Goal: Transaction & Acquisition: Purchase product/service

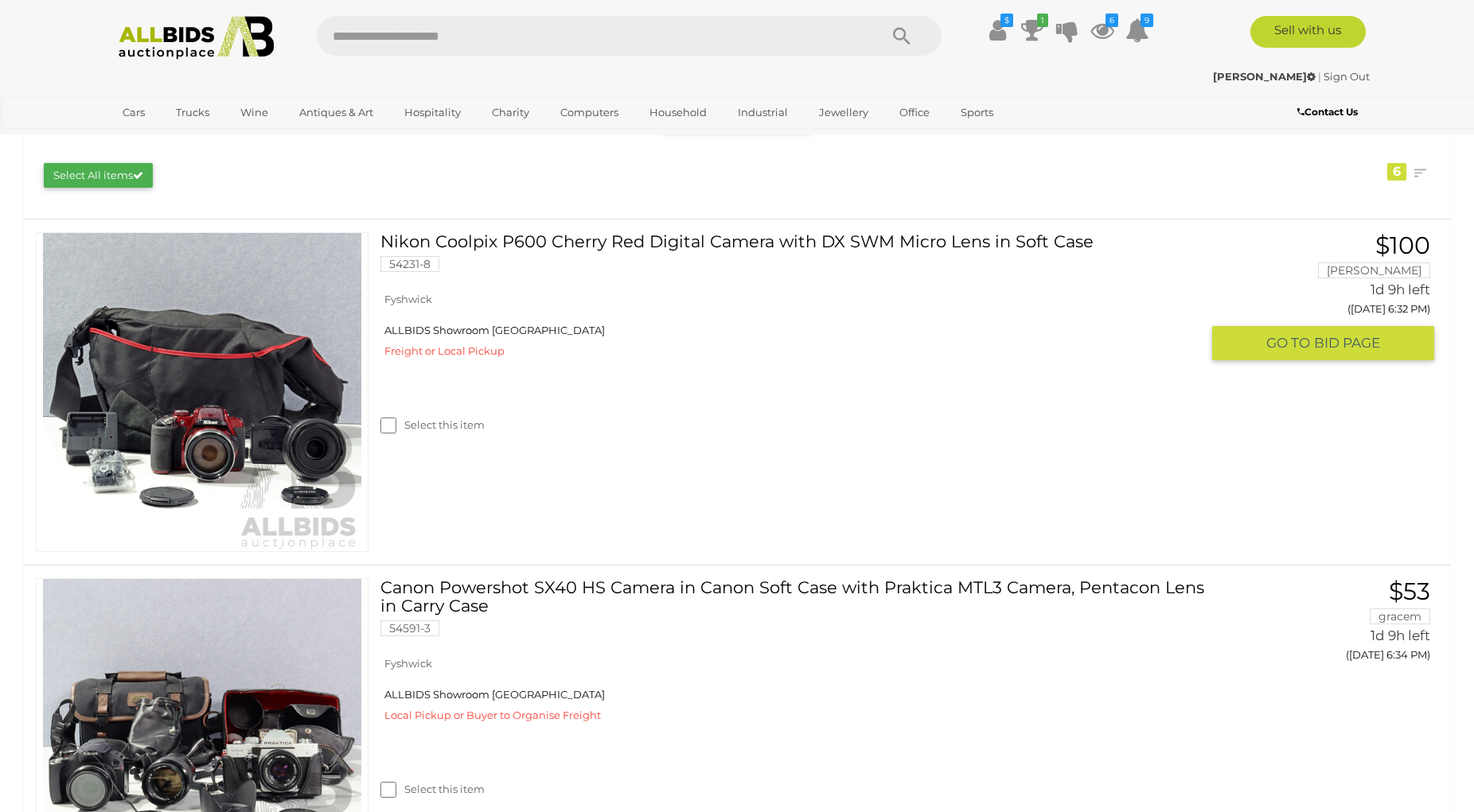
scroll to position [325, 0]
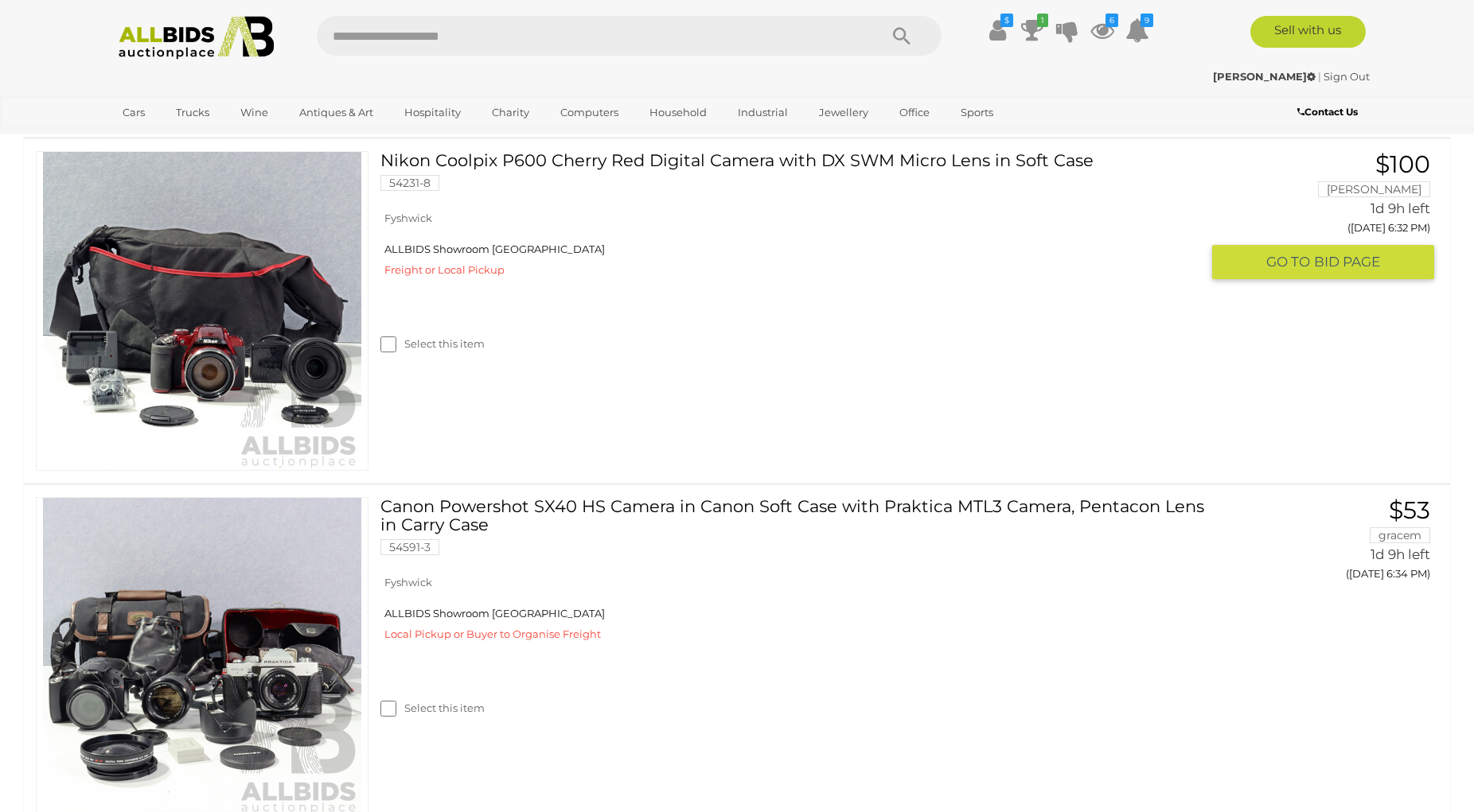
click at [247, 340] on img at bounding box center [202, 311] width 319 height 318
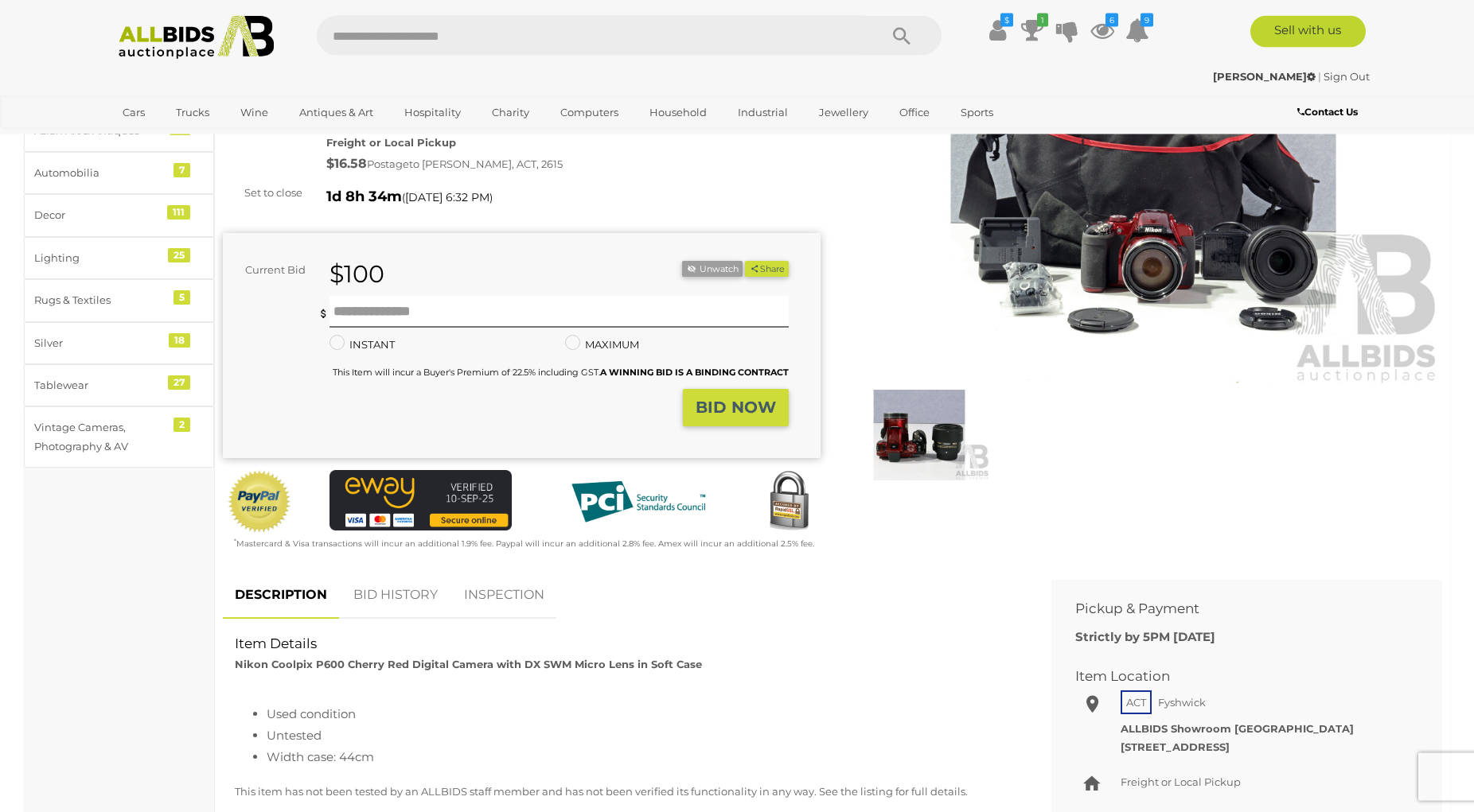
scroll to position [162, 0]
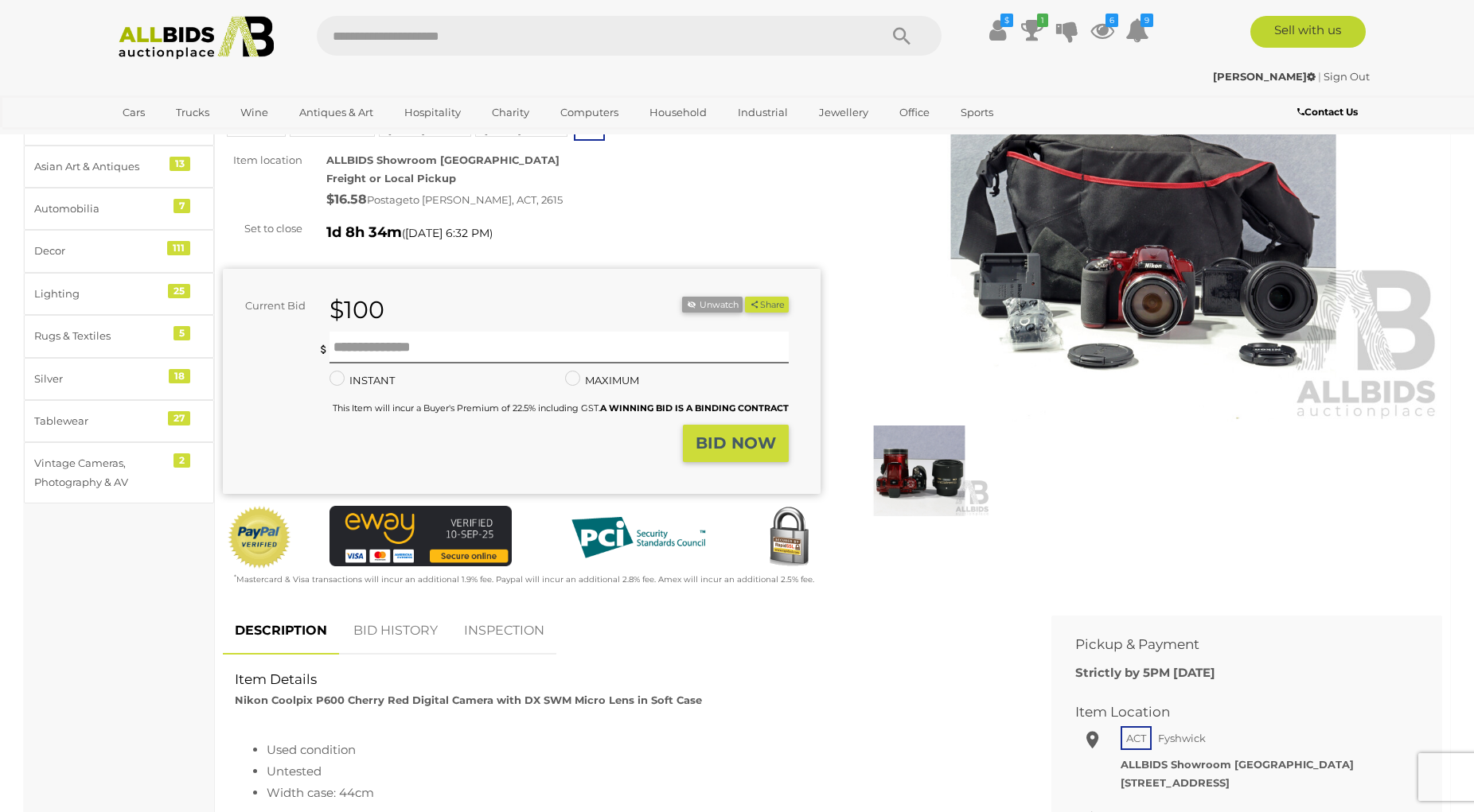
click at [1026, 331] on img at bounding box center [1143, 229] width 598 height 385
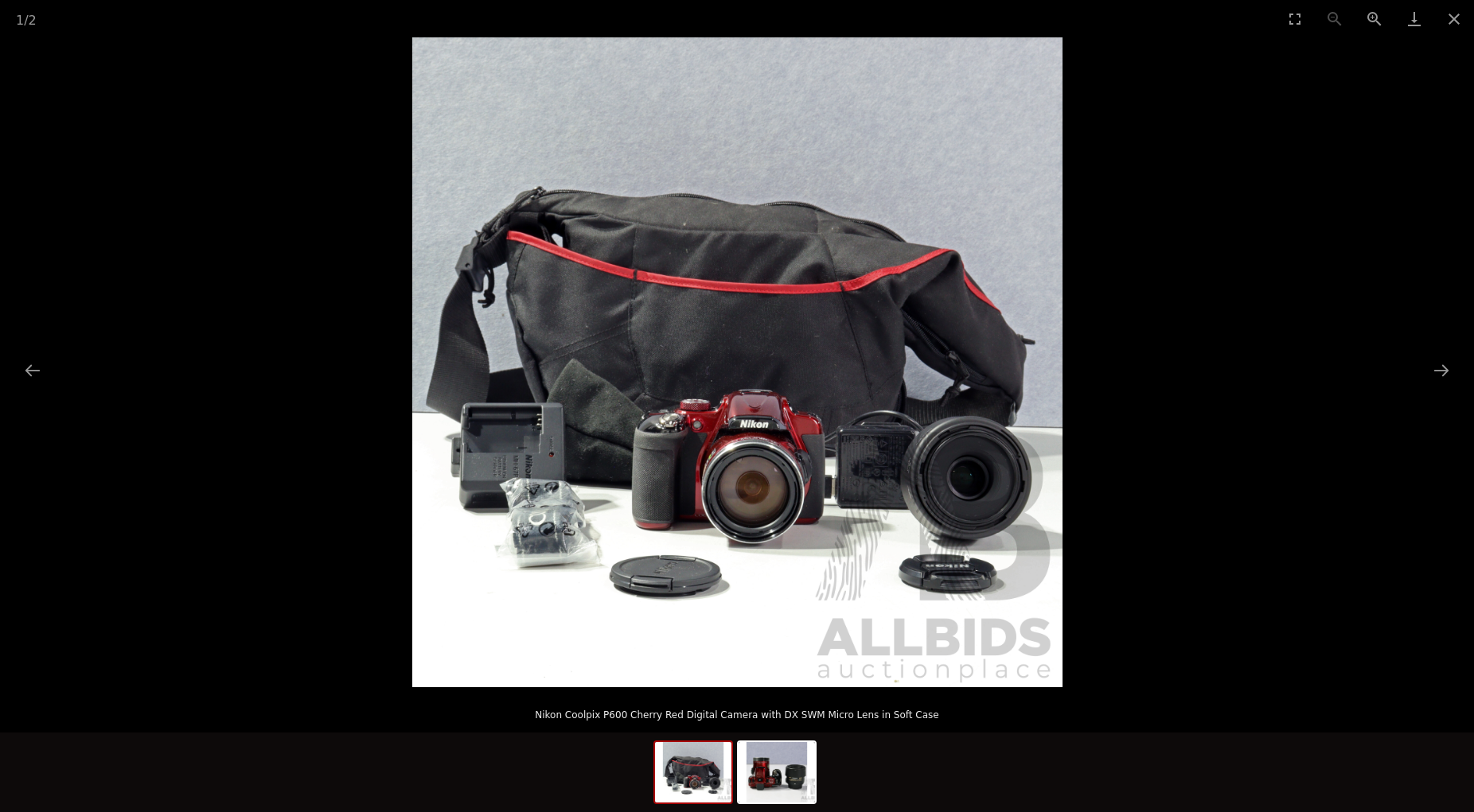
click at [633, 520] on img at bounding box center [737, 362] width 650 height 650
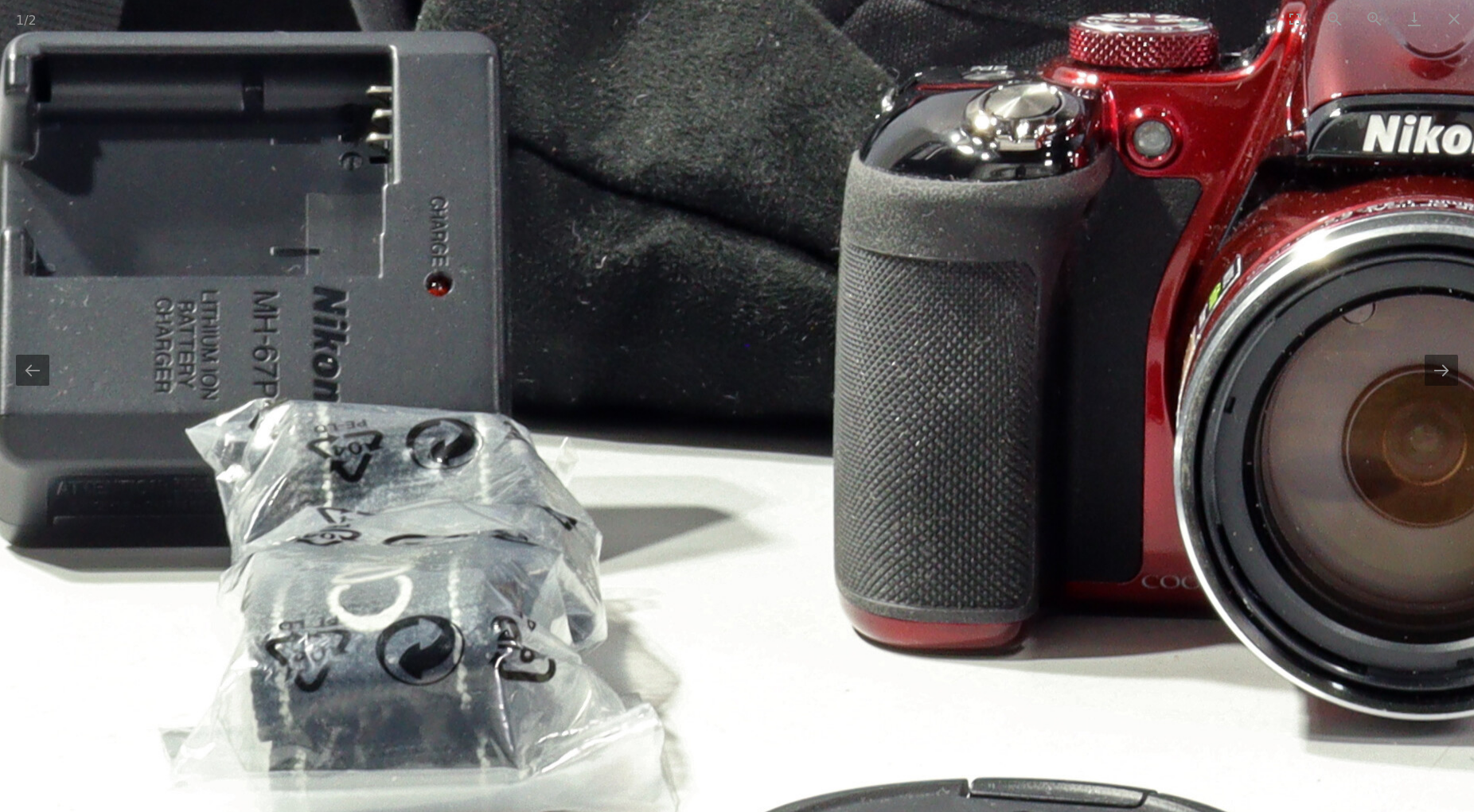
drag, startPoint x: 447, startPoint y: 559, endPoint x: 653, endPoint y: 556, distance: 206.0
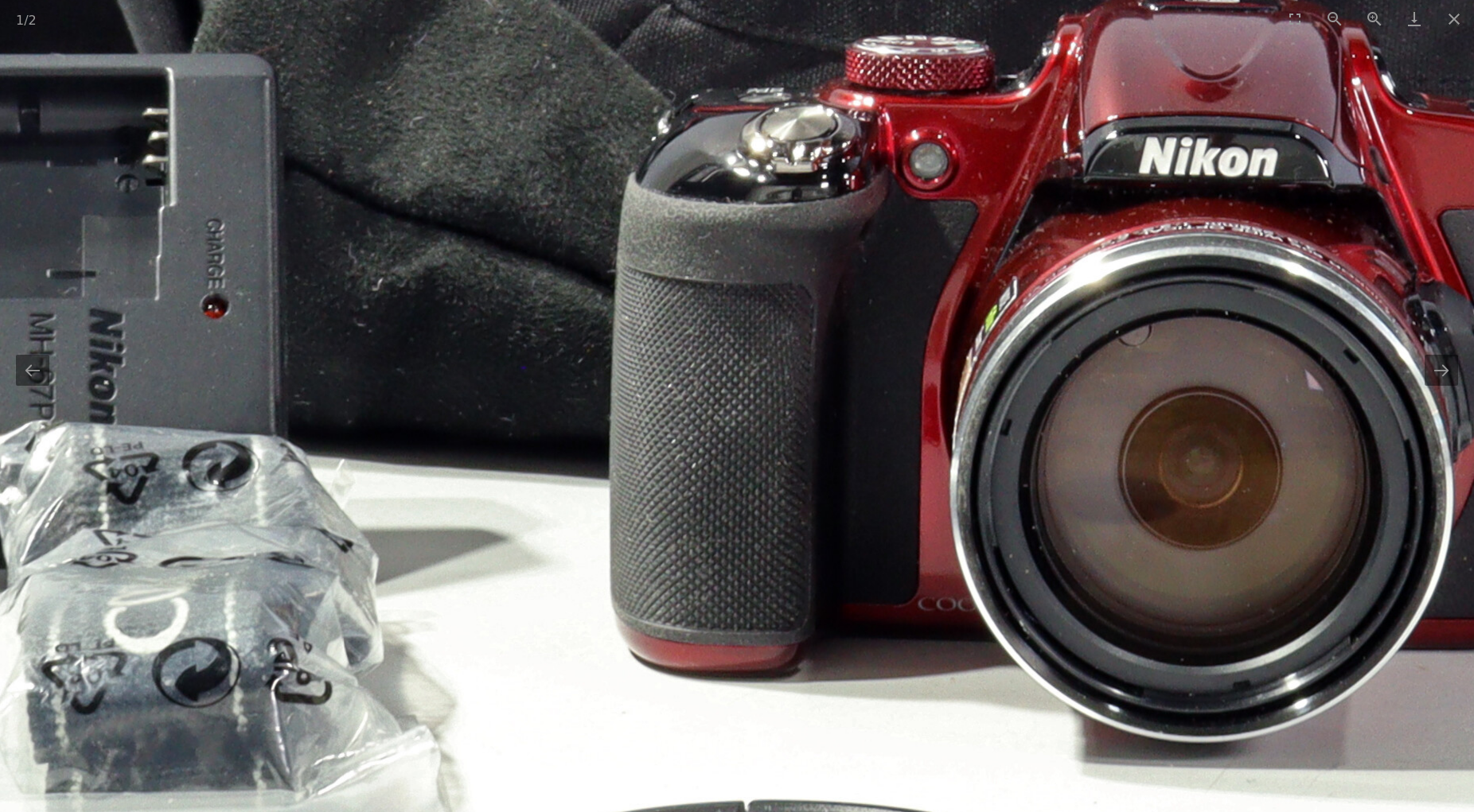
drag, startPoint x: 923, startPoint y: 502, endPoint x: 691, endPoint y: 524, distance: 233.0
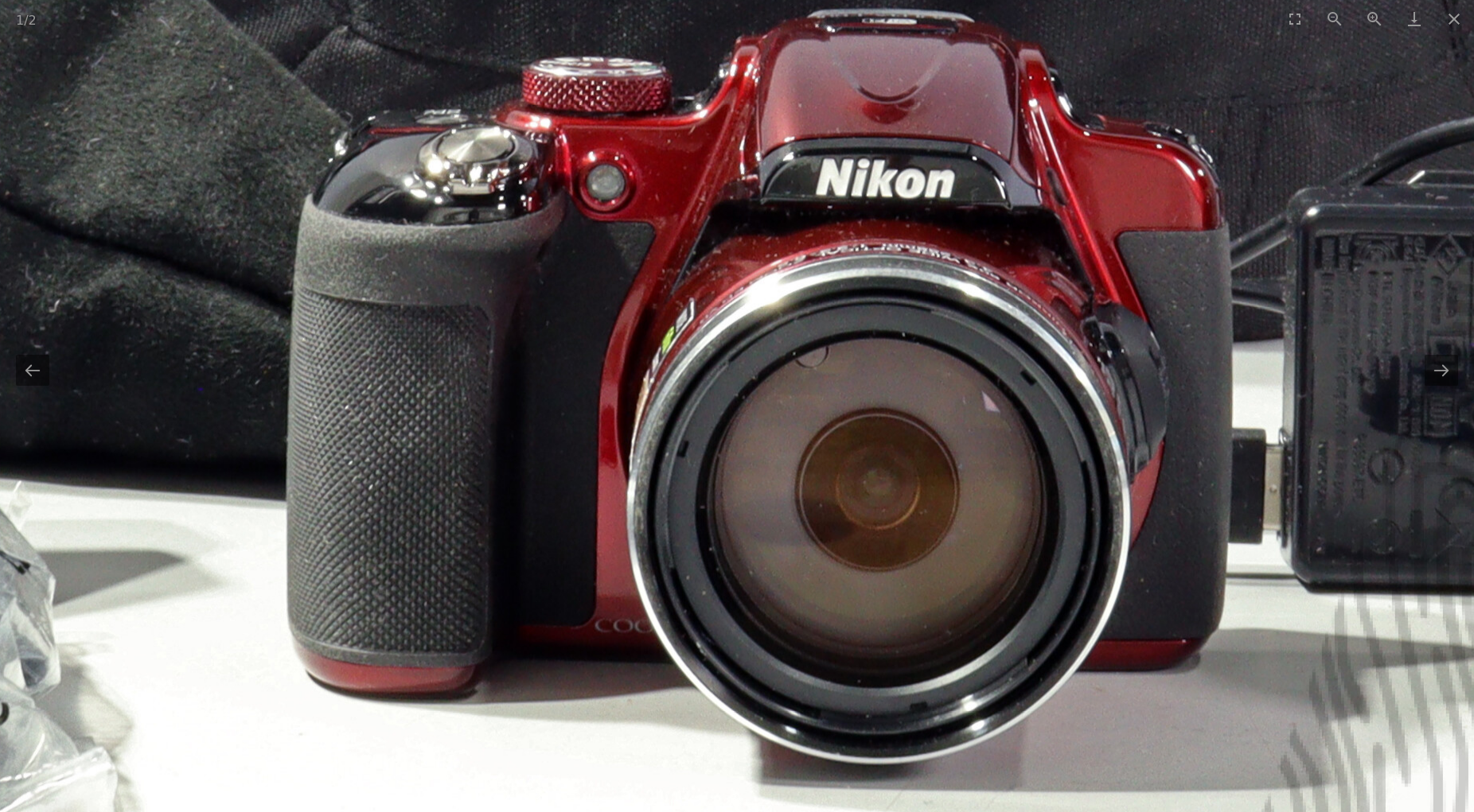
drag, startPoint x: 735, startPoint y: 501, endPoint x: 423, endPoint y: 522, distance: 312.7
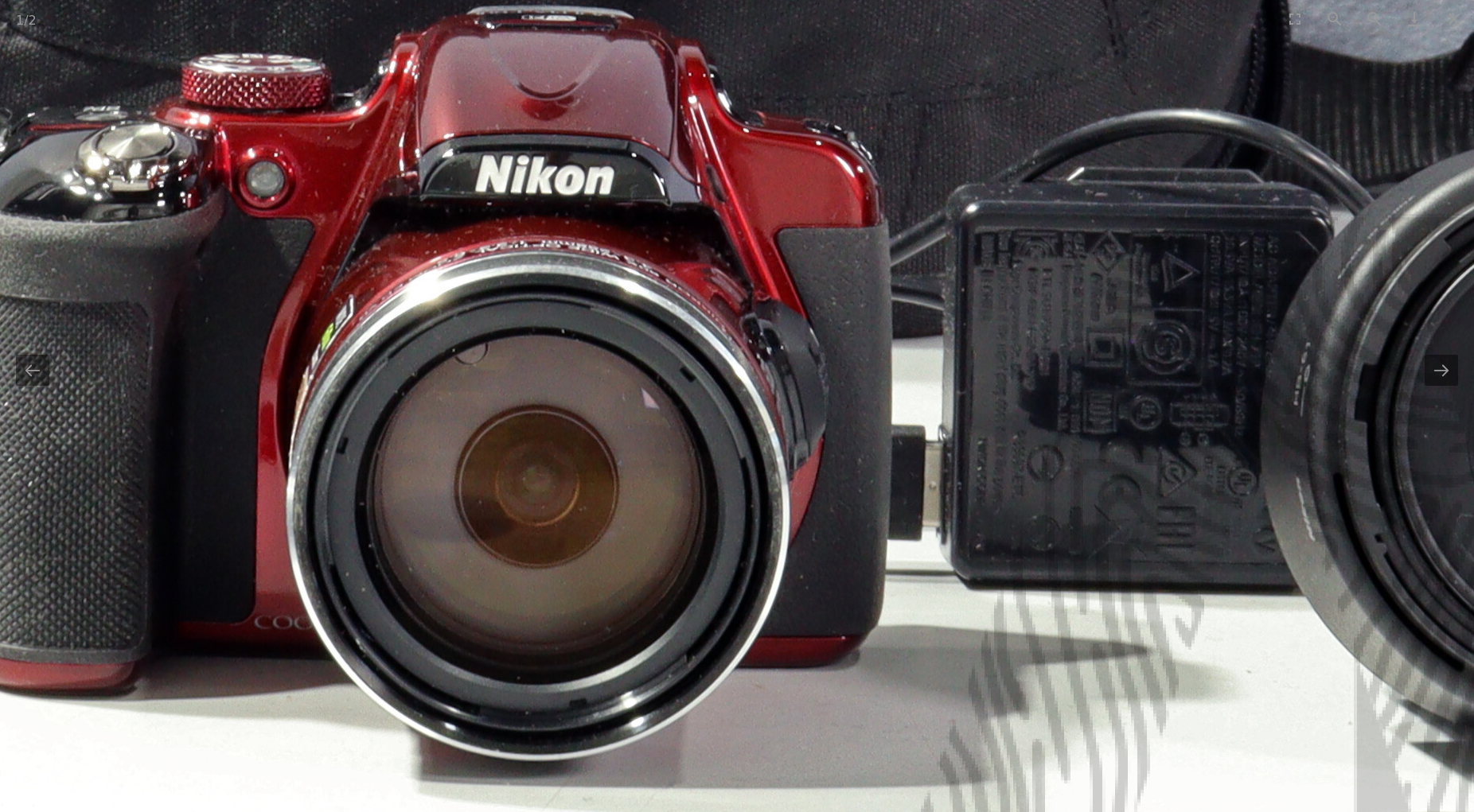
drag, startPoint x: 1080, startPoint y: 517, endPoint x: 829, endPoint y: 513, distance: 251.0
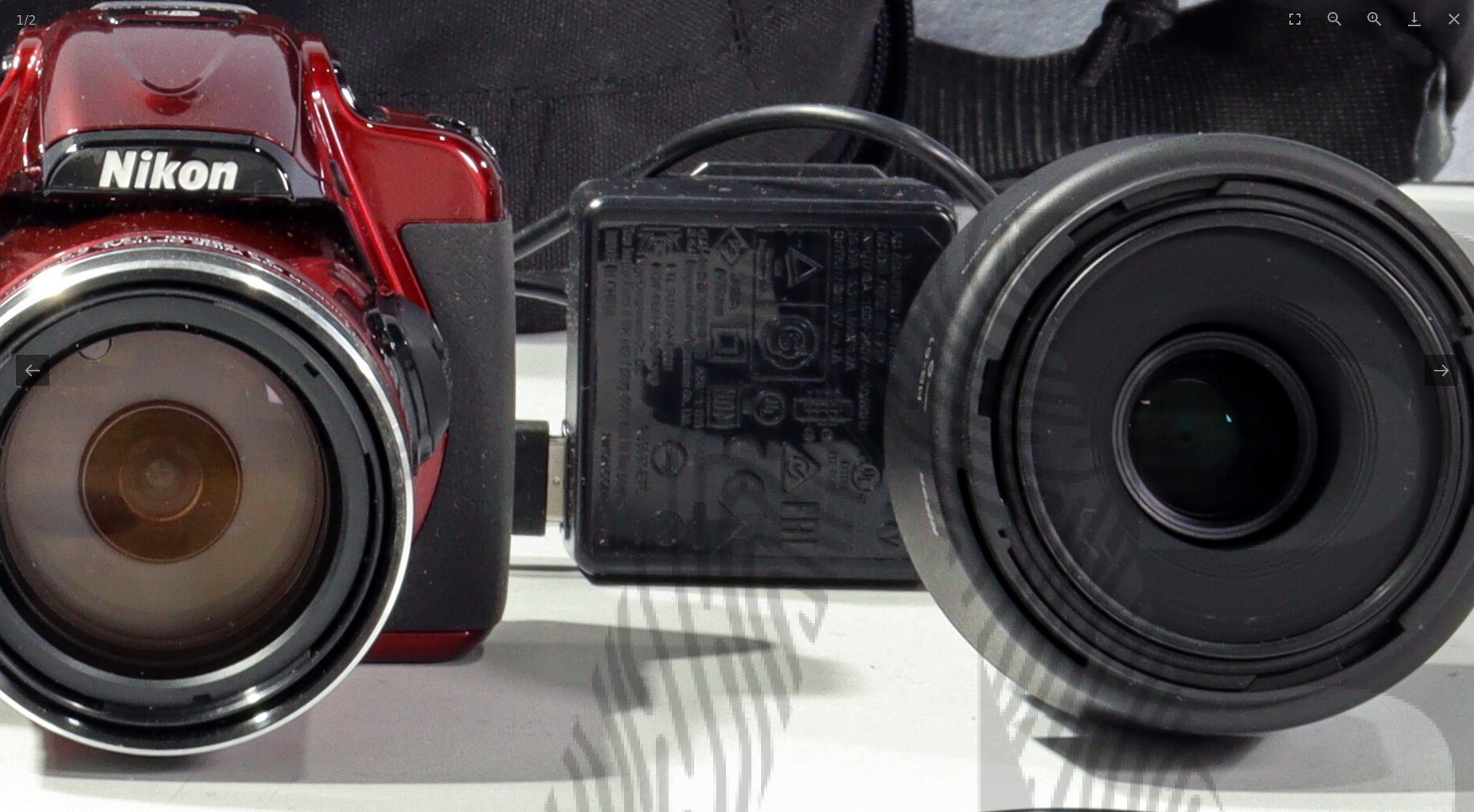
drag, startPoint x: 974, startPoint y: 507, endPoint x: 714, endPoint y: 501, distance: 260.1
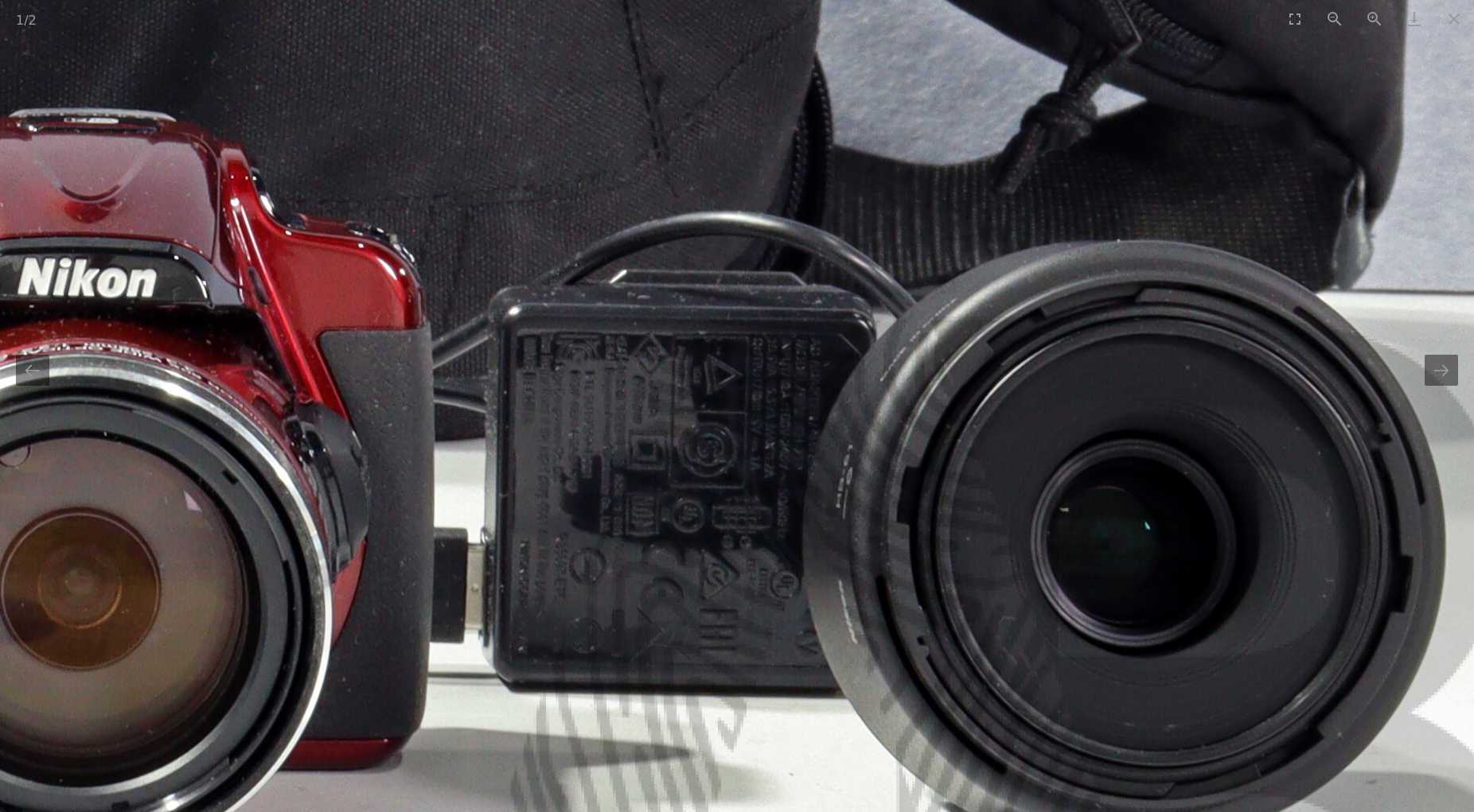
drag, startPoint x: 913, startPoint y: 522, endPoint x: 830, endPoint y: 652, distance: 154.2
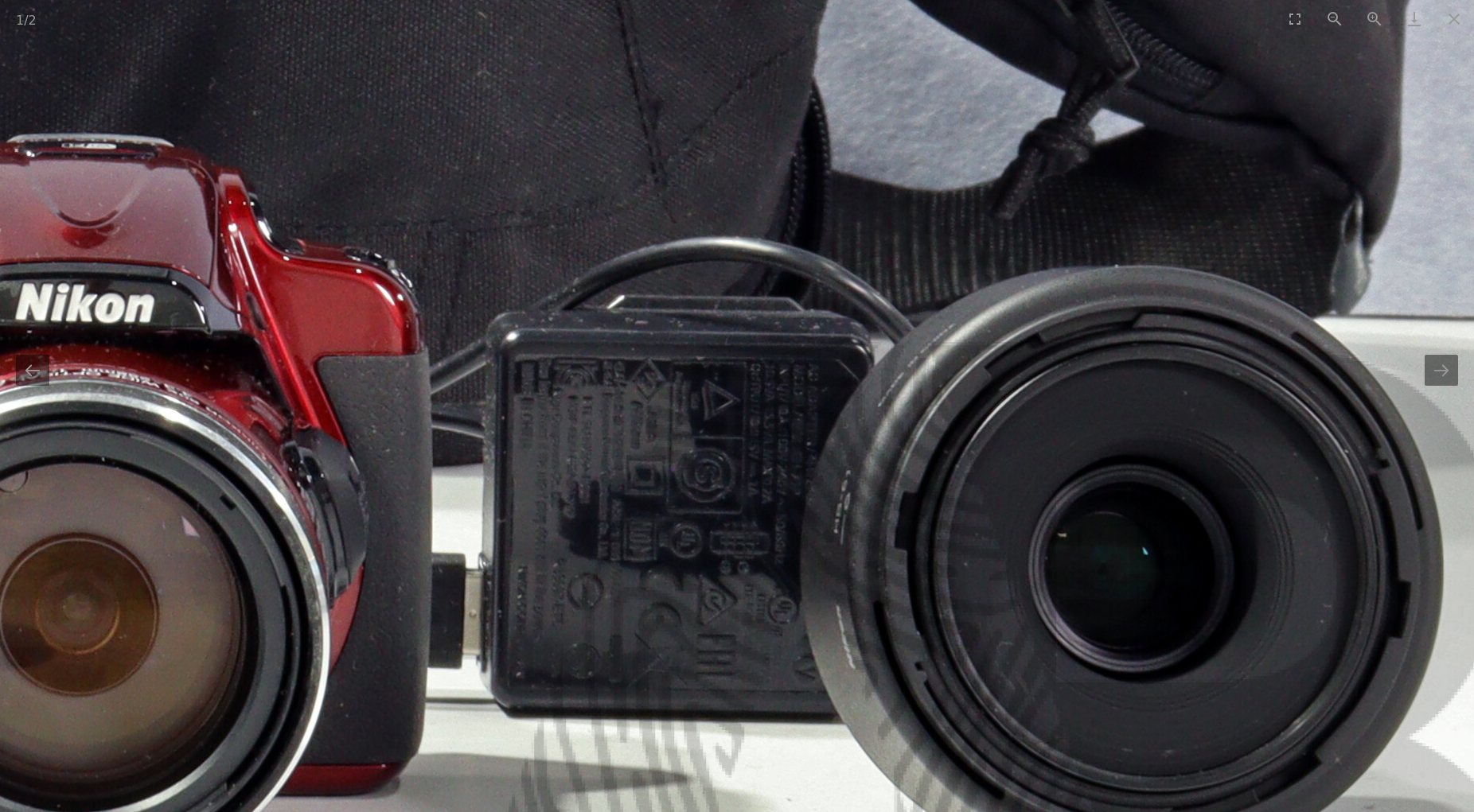
drag, startPoint x: 680, startPoint y: 574, endPoint x: 881, endPoint y: 402, distance: 264.5
click at [871, 407] on img at bounding box center [2, 2] width 3184 height 3183
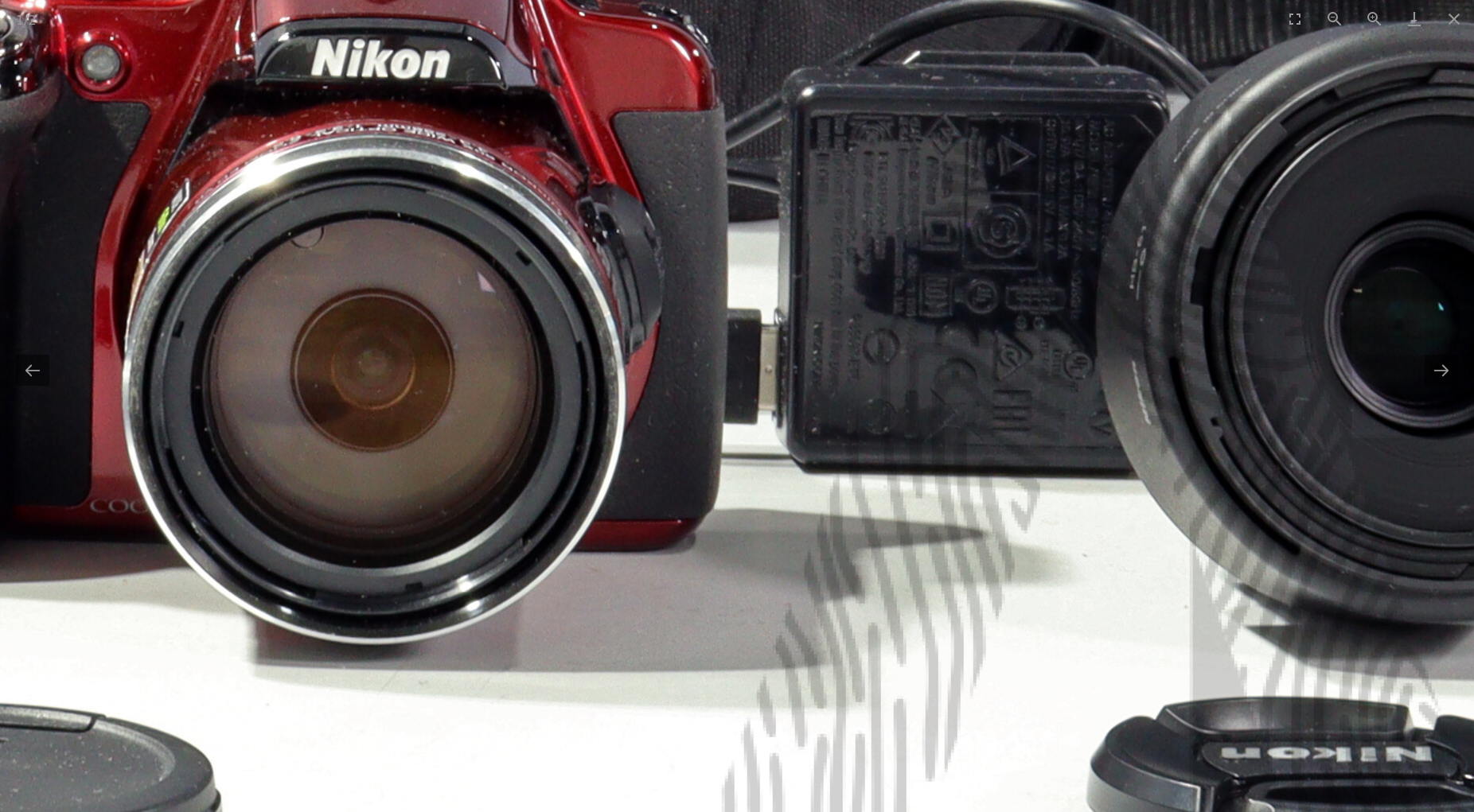
drag, startPoint x: 515, startPoint y: 674, endPoint x: 651, endPoint y: 566, distance: 173.7
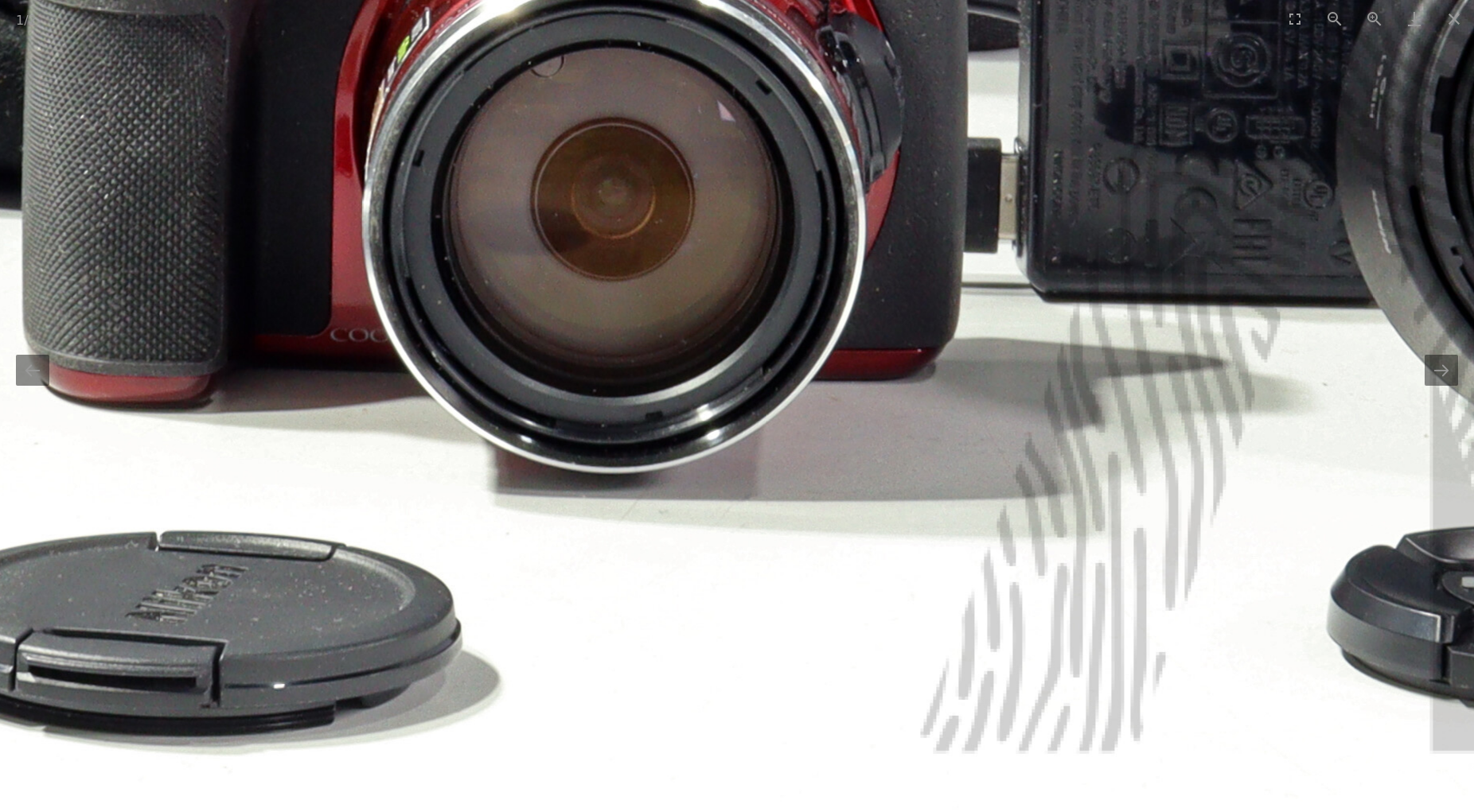
drag, startPoint x: 469, startPoint y: 619, endPoint x: 620, endPoint y: 548, distance: 166.9
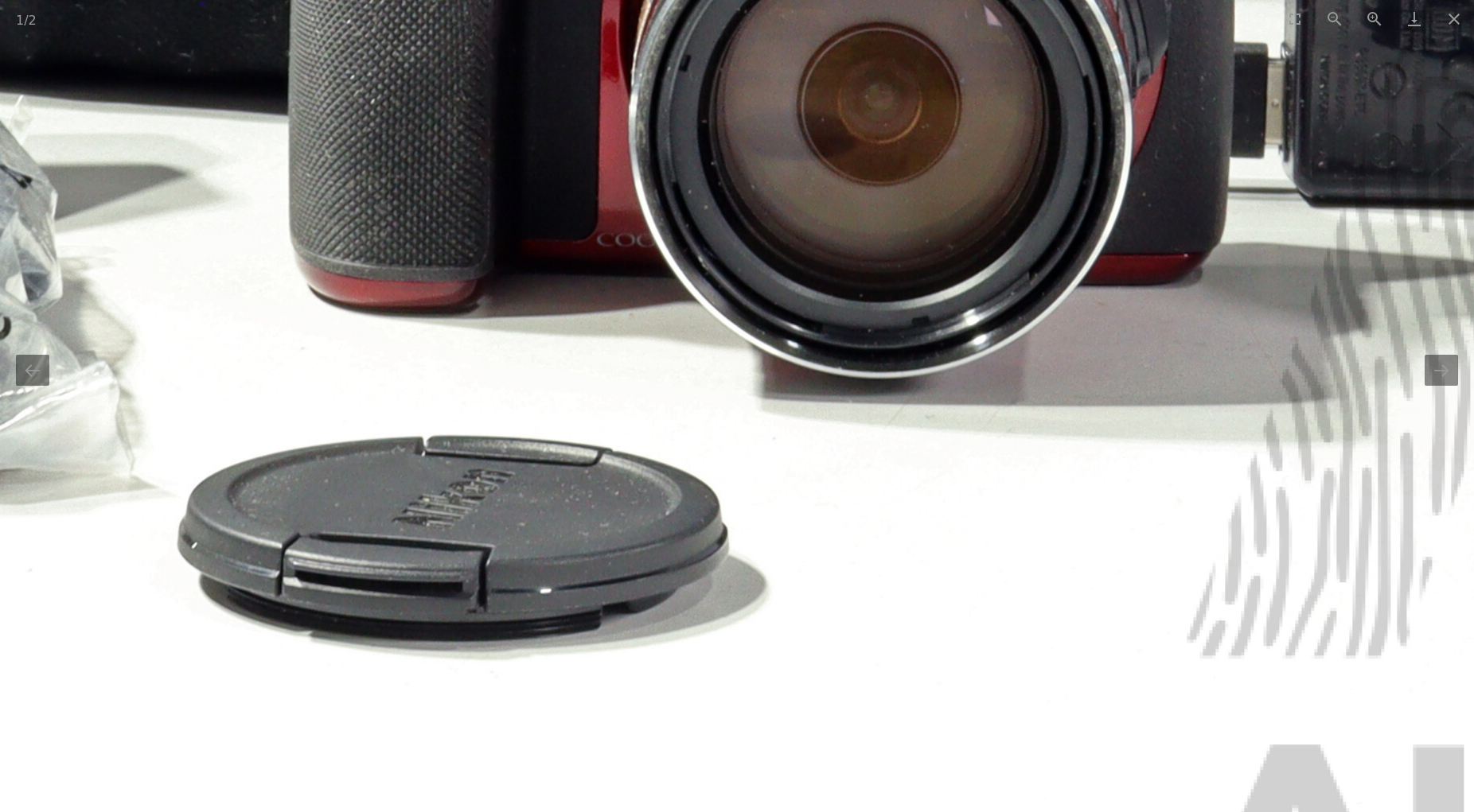
drag, startPoint x: 407, startPoint y: 541, endPoint x: 532, endPoint y: 535, distance: 125.1
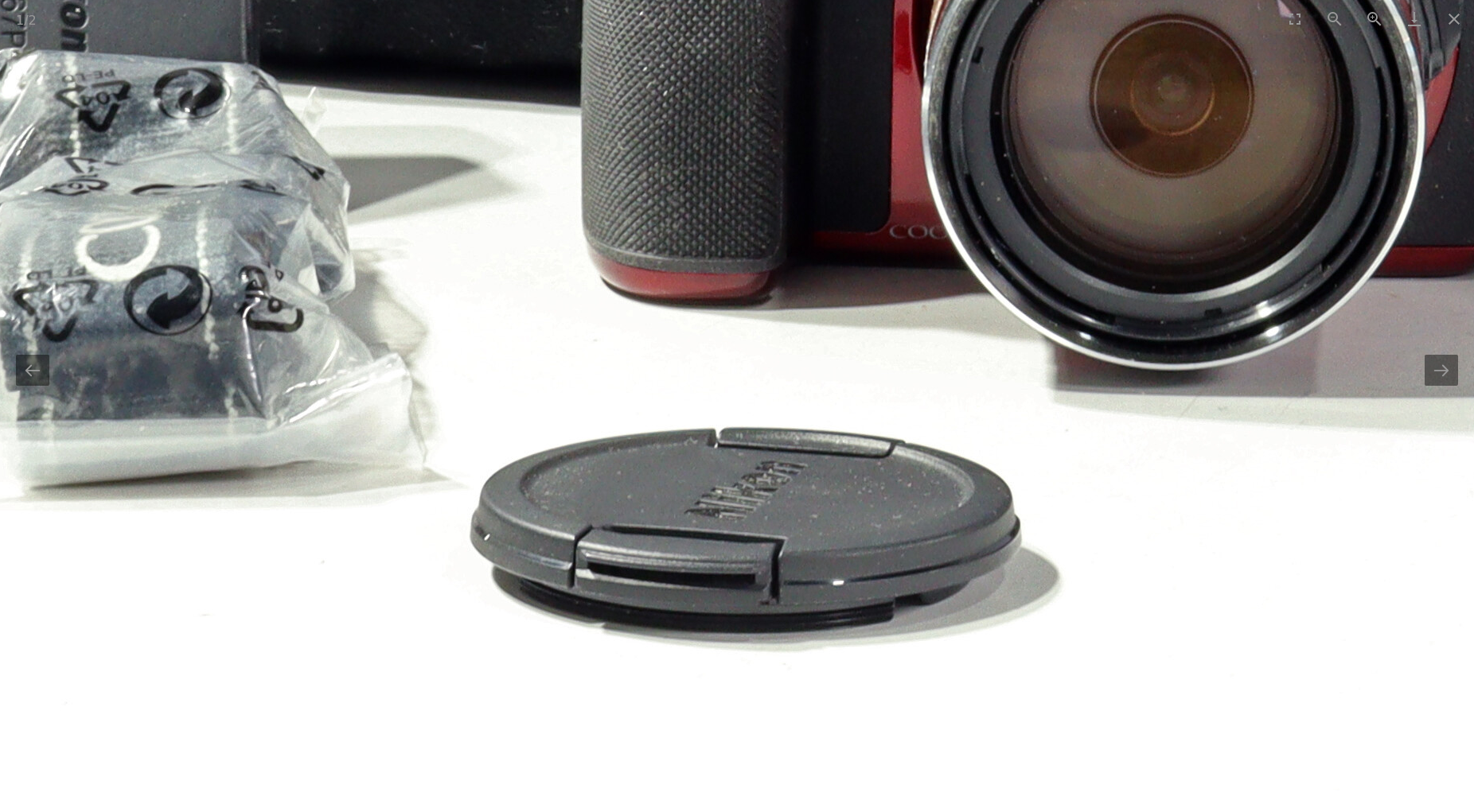
drag, startPoint x: 342, startPoint y: 497, endPoint x: 500, endPoint y: 496, distance: 158.0
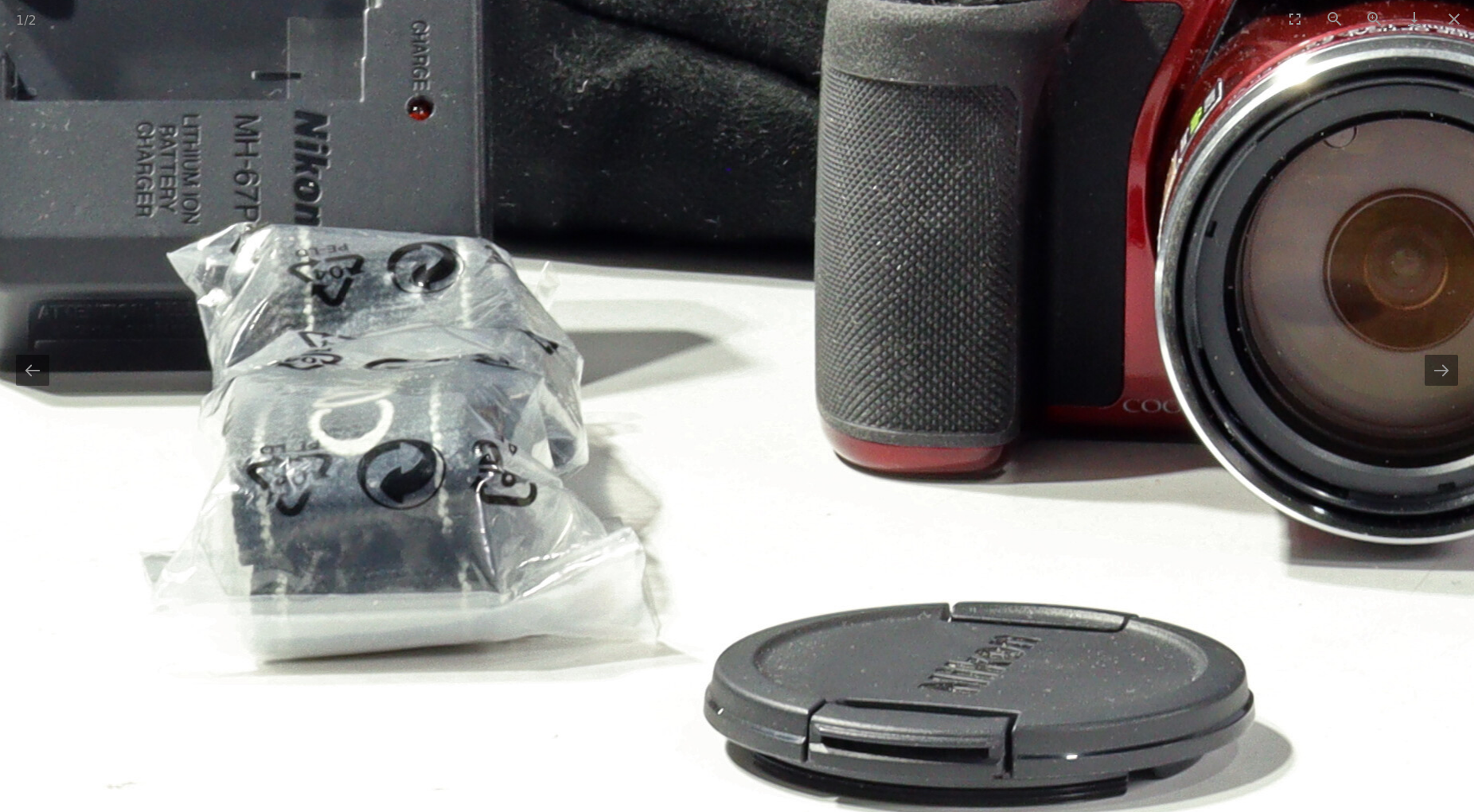
drag, startPoint x: 276, startPoint y: 310, endPoint x: 395, endPoint y: 491, distance: 216.6
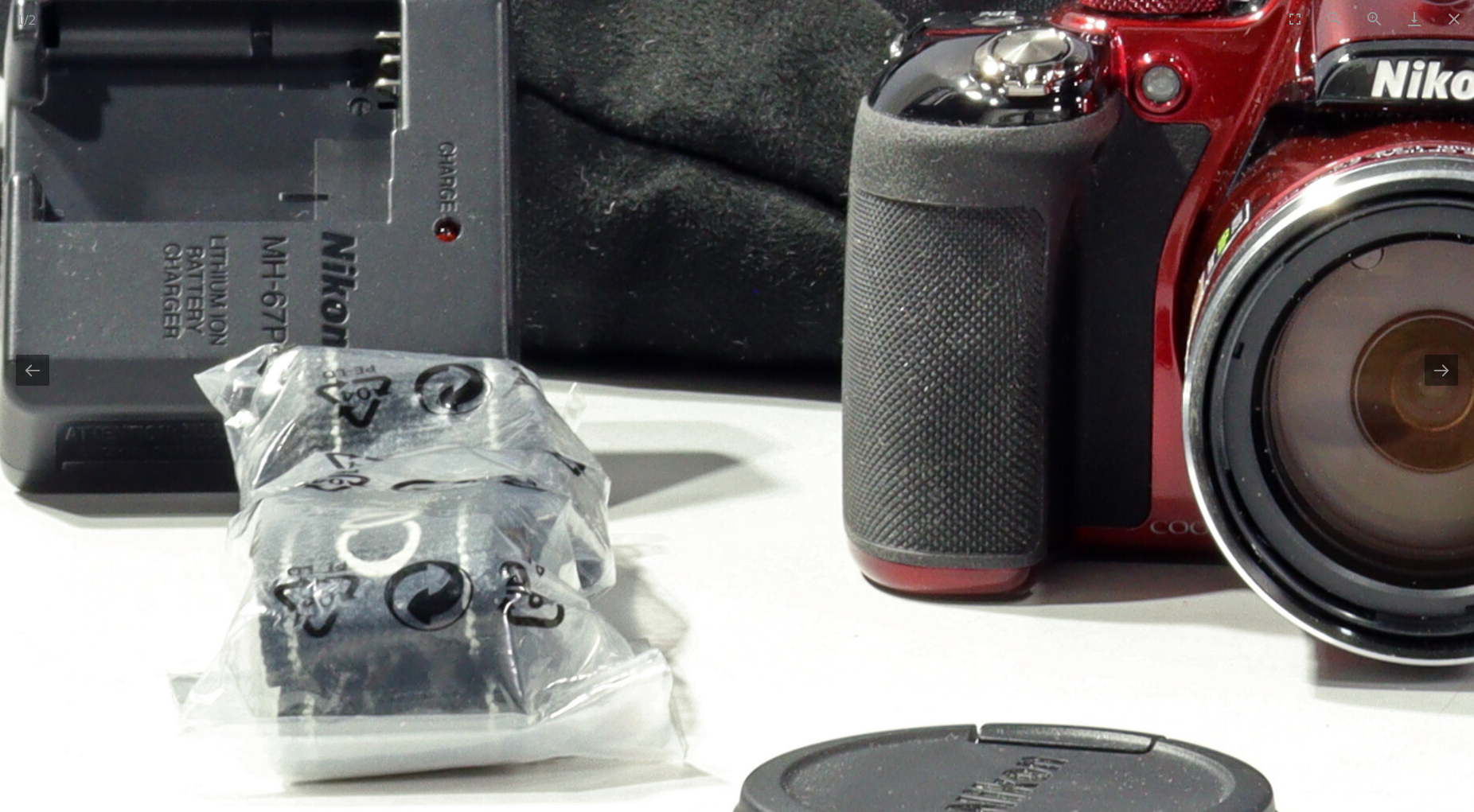
drag, startPoint x: 388, startPoint y: 488, endPoint x: 400, endPoint y: 569, distance: 81.9
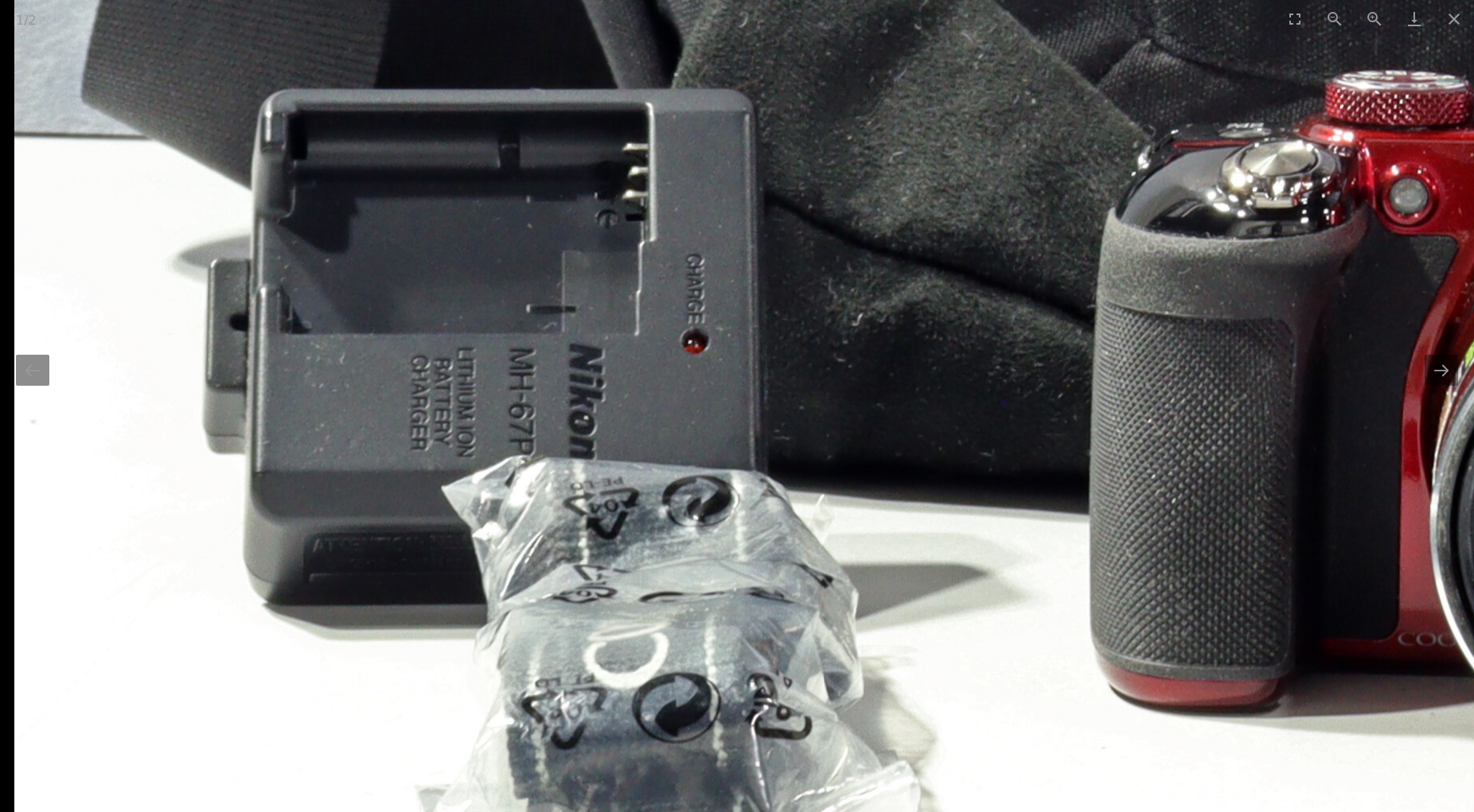
drag, startPoint x: 302, startPoint y: 512, endPoint x: 617, endPoint y: 621, distance: 333.3
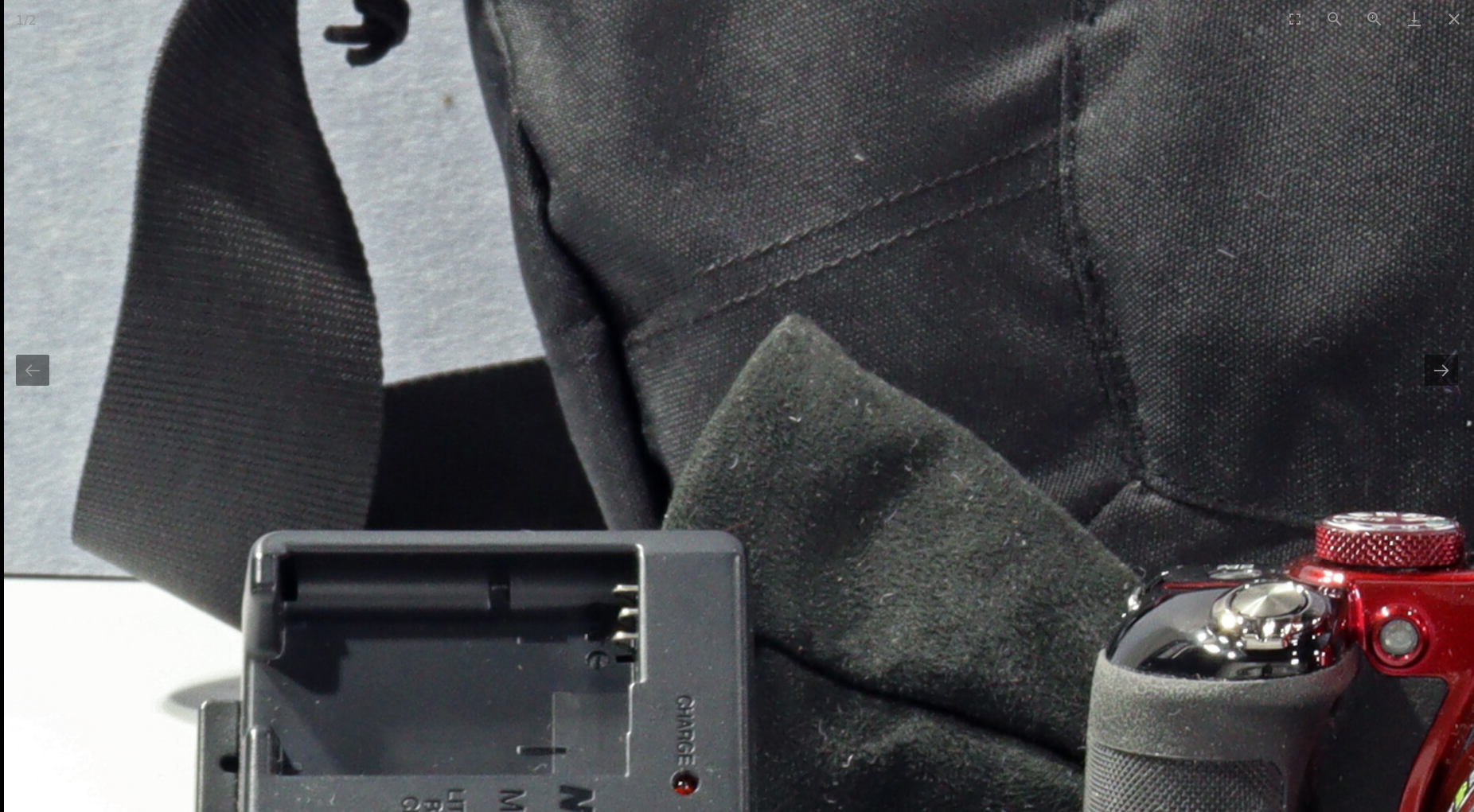
drag, startPoint x: 469, startPoint y: 414, endPoint x: 493, endPoint y: 843, distance: 429.7
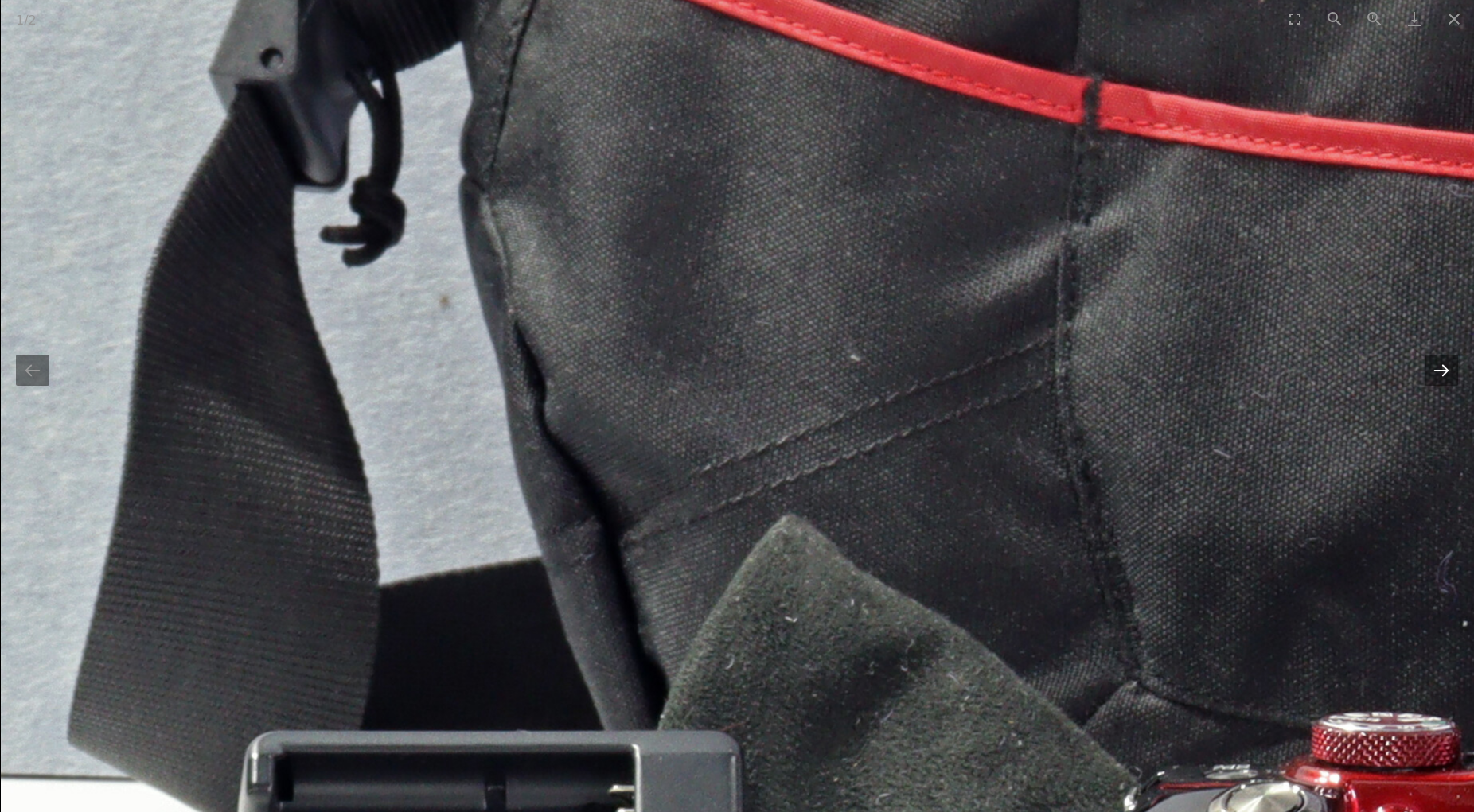
click at [1442, 369] on button "Next slide" at bounding box center [1441, 370] width 34 height 31
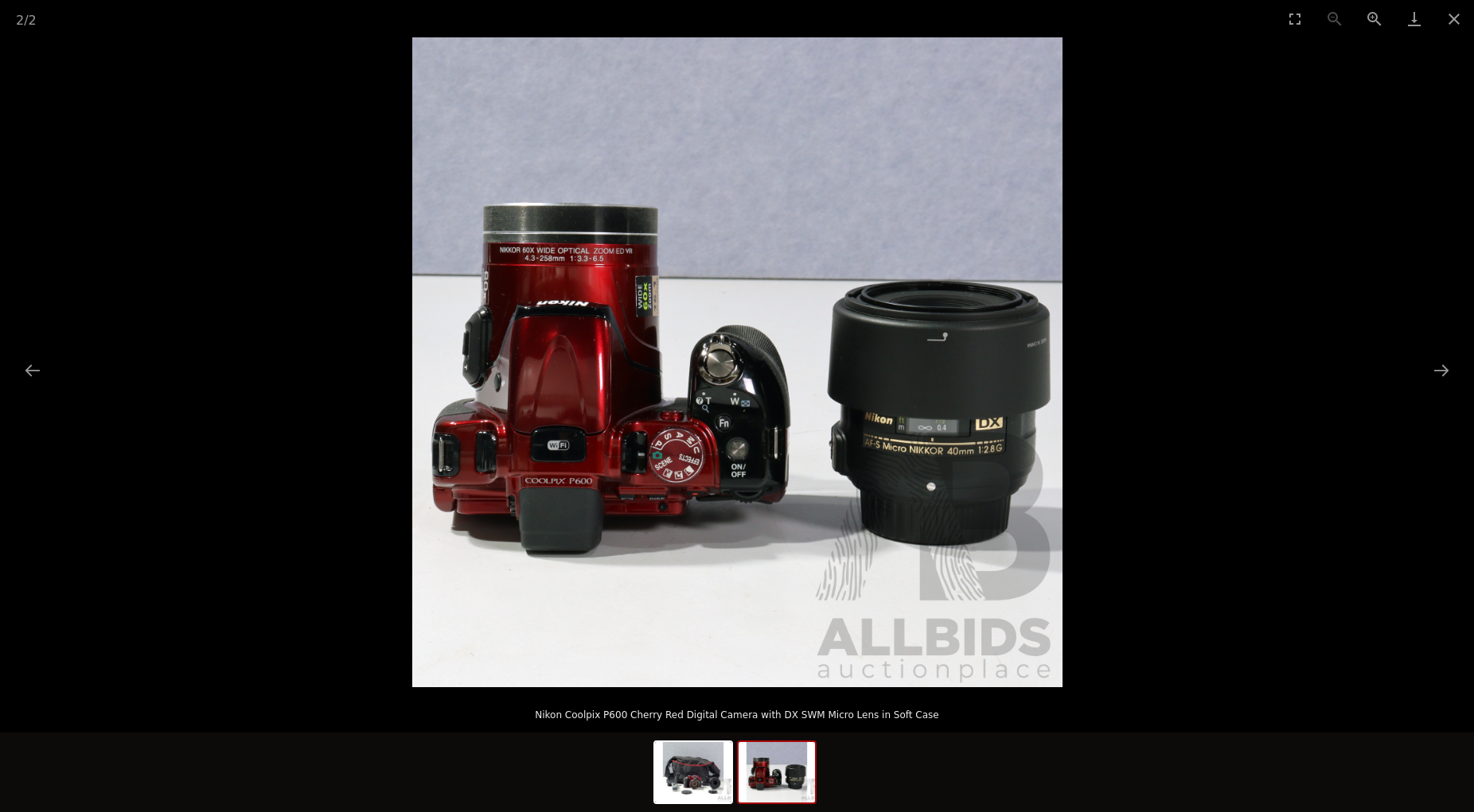
click at [969, 485] on img at bounding box center [737, 362] width 650 height 650
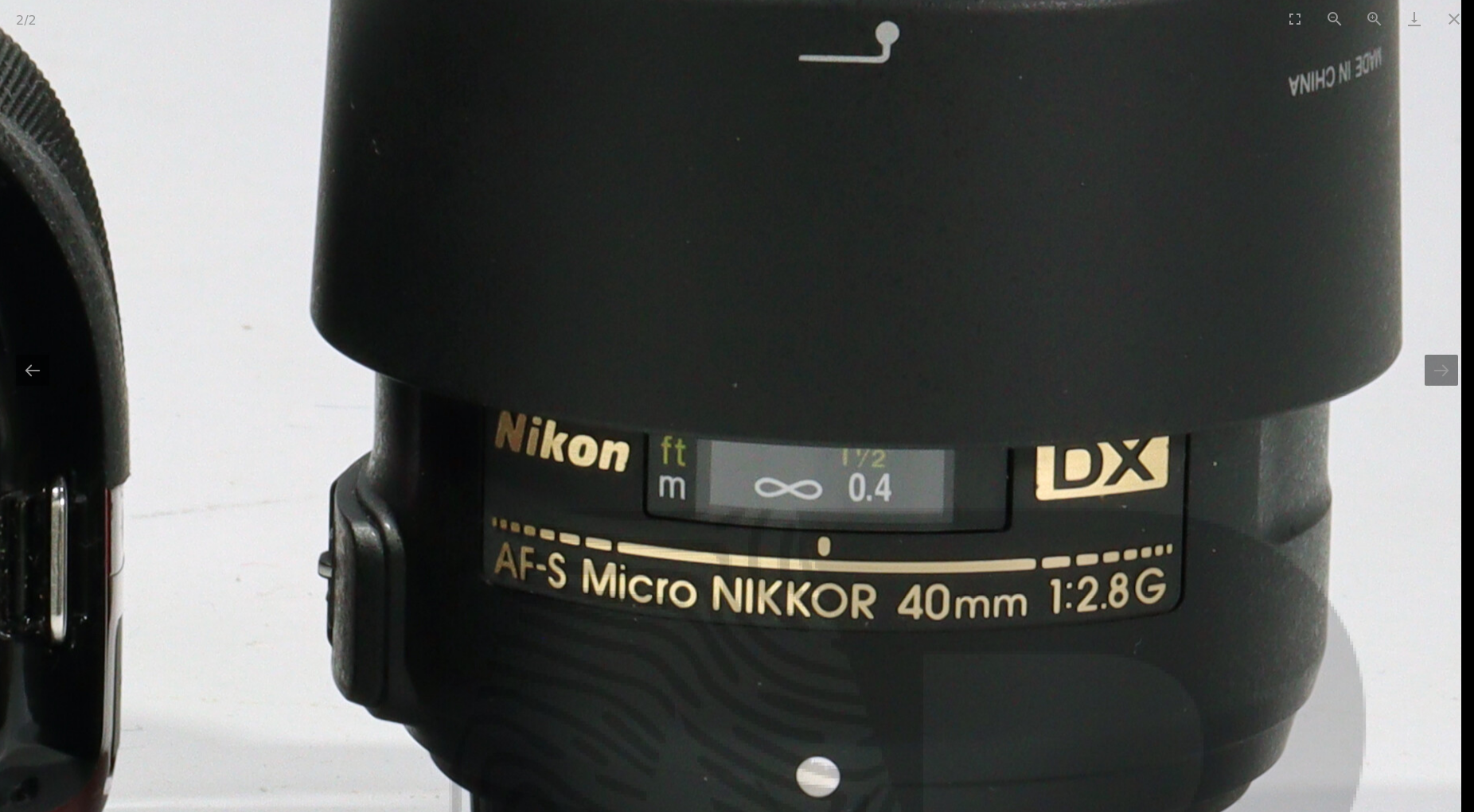
drag, startPoint x: 966, startPoint y: 480, endPoint x: 860, endPoint y: 724, distance: 266.0
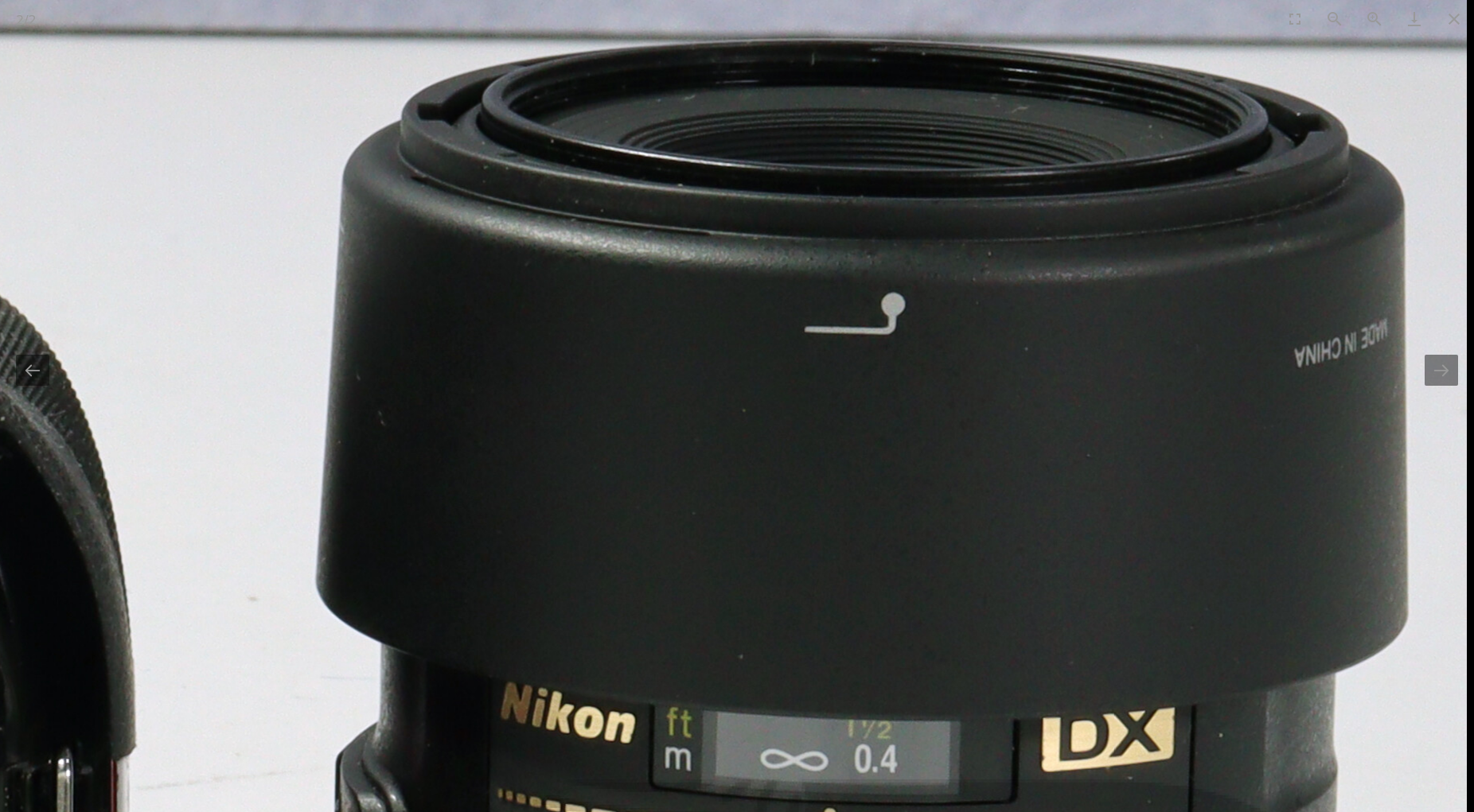
drag, startPoint x: 861, startPoint y: 415, endPoint x: 818, endPoint y: 568, distance: 158.9
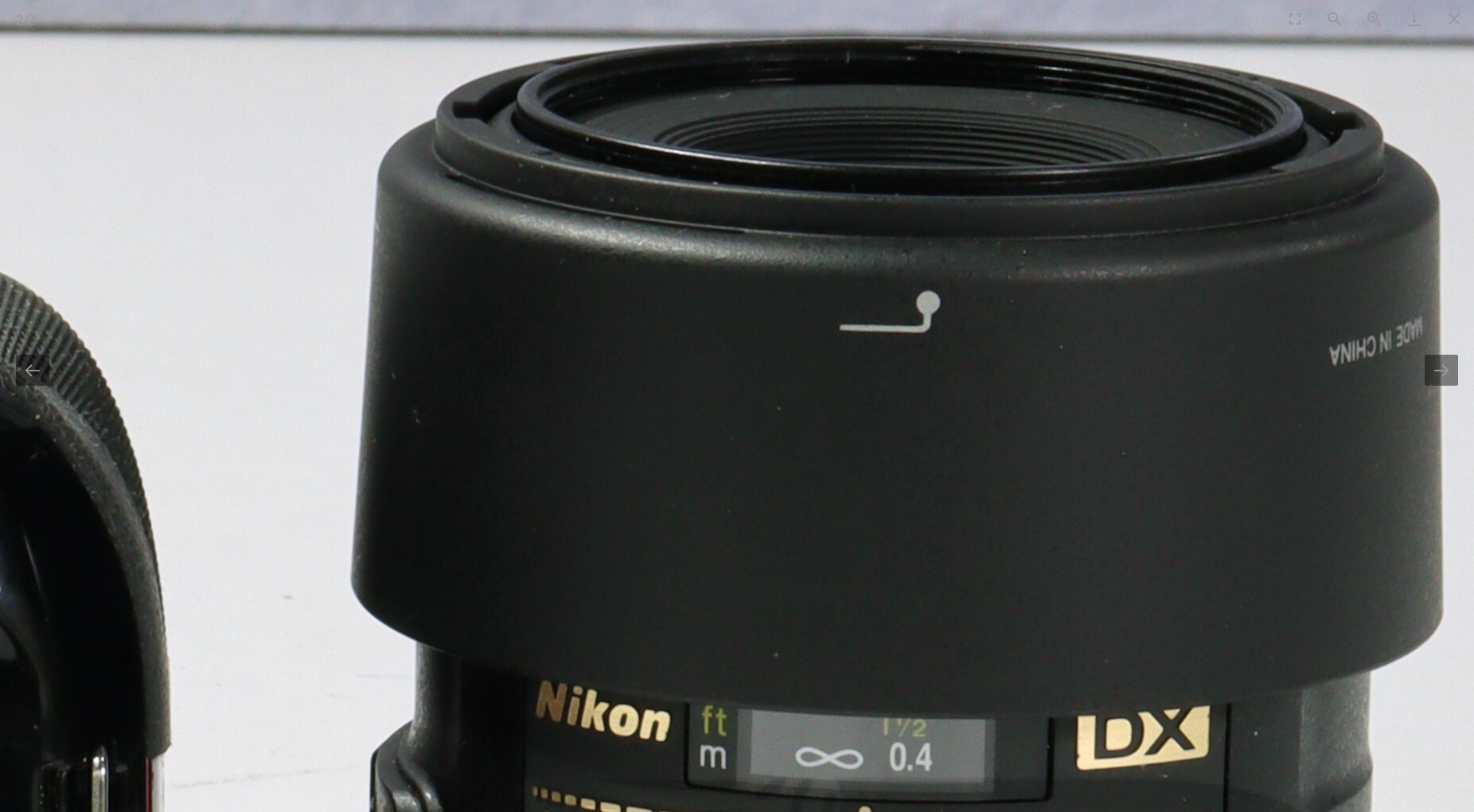
drag, startPoint x: 757, startPoint y: 569, endPoint x: 785, endPoint y: 559, distance: 29.7
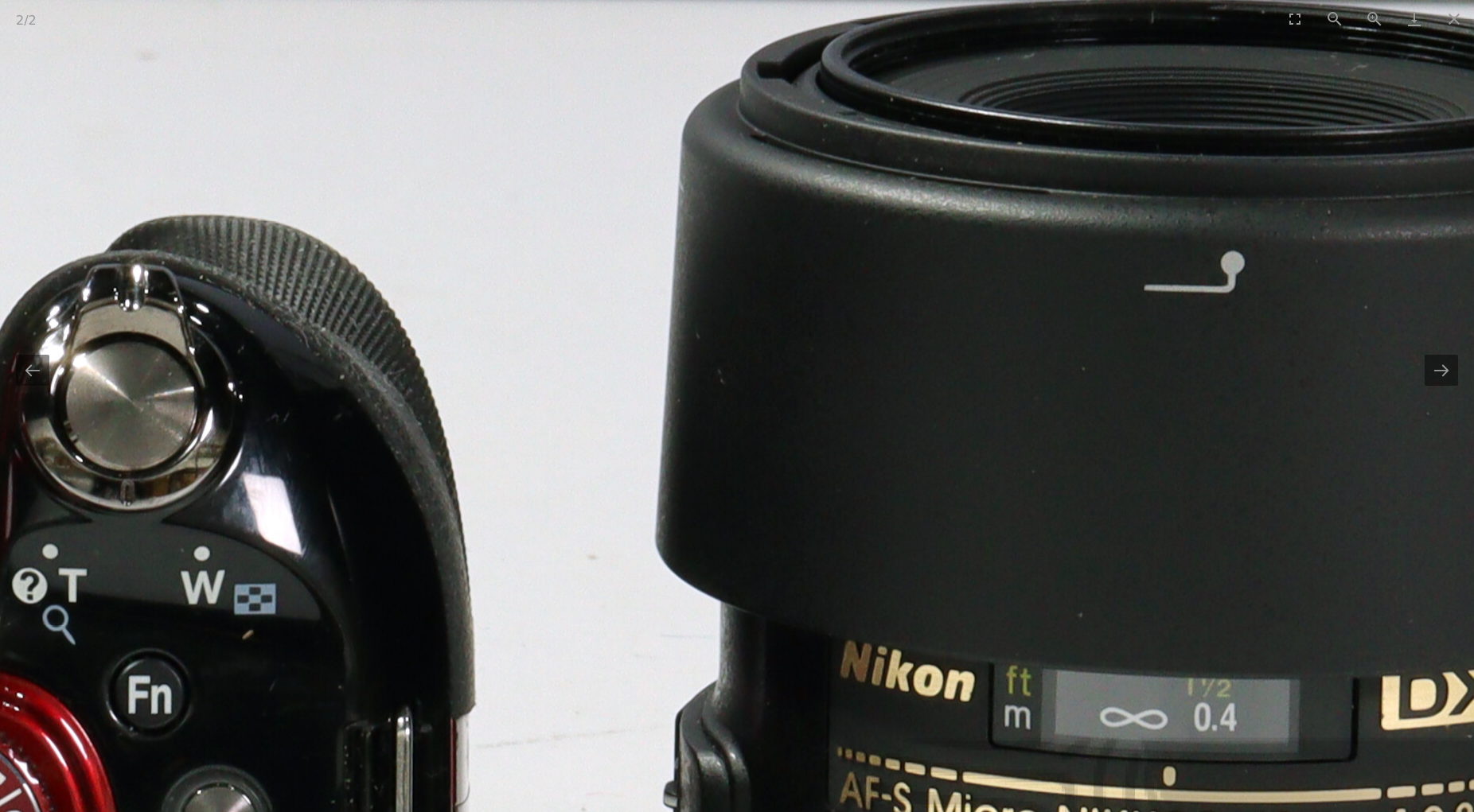
drag, startPoint x: 599, startPoint y: 587, endPoint x: 922, endPoint y: 537, distance: 326.8
click at [922, 537] on img at bounding box center [215, 397] width 3184 height 3183
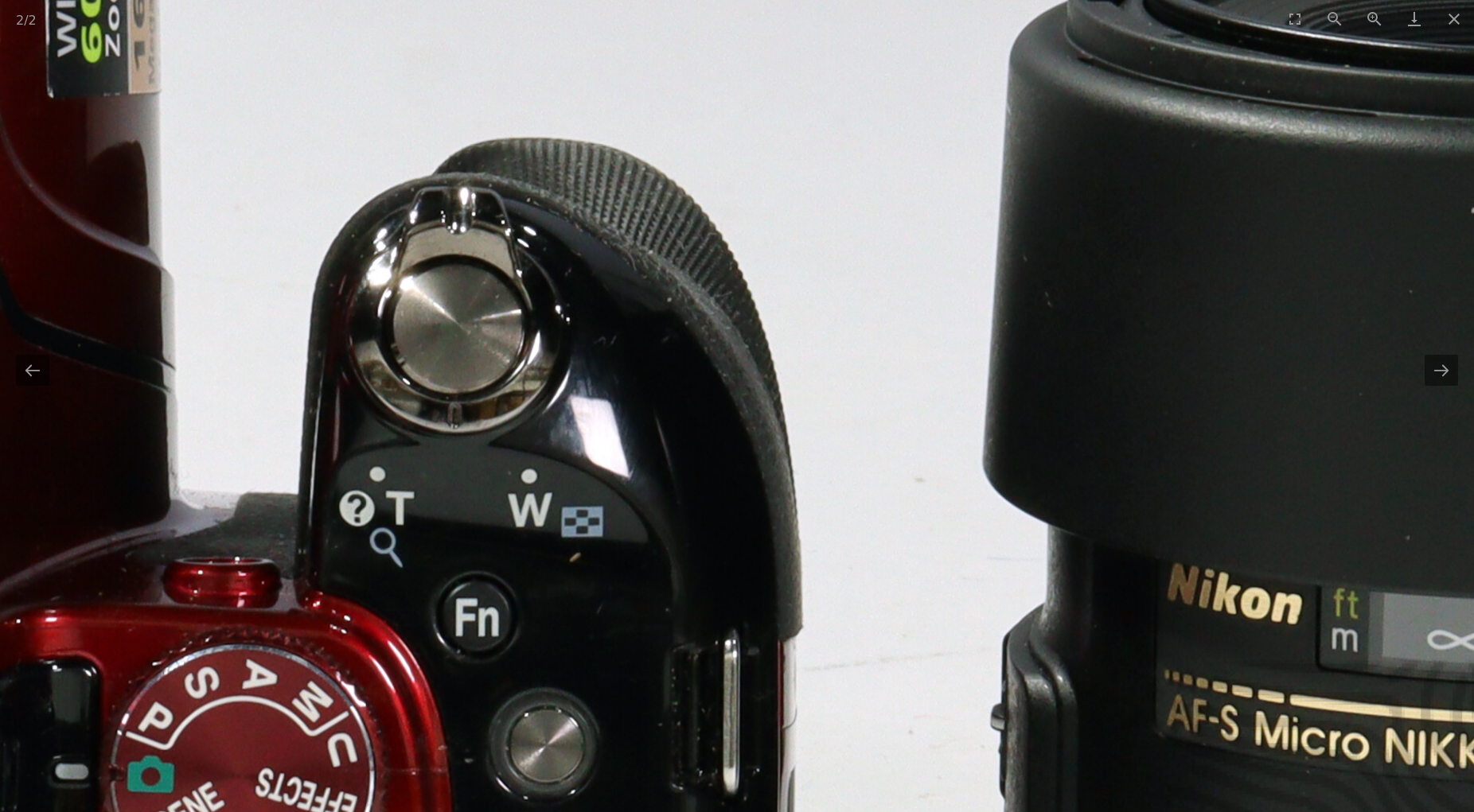
drag, startPoint x: 640, startPoint y: 596, endPoint x: 731, endPoint y: 474, distance: 152.2
click at [731, 474] on img at bounding box center [542, 319] width 3184 height 3183
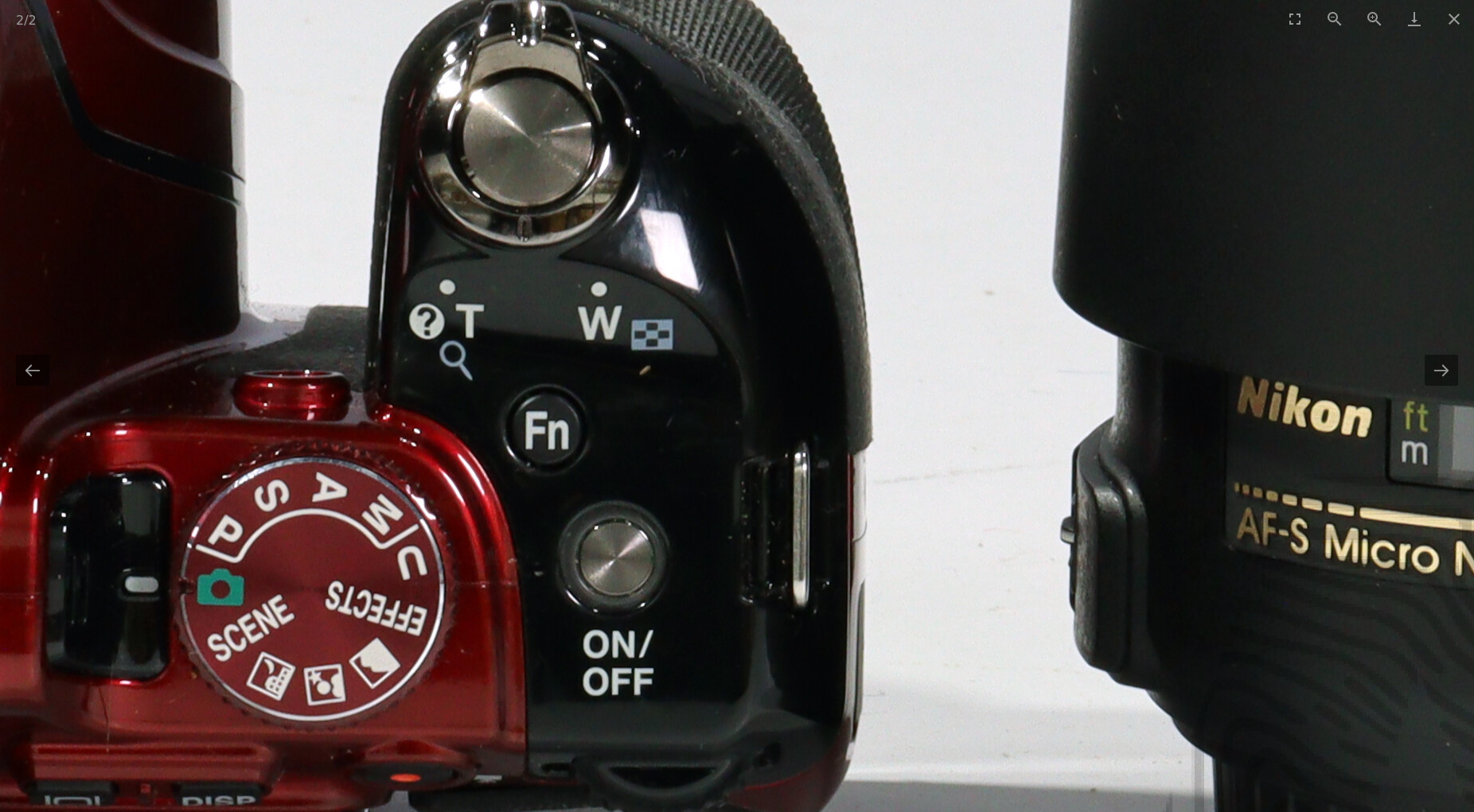
drag, startPoint x: 674, startPoint y: 604, endPoint x: 670, endPoint y: 520, distance: 84.1
click at [670, 520] on img at bounding box center [611, 132] width 3184 height 3183
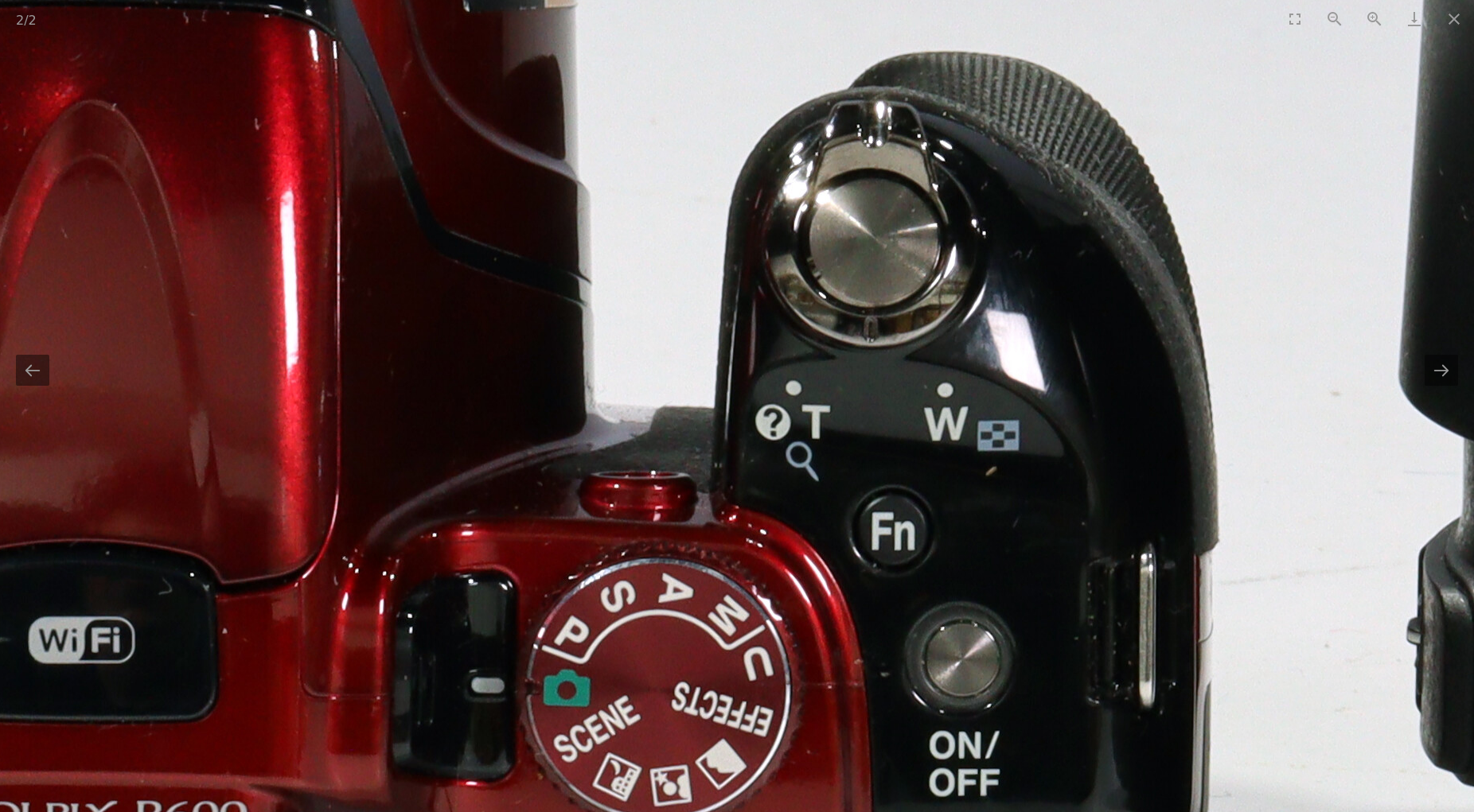
drag, startPoint x: 577, startPoint y: 508, endPoint x: 924, endPoint y: 625, distance: 366.2
click at [924, 625] on img at bounding box center [957, 234] width 3184 height 3183
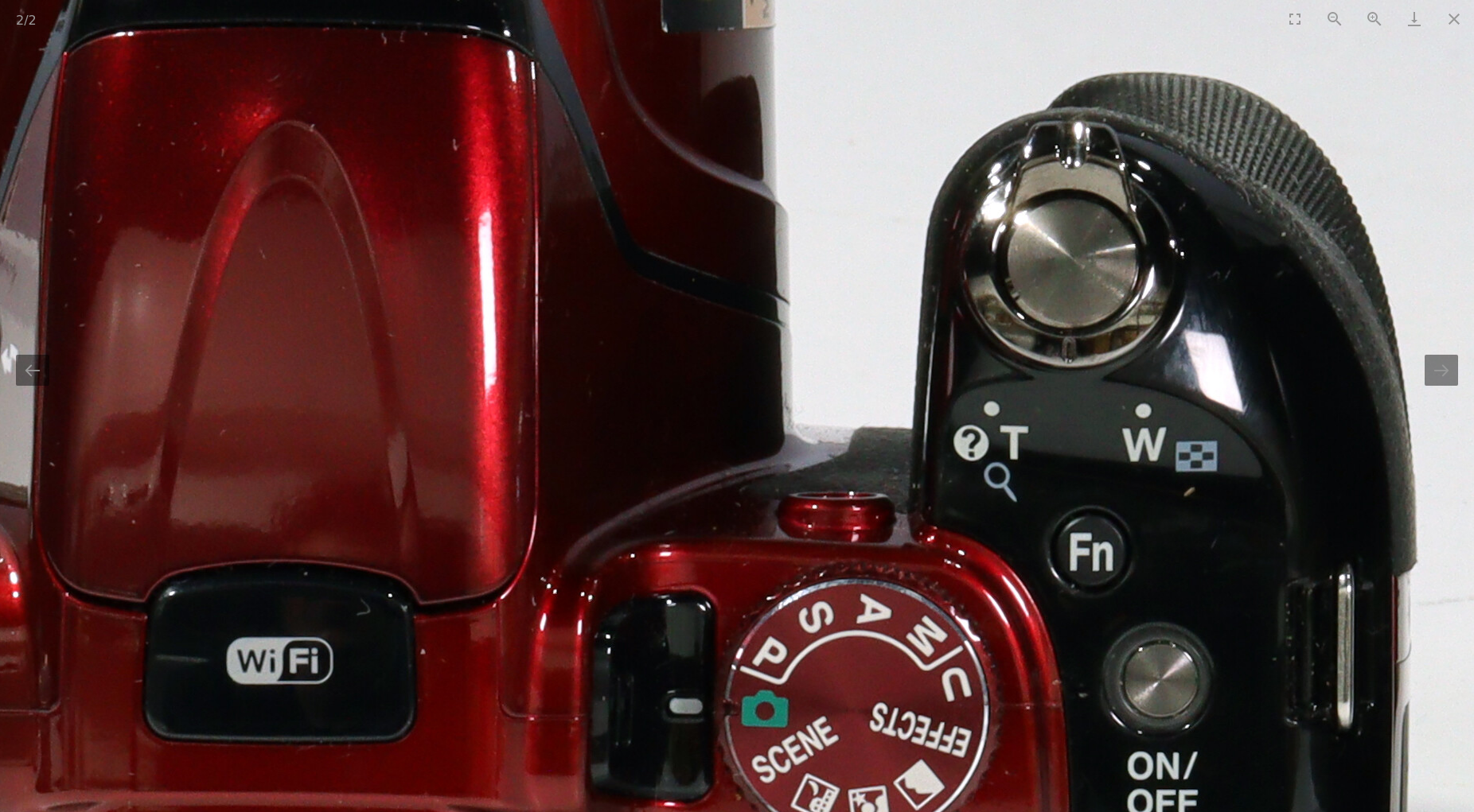
drag, startPoint x: 558, startPoint y: 507, endPoint x: 655, endPoint y: 499, distance: 97.3
click at [653, 499] on img at bounding box center [1155, 254] width 3184 height 3183
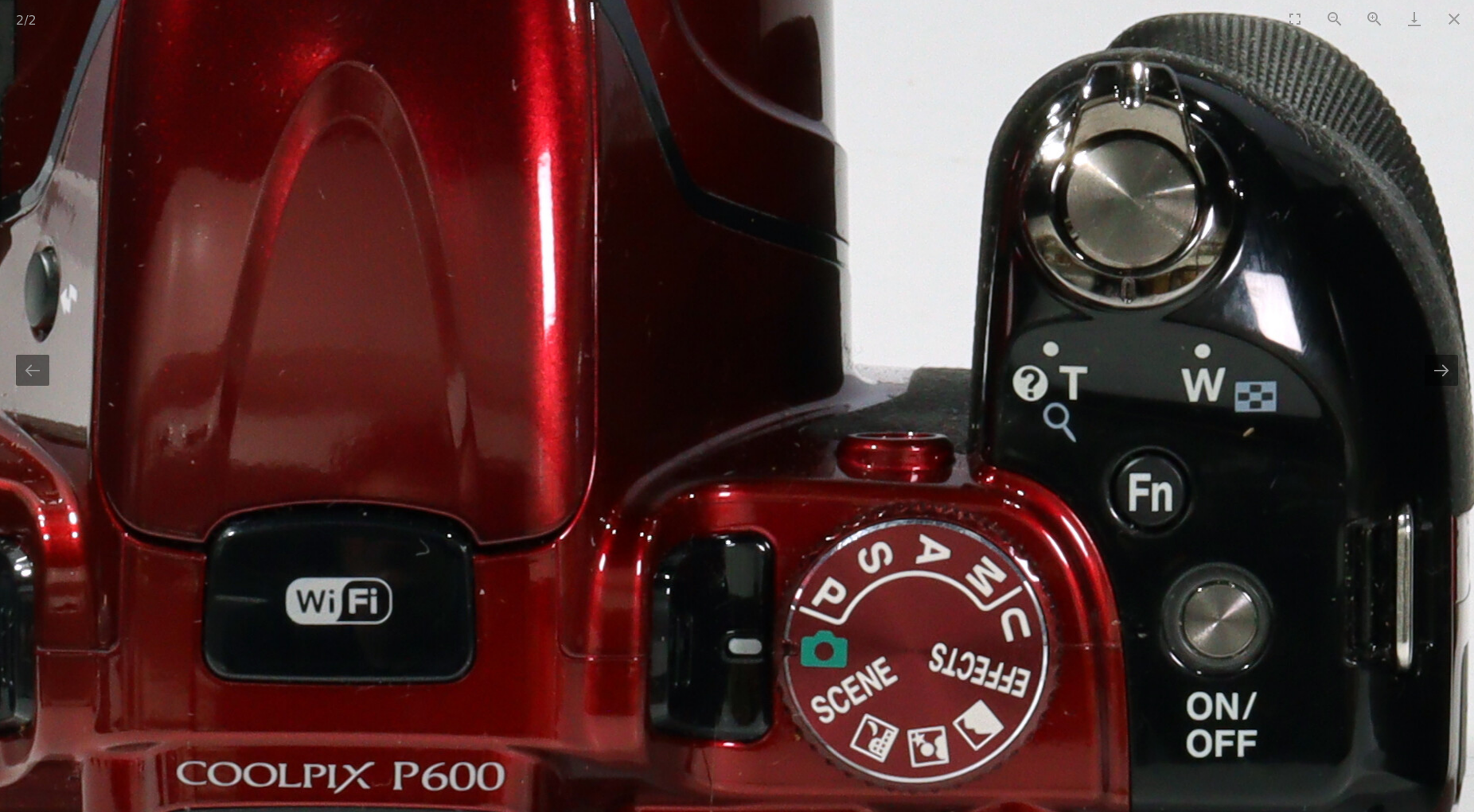
drag, startPoint x: 562, startPoint y: 553, endPoint x: 593, endPoint y: 499, distance: 62.3
click at [590, 504] on img at bounding box center [1216, 195] width 3184 height 3183
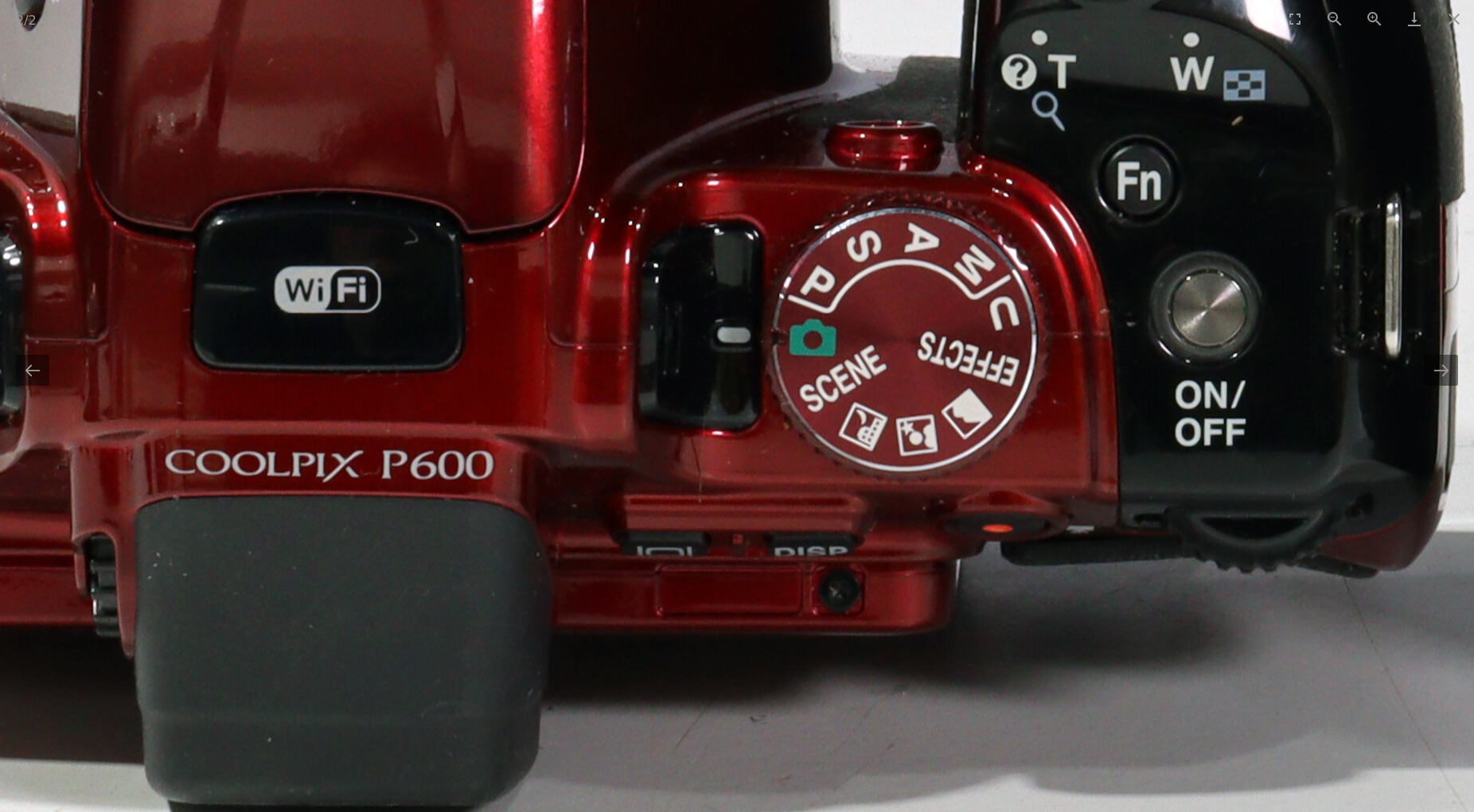
drag, startPoint x: 554, startPoint y: 593, endPoint x: 540, endPoint y: 287, distance: 306.3
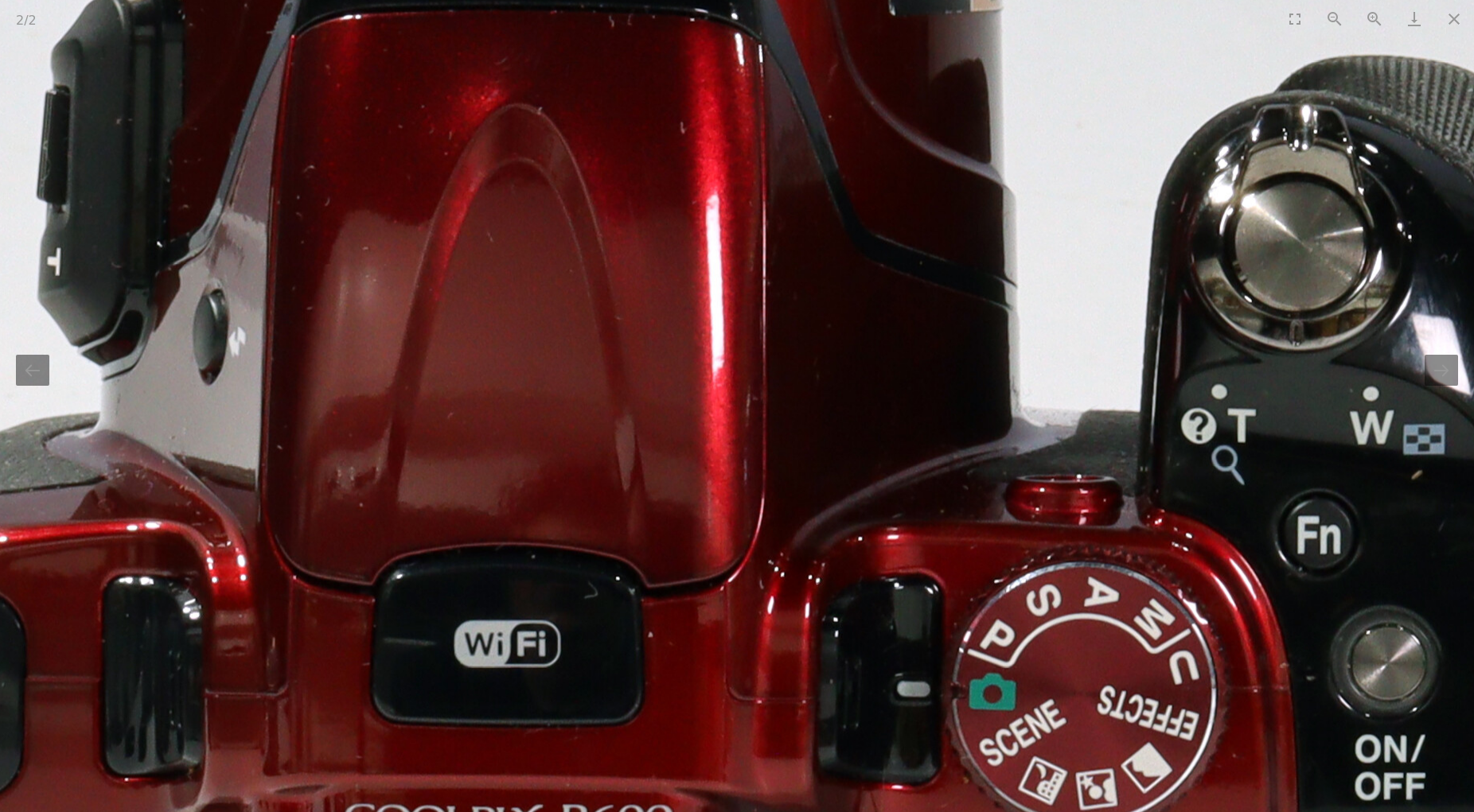
drag, startPoint x: 537, startPoint y: 295, endPoint x: 727, endPoint y: 759, distance: 501.4
click at [727, 759] on img at bounding box center [1383, 238] width 3184 height 3183
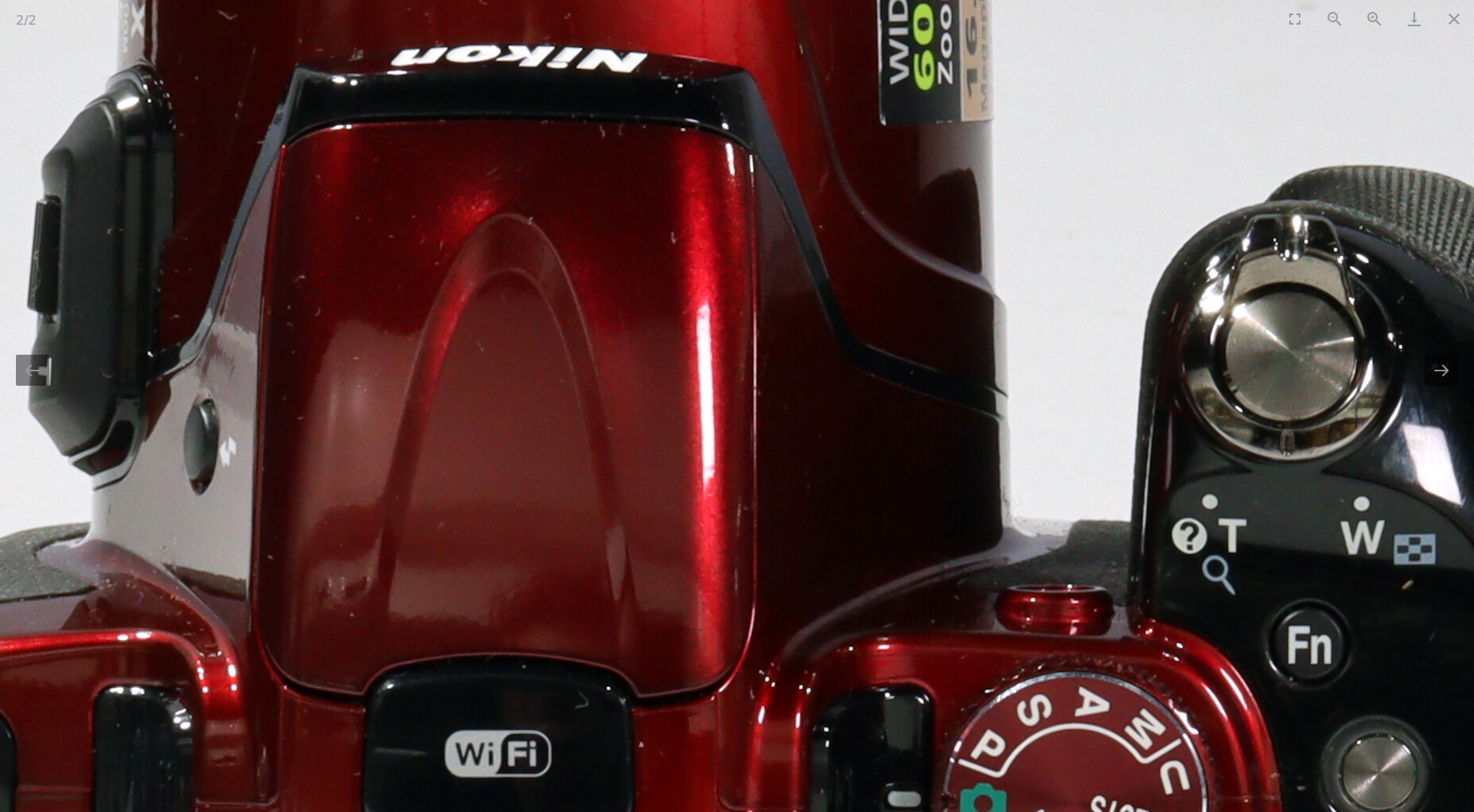
drag, startPoint x: 599, startPoint y: 561, endPoint x: 562, endPoint y: 485, distance: 84.5
click at [562, 485] on img at bounding box center [1374, 347] width 3184 height 3183
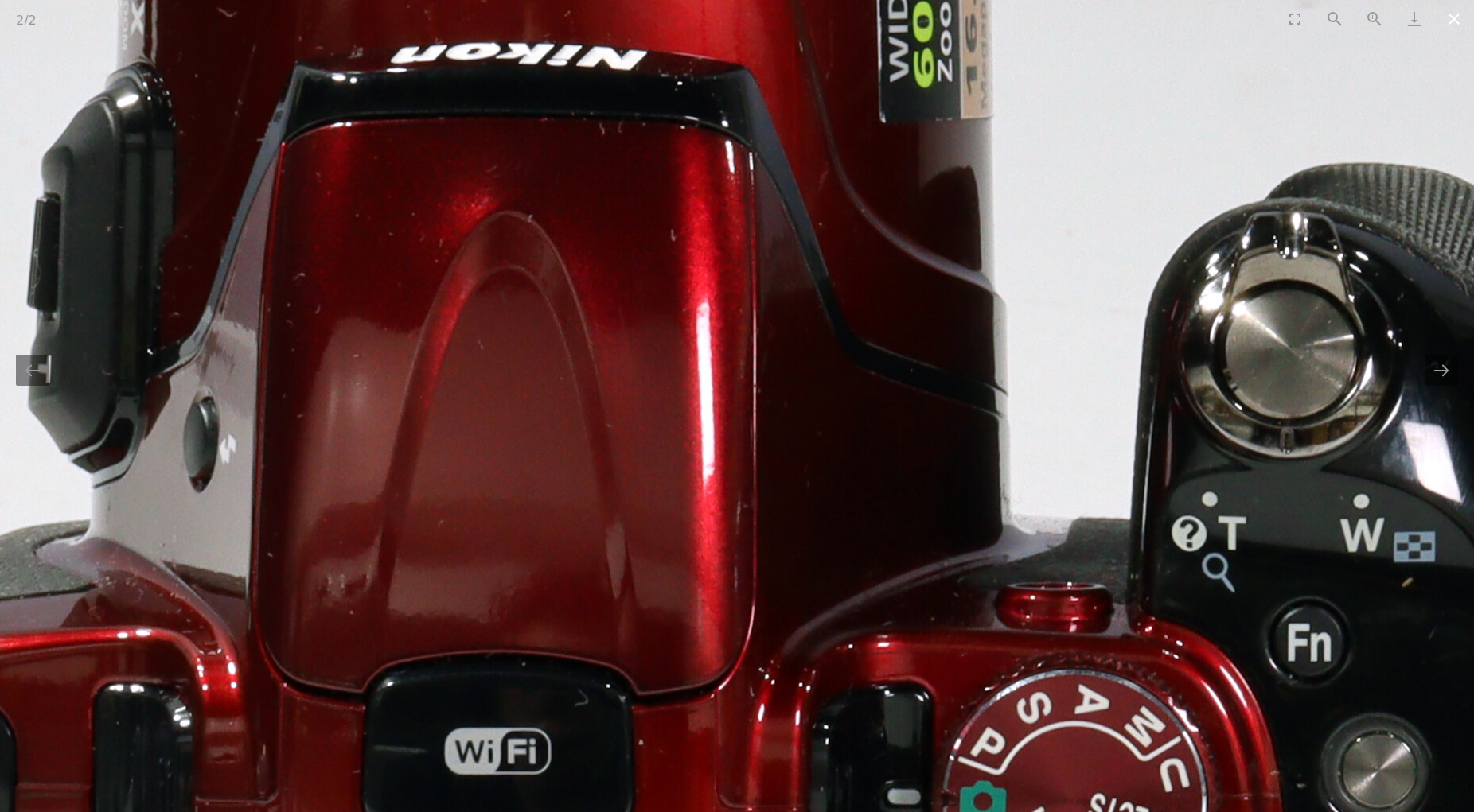
click at [1453, 18] on button "Close gallery" at bounding box center [1454, 18] width 40 height 37
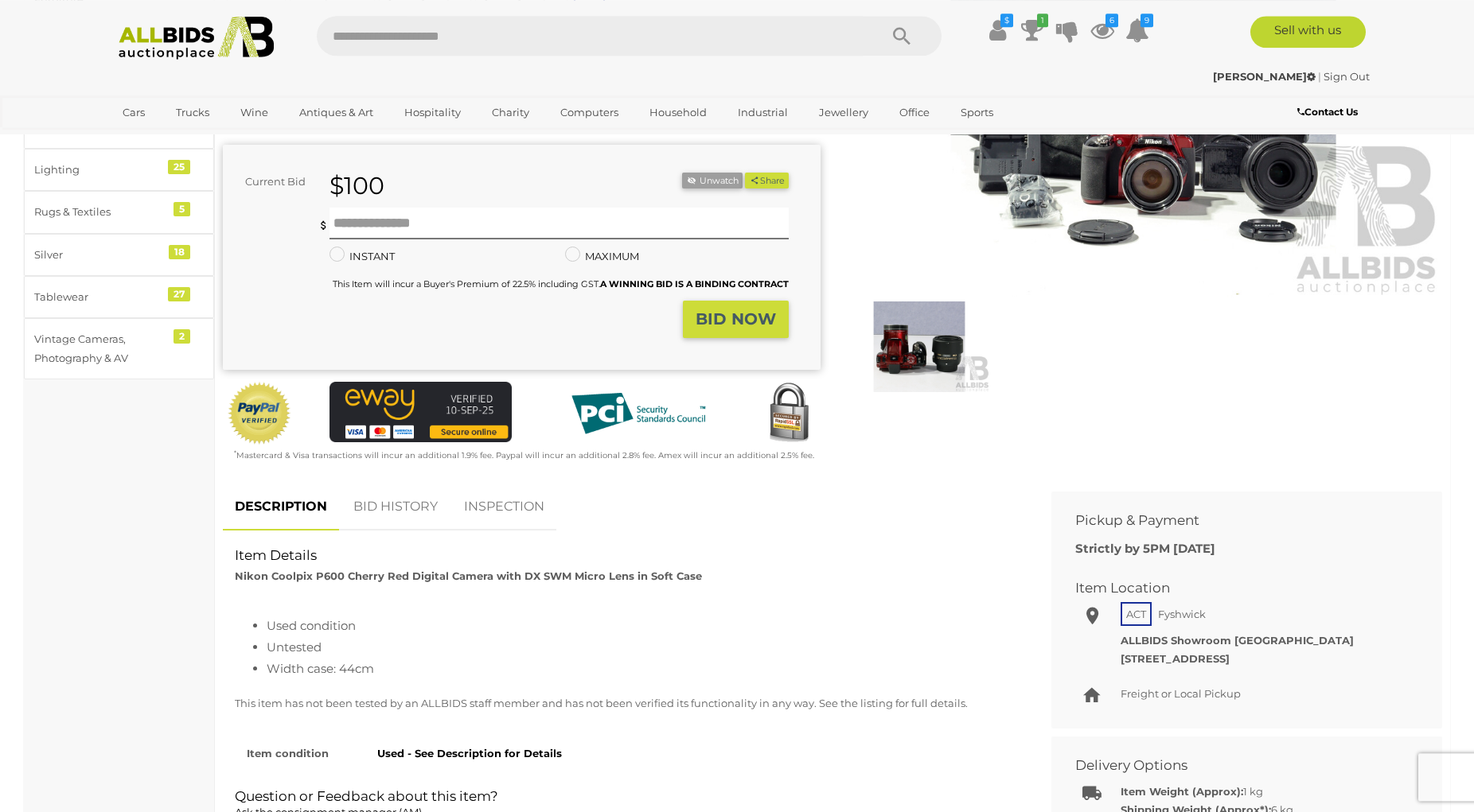
scroll to position [325, 0]
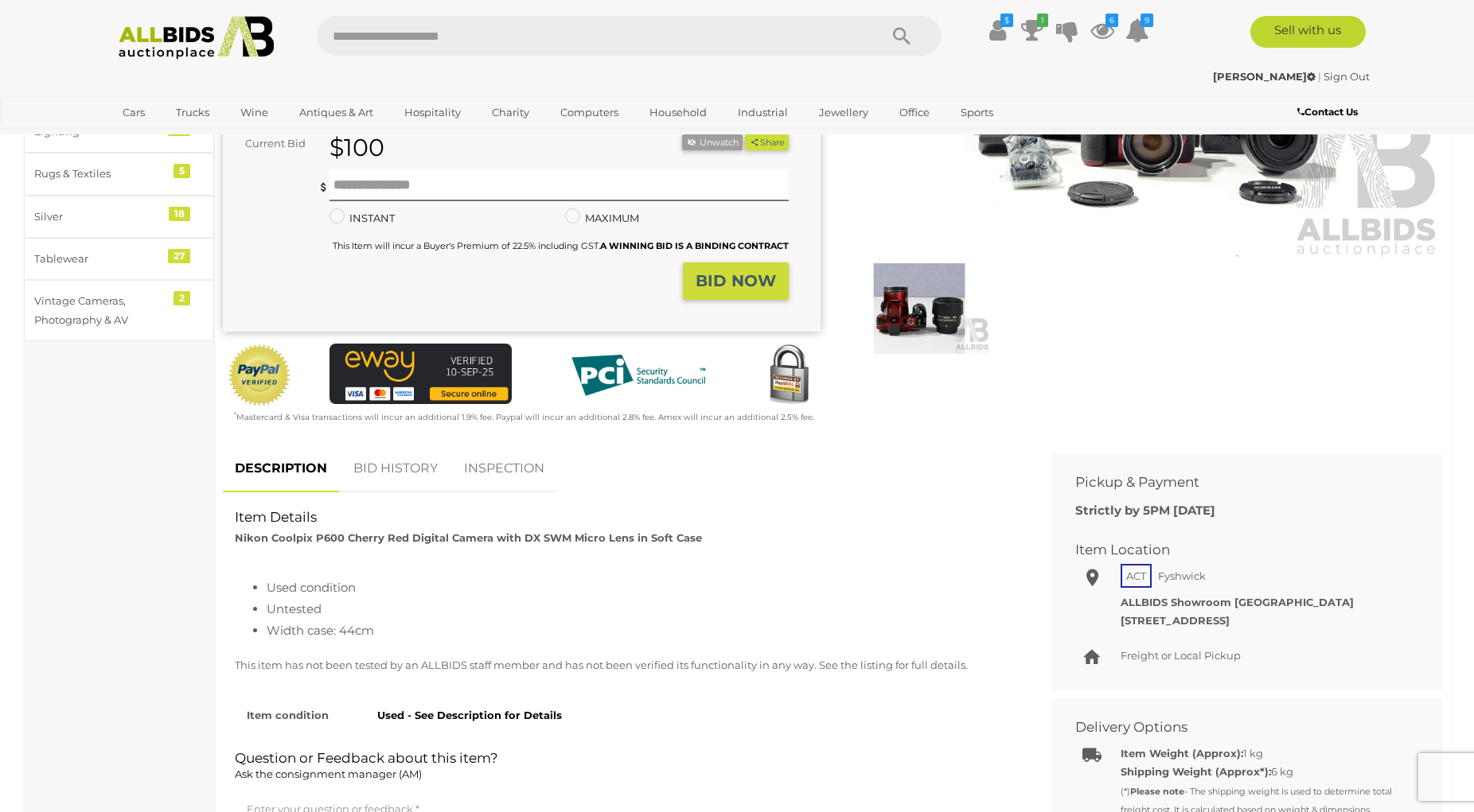
click at [405, 469] on link "BID HISTORY" at bounding box center [396, 469] width 109 height 47
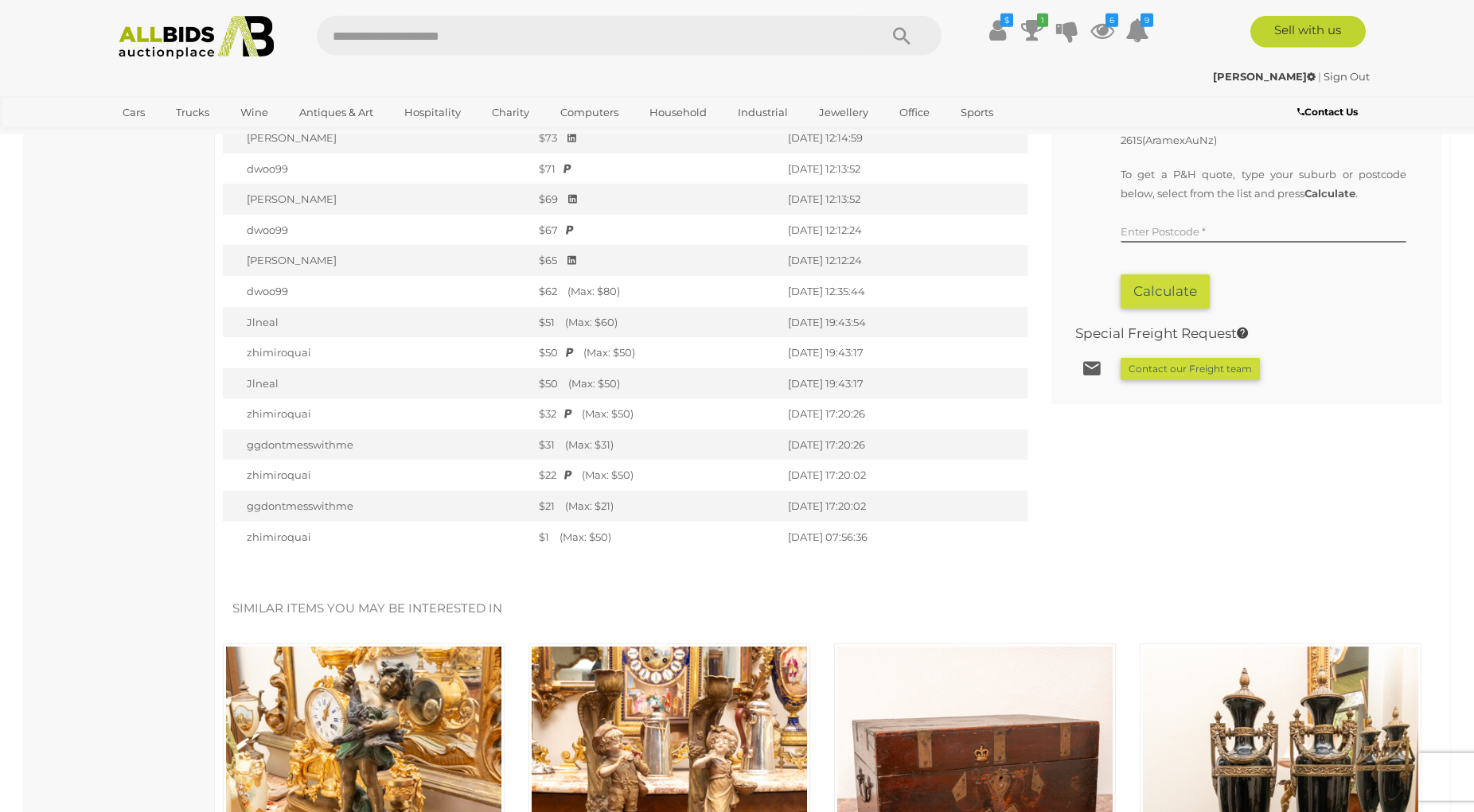
scroll to position [1055, 0]
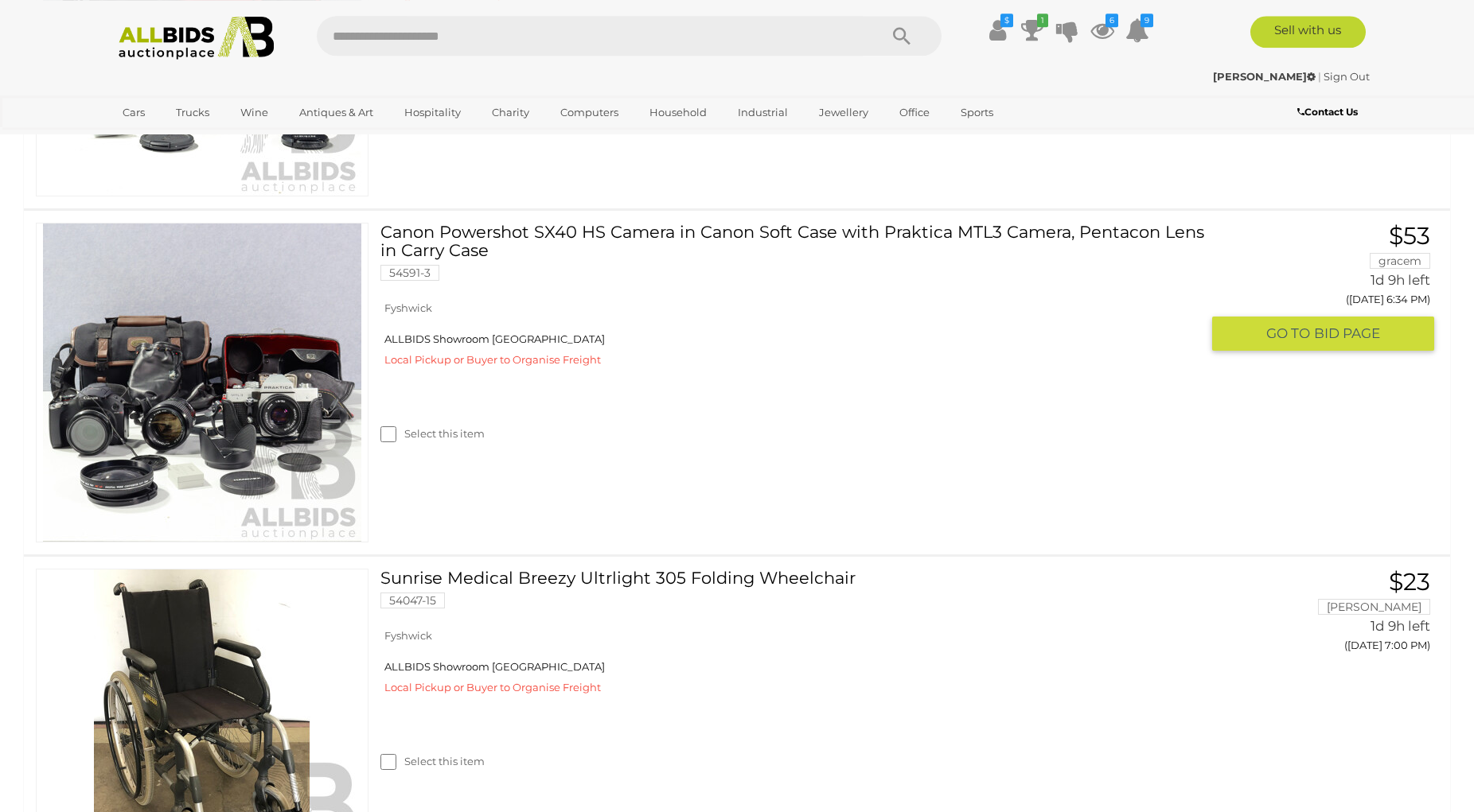
scroll to position [624, 0]
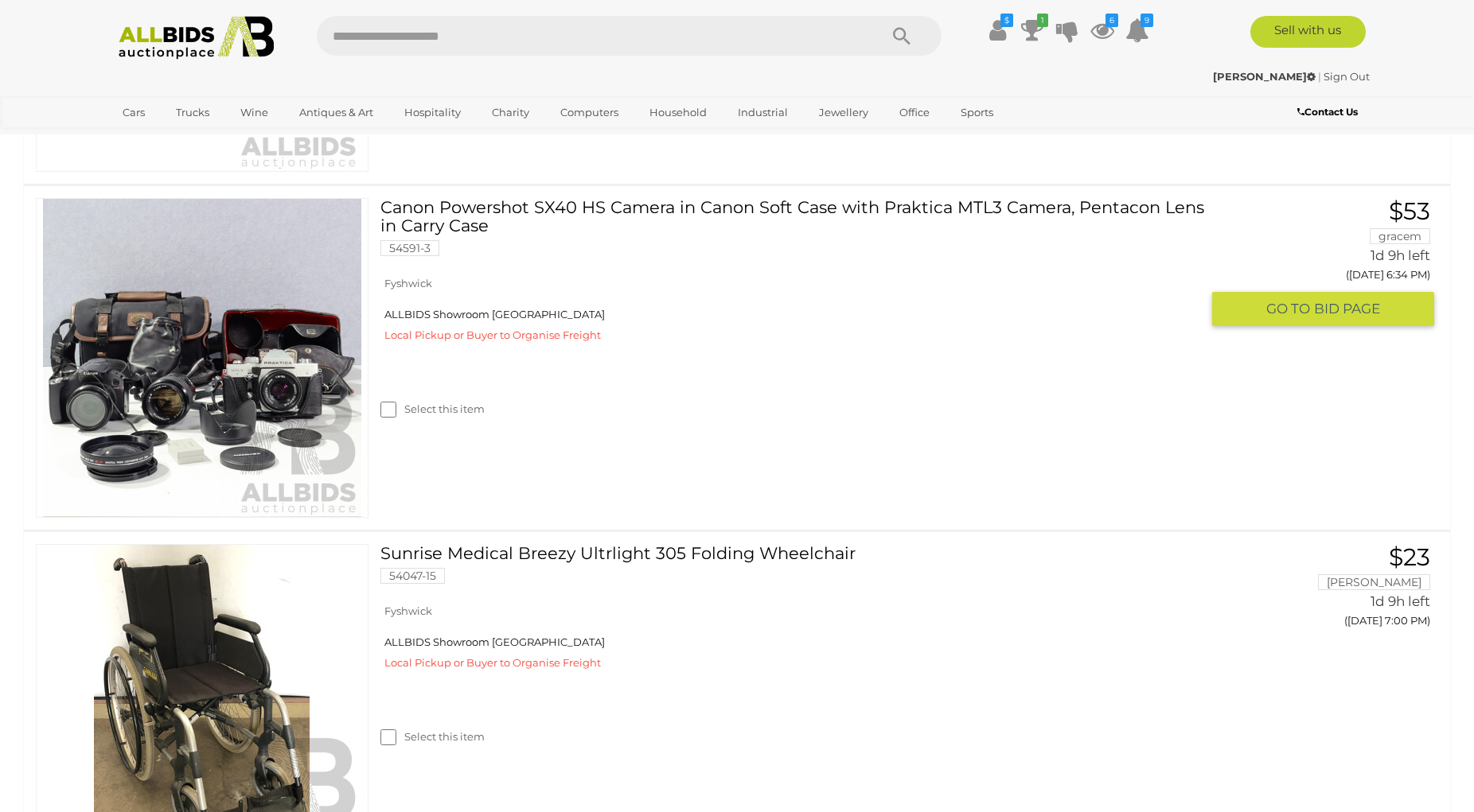
click at [221, 385] on img at bounding box center [202, 358] width 319 height 318
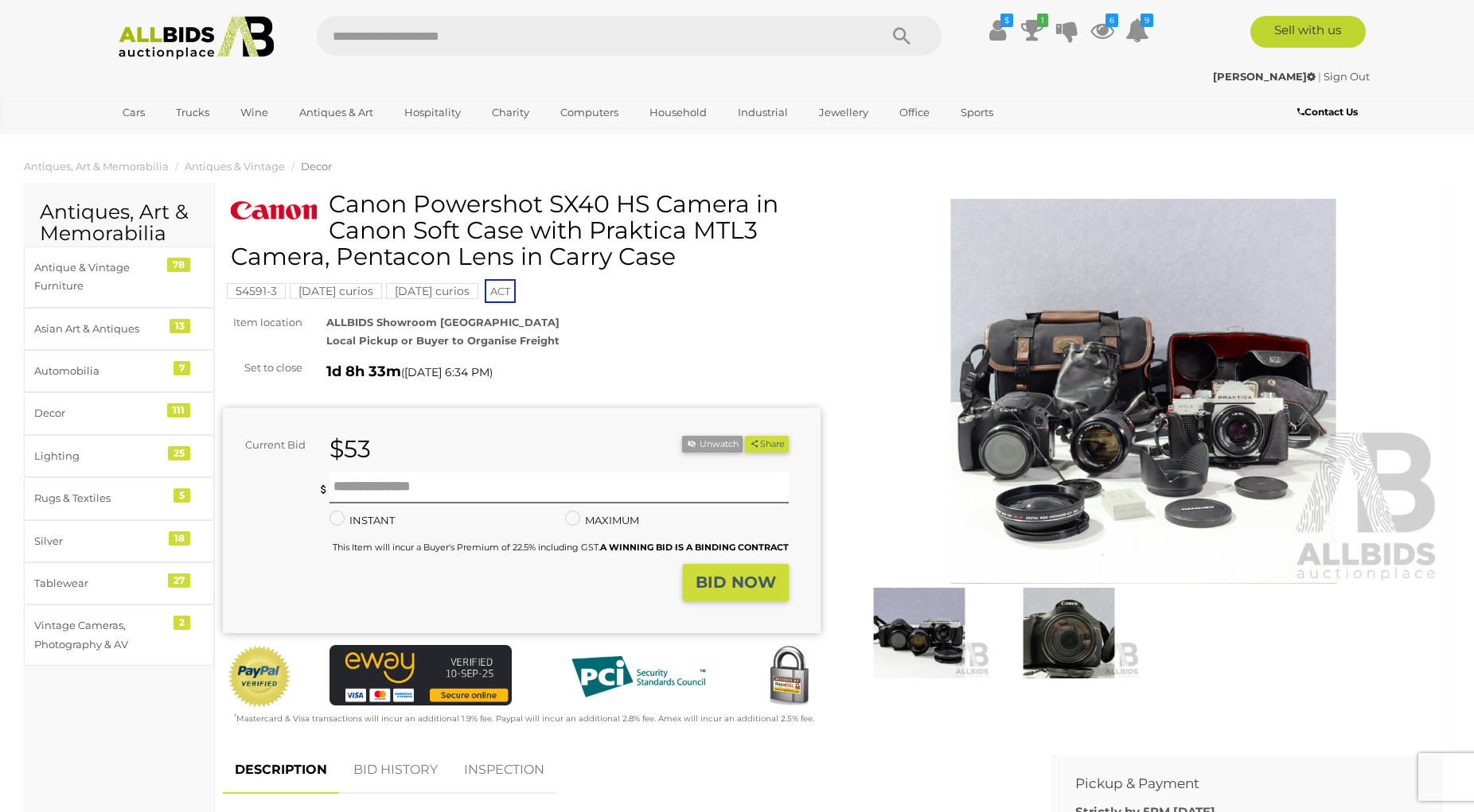
click at [1111, 407] on img at bounding box center [1143, 392] width 598 height 385
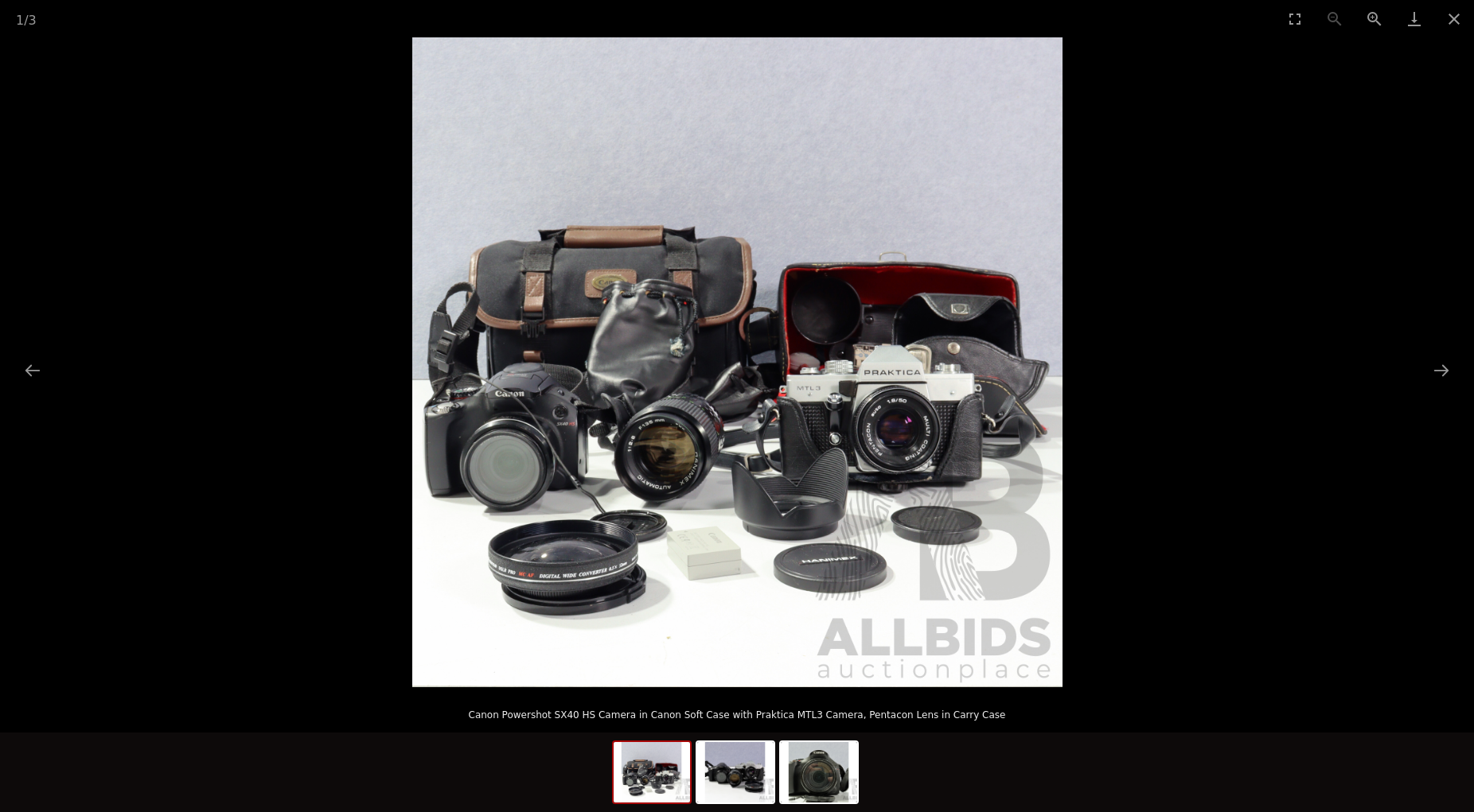
click at [709, 472] on img at bounding box center [737, 362] width 650 height 650
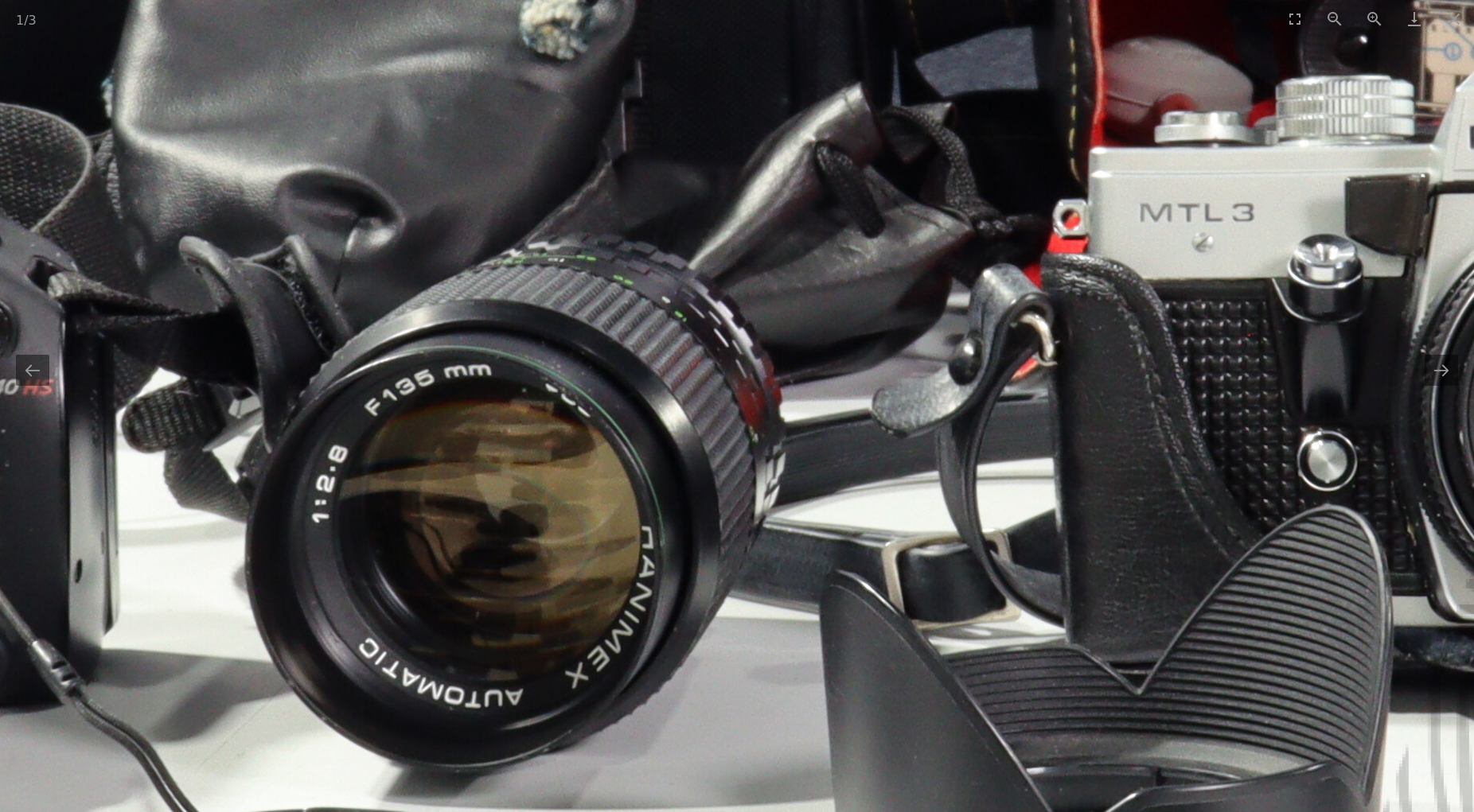
drag, startPoint x: 705, startPoint y: 465, endPoint x: 708, endPoint y: 532, distance: 67.1
click at [708, 532] on img at bounding box center [848, 86] width 3184 height 3183
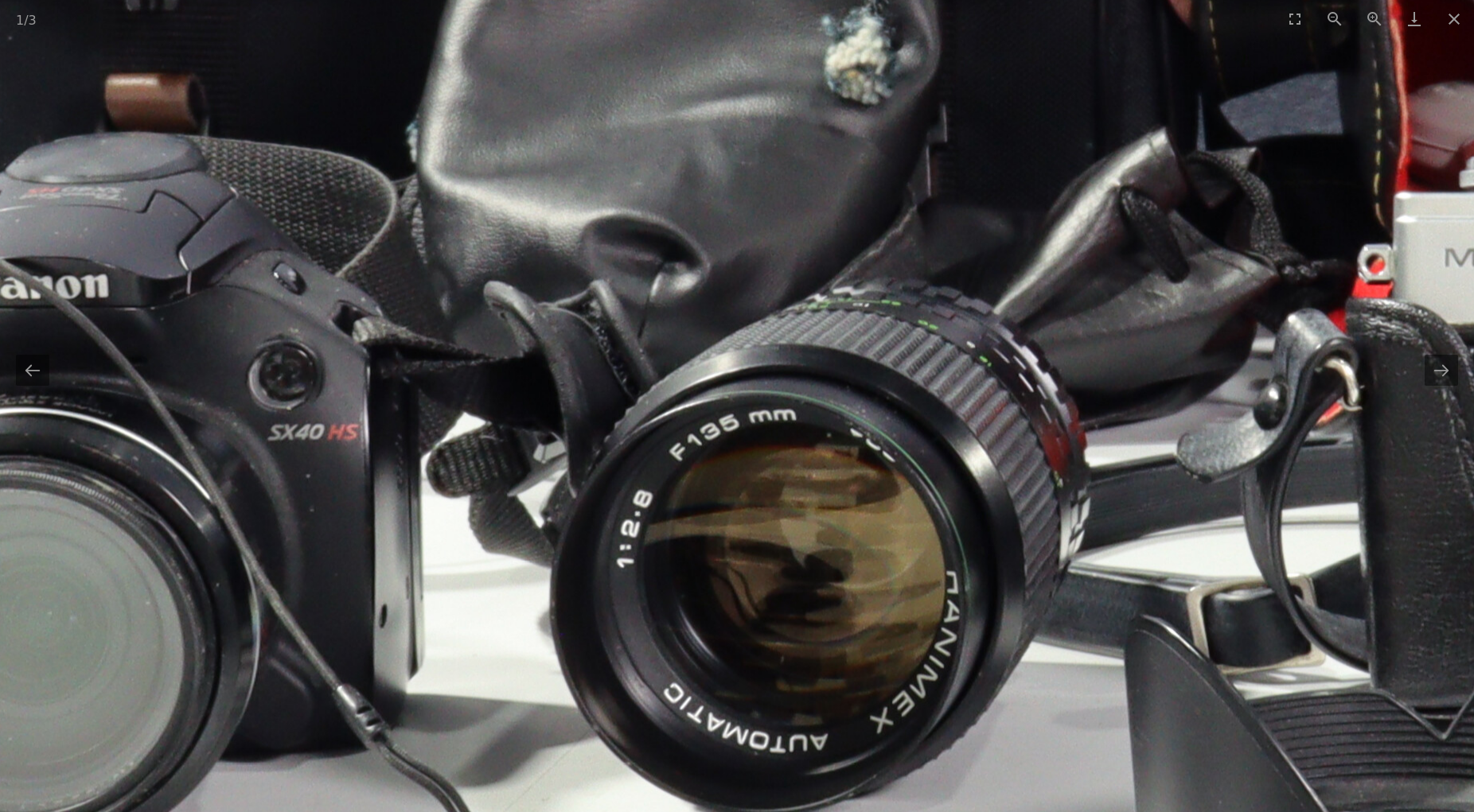
drag, startPoint x: 687, startPoint y: 470, endPoint x: 958, endPoint y: 503, distance: 273.0
click at [1004, 507] on img at bounding box center [1152, 130] width 3184 height 3183
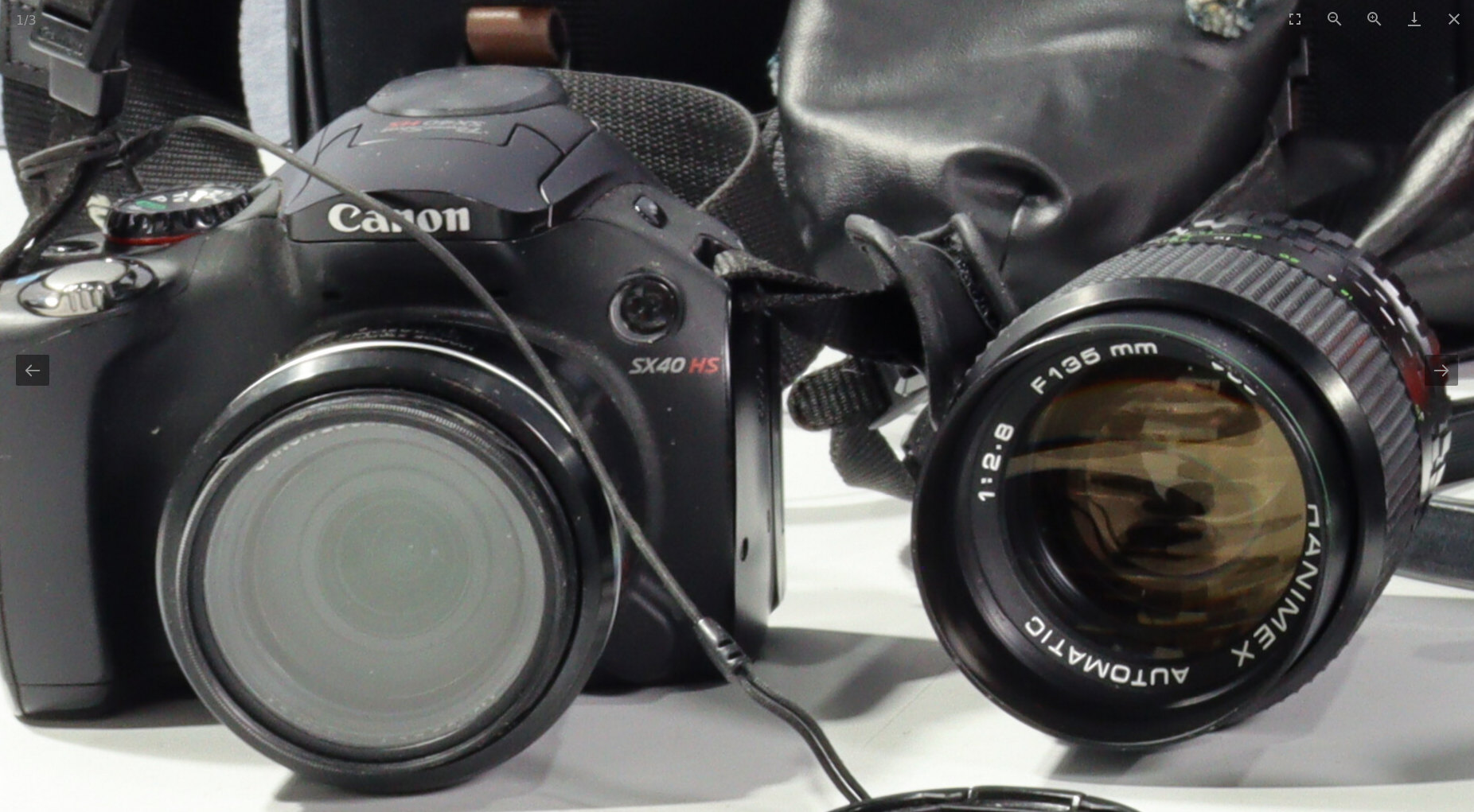
drag, startPoint x: 656, startPoint y: 478, endPoint x: 885, endPoint y: 412, distance: 238.3
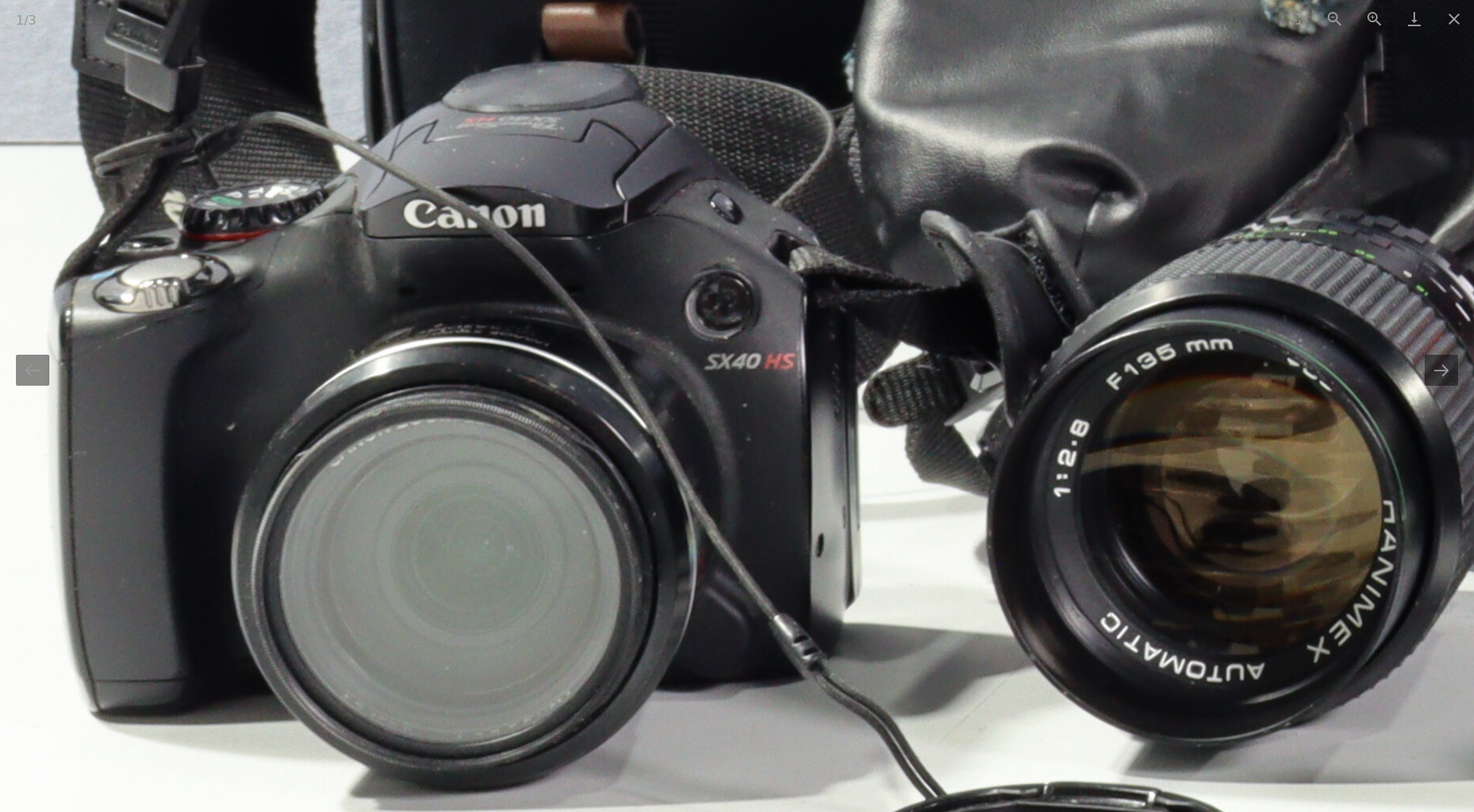
drag, startPoint x: 722, startPoint y: 442, endPoint x: 767, endPoint y: 443, distance: 45.0
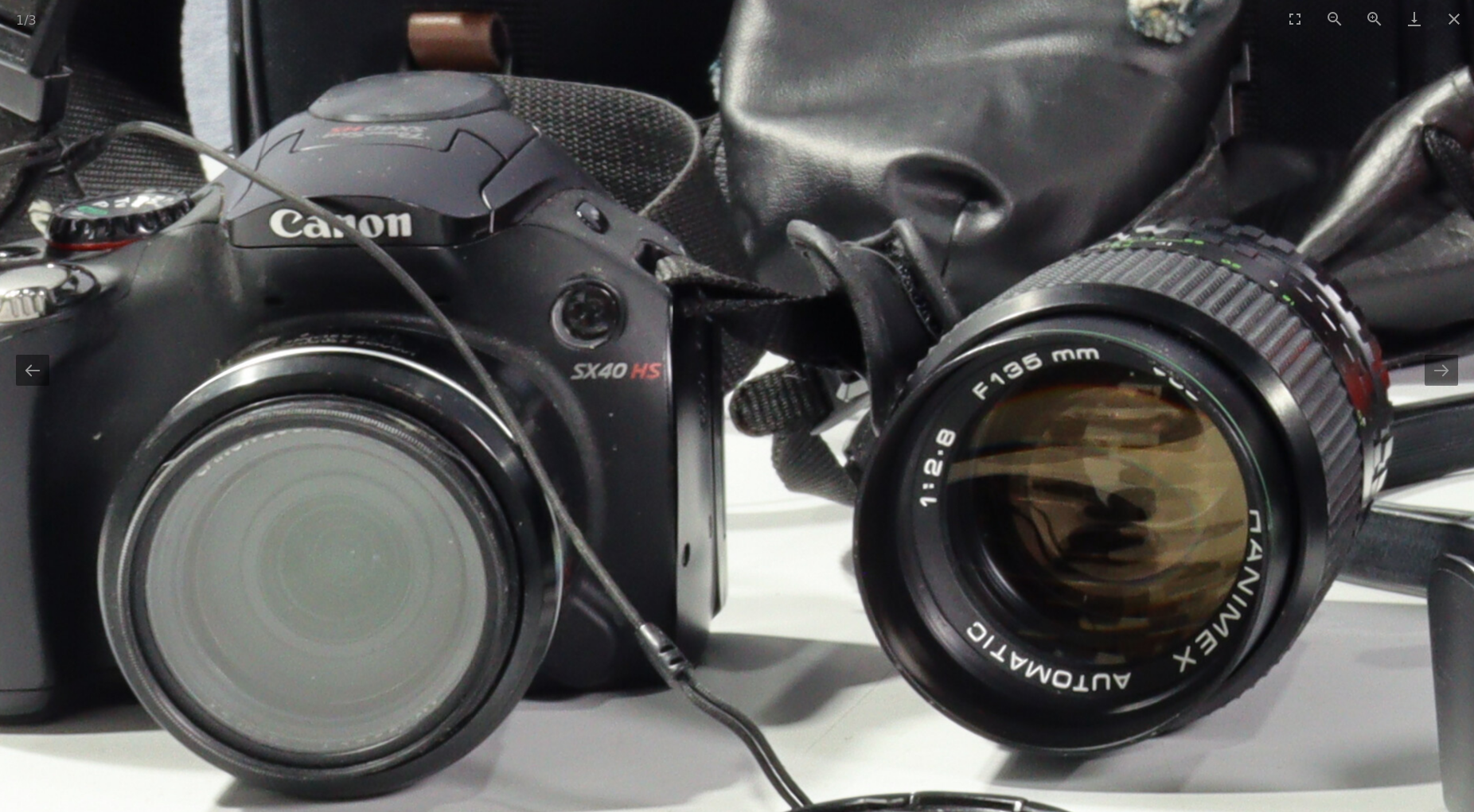
drag, startPoint x: 825, startPoint y: 451, endPoint x: 668, endPoint y: 457, distance: 157.1
click at [684, 461] on img at bounding box center [1456, 70] width 3184 height 3183
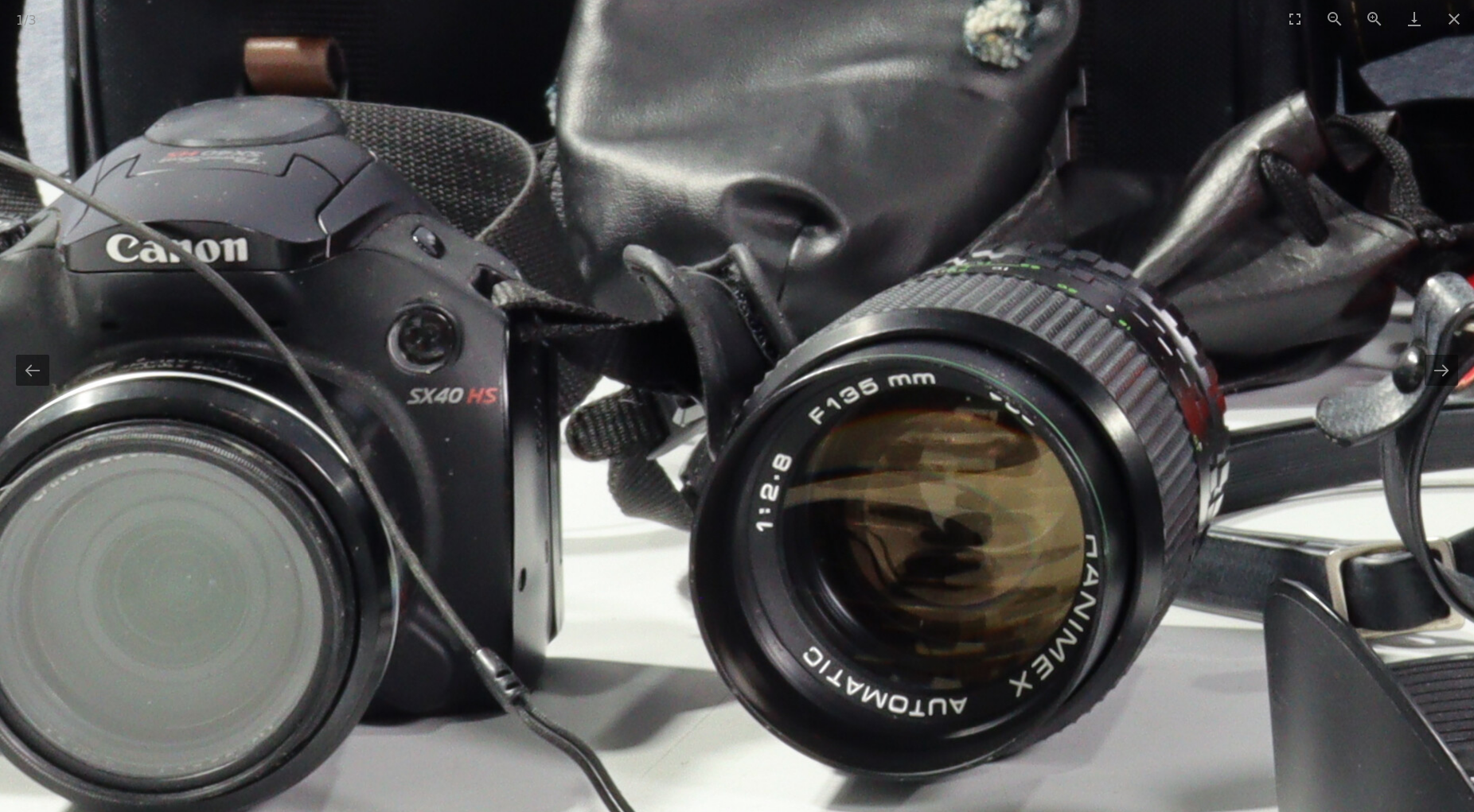
drag, startPoint x: 840, startPoint y: 463, endPoint x: 697, endPoint y: 481, distance: 144.1
click at [697, 481] on img at bounding box center [1291, 95] width 3184 height 3183
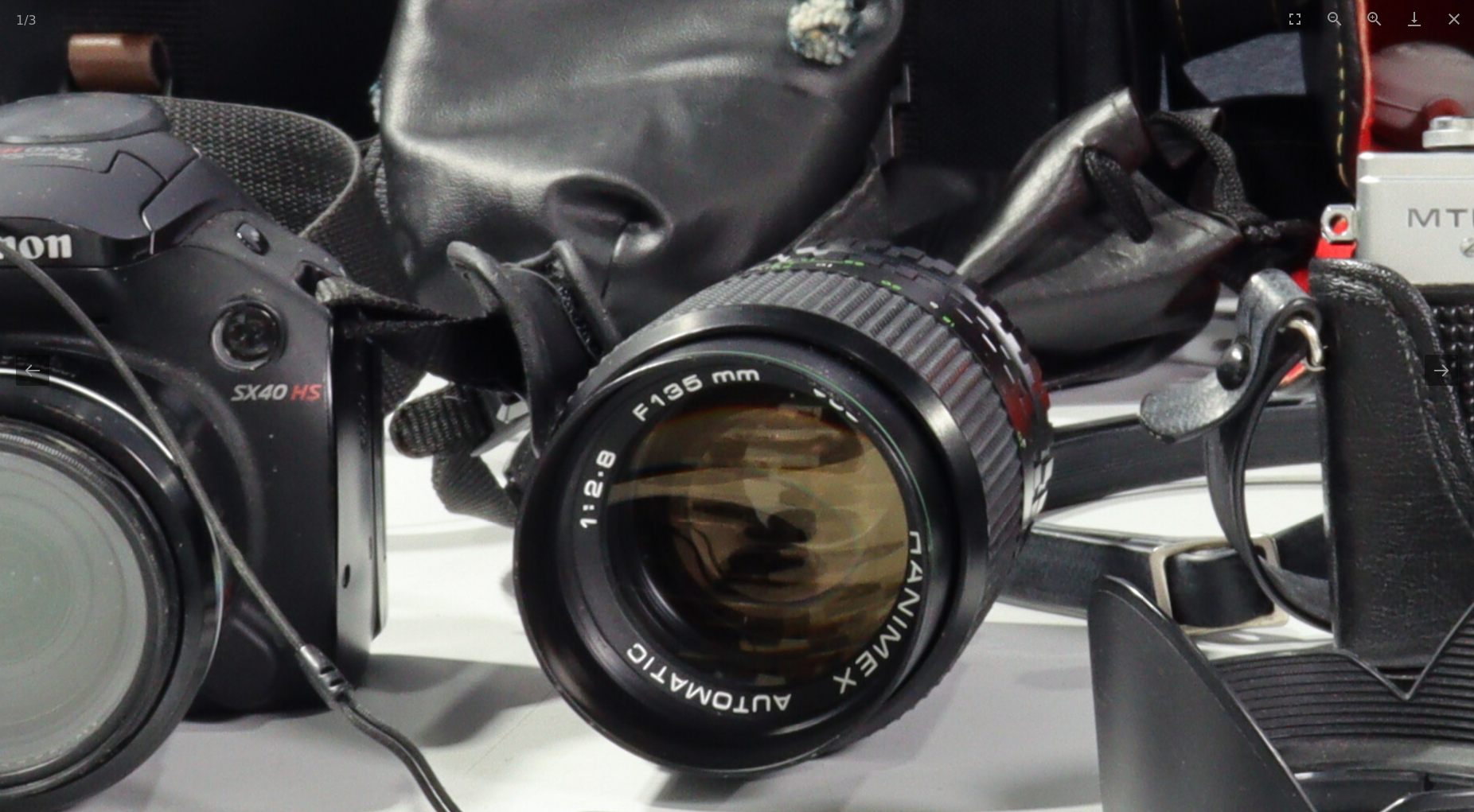
drag, startPoint x: 993, startPoint y: 462, endPoint x: 840, endPoint y: 465, distance: 153.0
click at [840, 465] on img at bounding box center [1116, 91] width 3184 height 3183
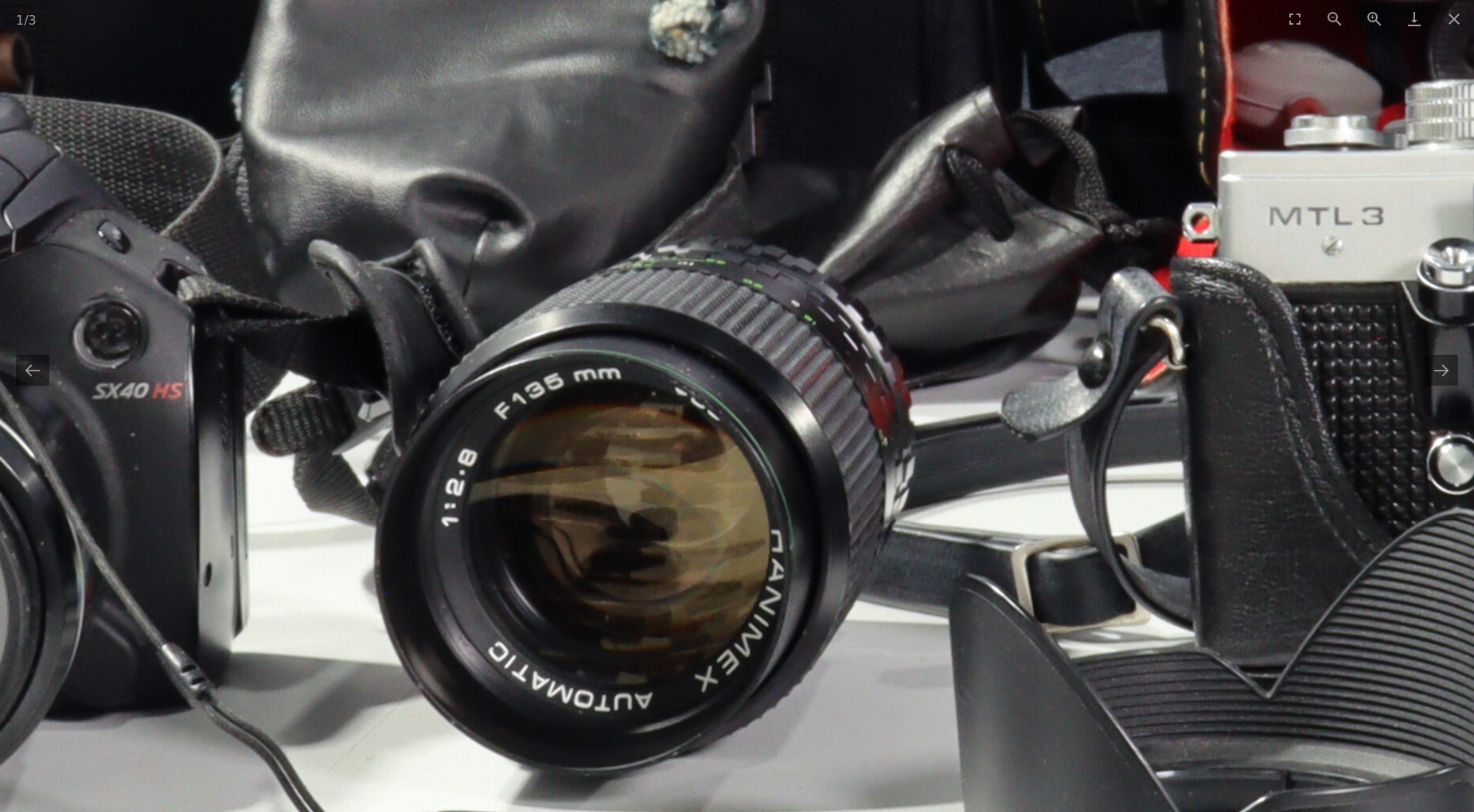
drag, startPoint x: 913, startPoint y: 469, endPoint x: 785, endPoint y: 466, distance: 128.0
click at [786, 466] on img at bounding box center [977, 90] width 3184 height 3183
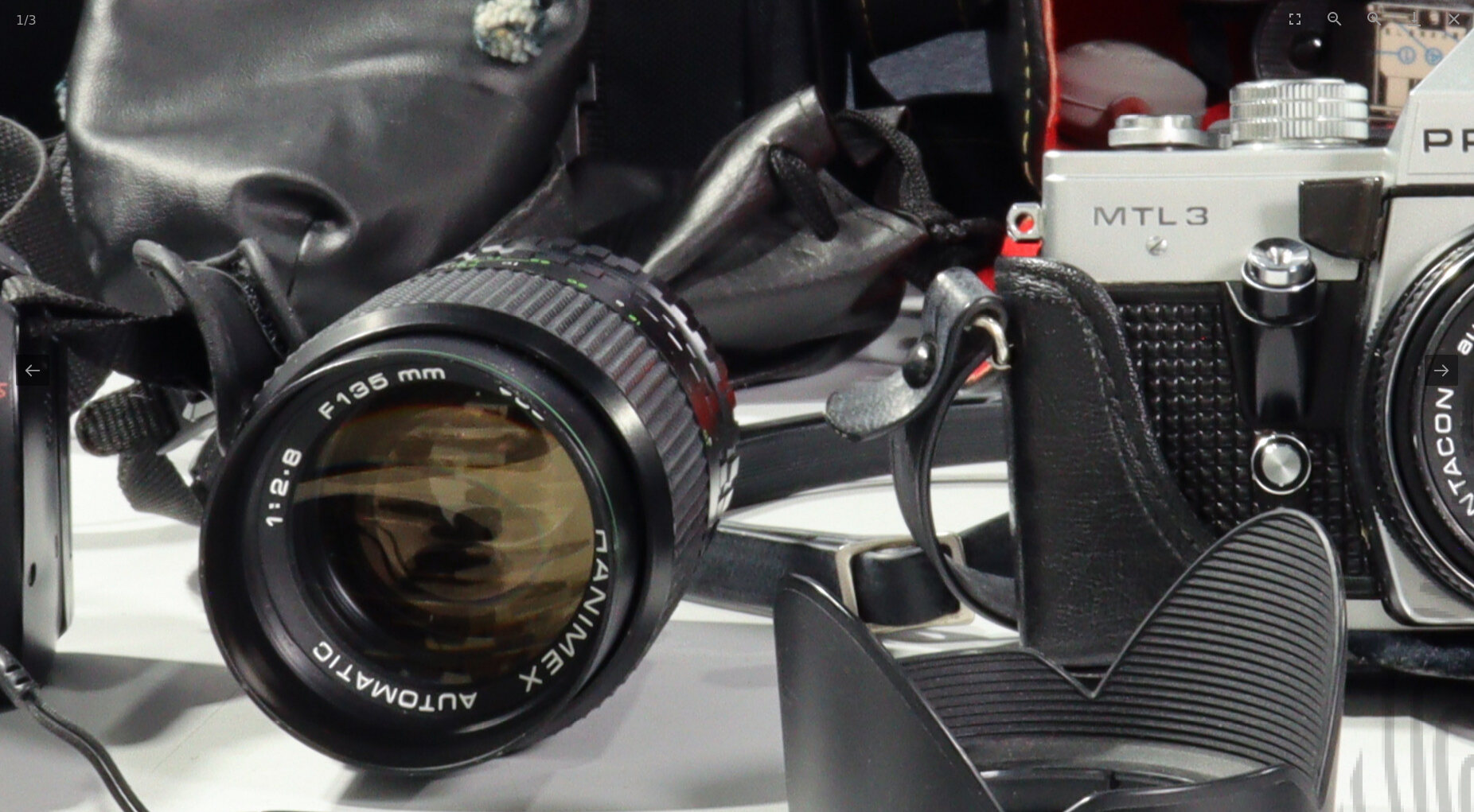
drag, startPoint x: 1032, startPoint y: 471, endPoint x: 868, endPoint y: 473, distance: 164.0
click at [870, 473] on img at bounding box center [802, 89] width 3184 height 3183
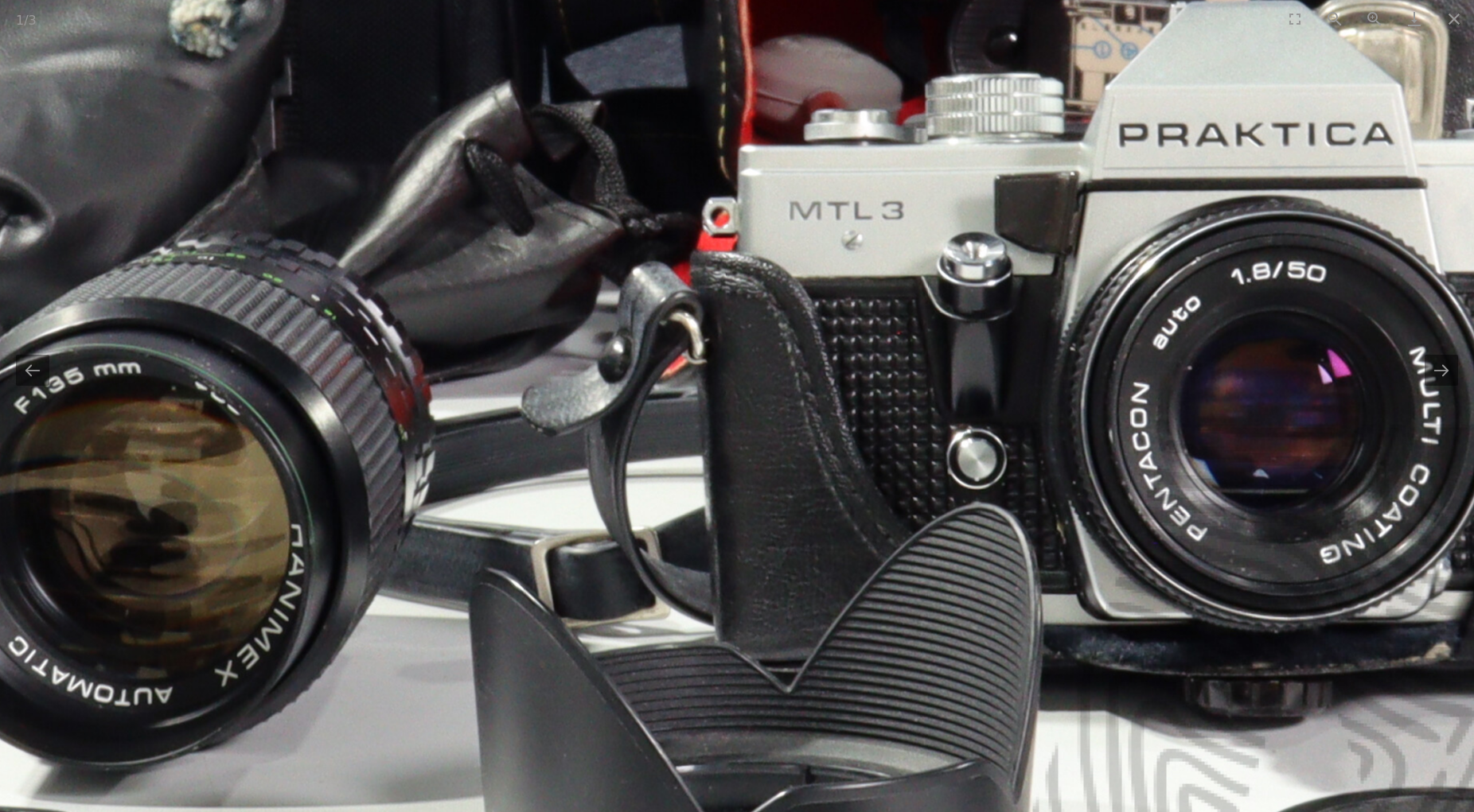
drag, startPoint x: 1003, startPoint y: 477, endPoint x: 849, endPoint y: 468, distance: 154.3
click at [849, 468] on img at bounding box center [497, 84] width 3184 height 3183
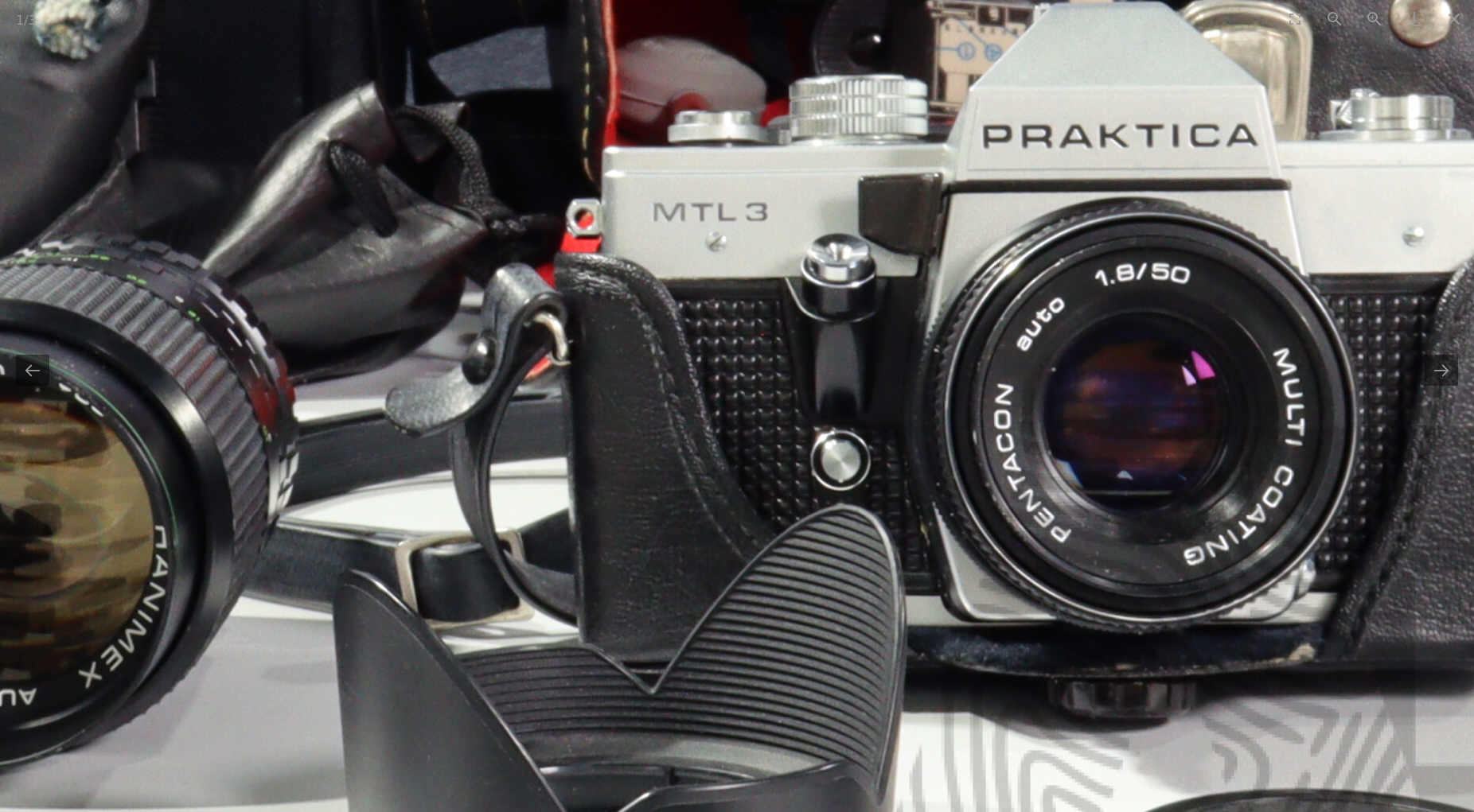
drag, startPoint x: 931, startPoint y: 475, endPoint x: 865, endPoint y: 473, distance: 66.0
click at [871, 474] on img at bounding box center [361, 85] width 3184 height 3183
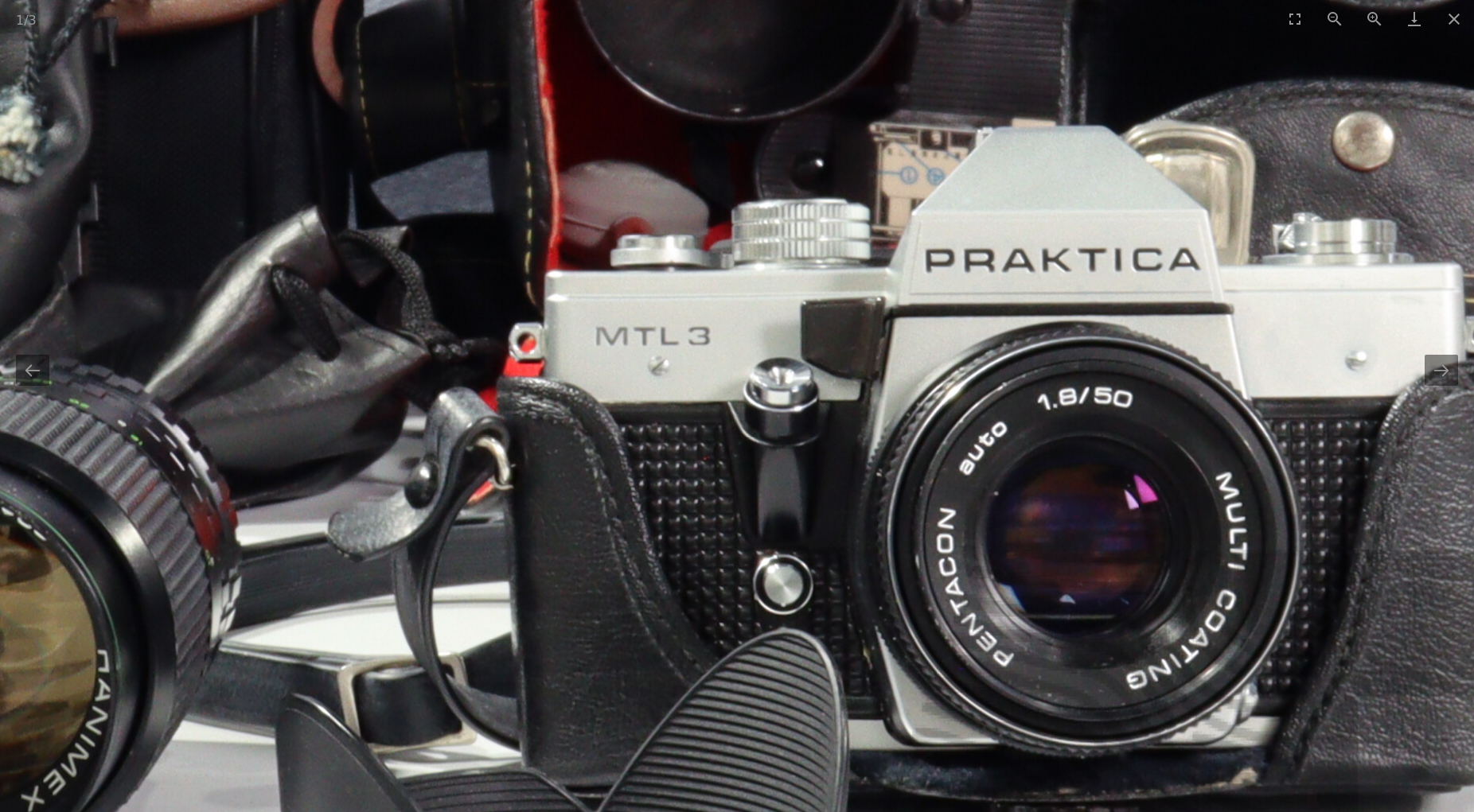
drag, startPoint x: 860, startPoint y: 459, endPoint x: 804, endPoint y: 579, distance: 132.4
click at [807, 581] on img at bounding box center [304, 209] width 3184 height 3183
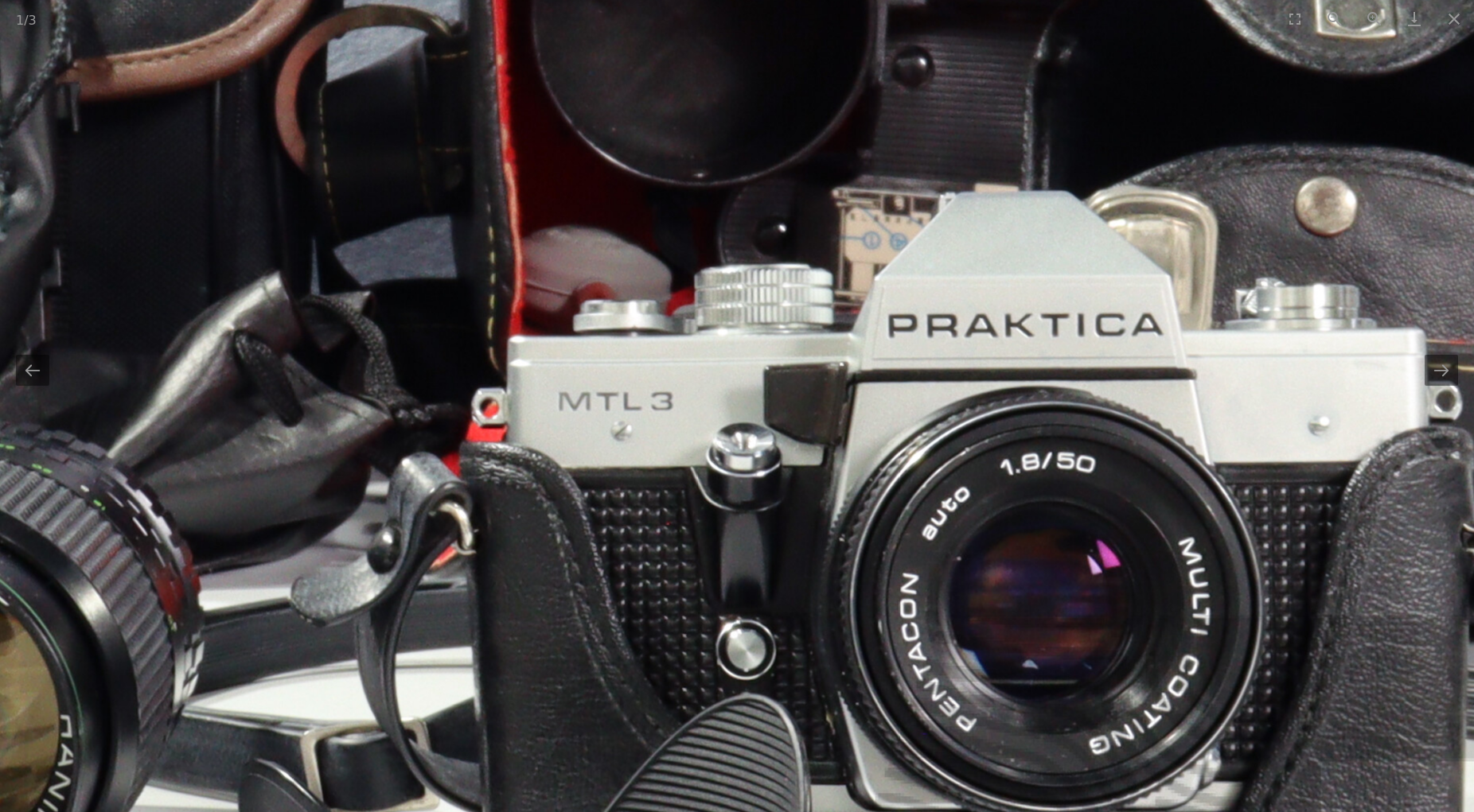
drag, startPoint x: 788, startPoint y: 490, endPoint x: 758, endPoint y: 536, distance: 54.9
click at [758, 536] on img at bounding box center [267, 274] width 3184 height 3183
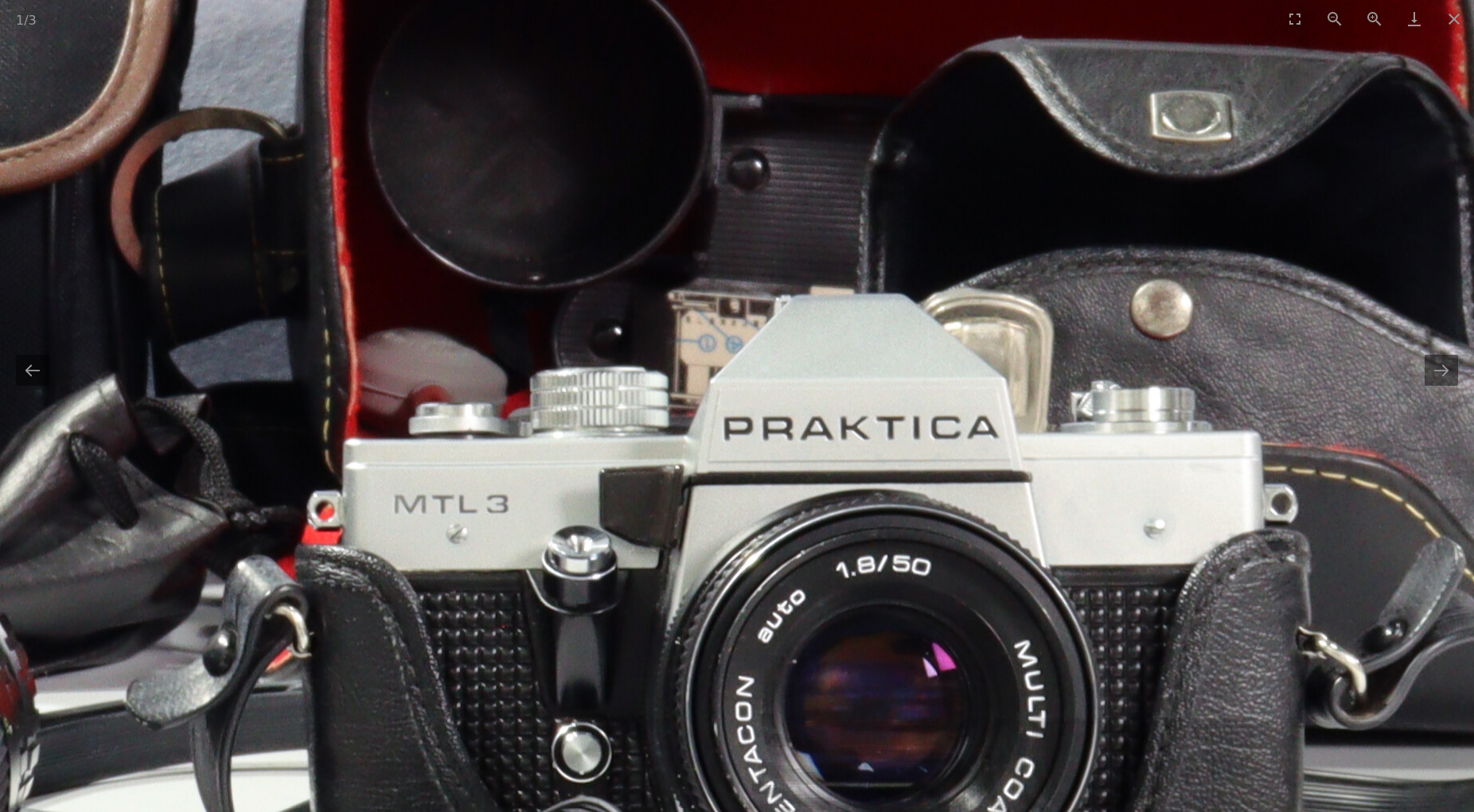
drag, startPoint x: 913, startPoint y: 472, endPoint x: 751, endPoint y: 570, distance: 189.3
click at [751, 570] on img at bounding box center [102, 378] width 3184 height 3183
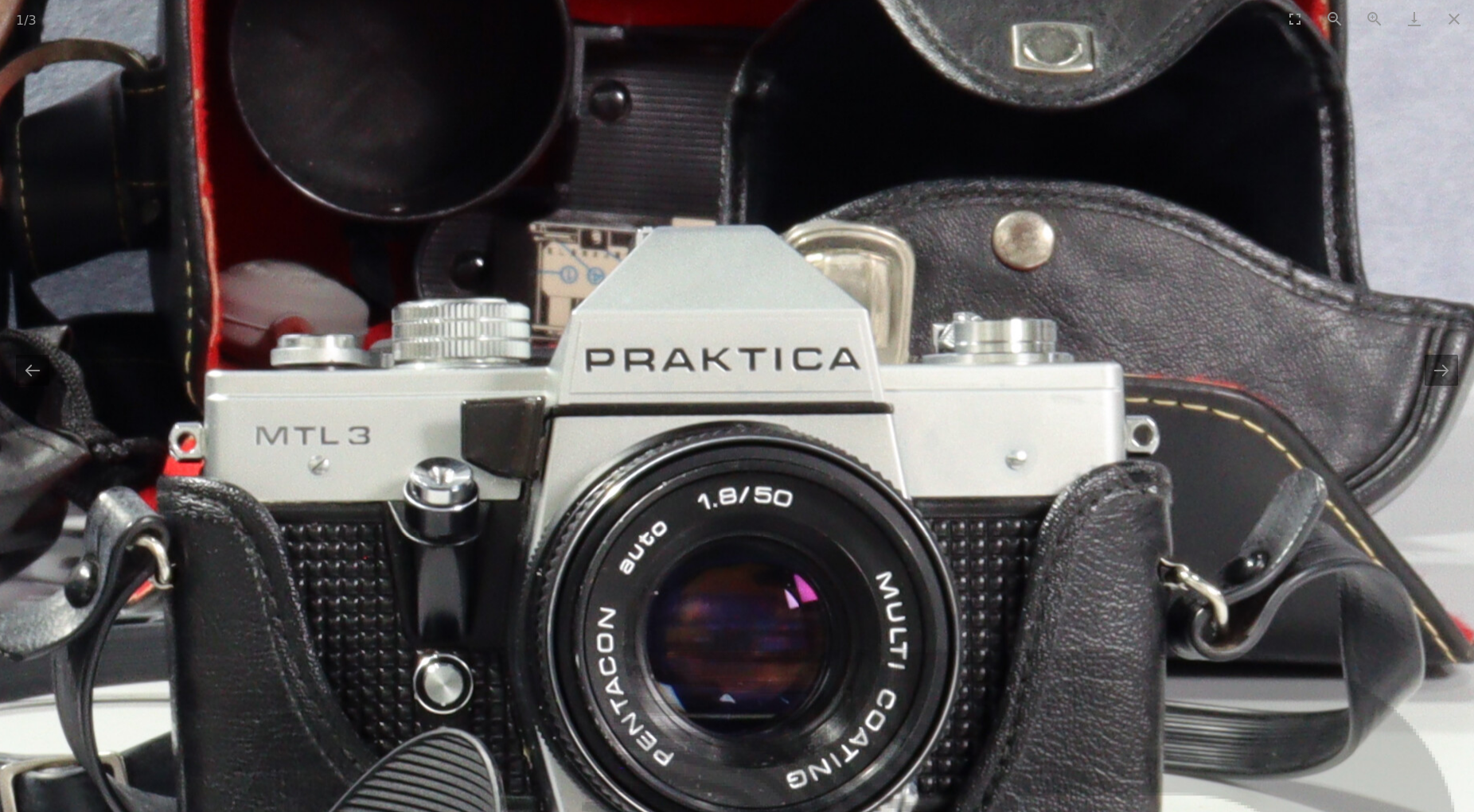
drag, startPoint x: 751, startPoint y: 569, endPoint x: 616, endPoint y: 499, distance: 152.1
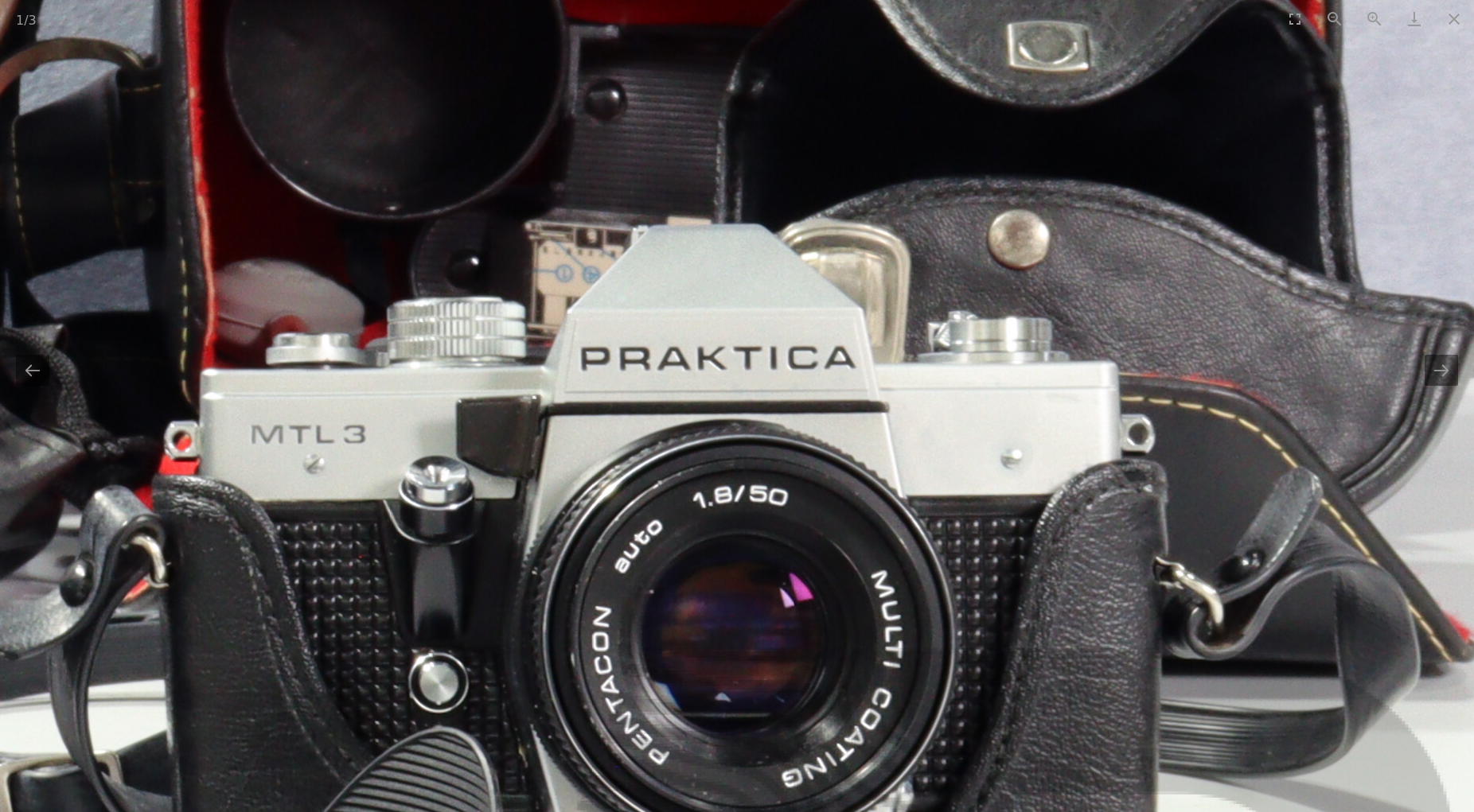
click at [1450, 16] on button "Close gallery" at bounding box center [1454, 18] width 40 height 37
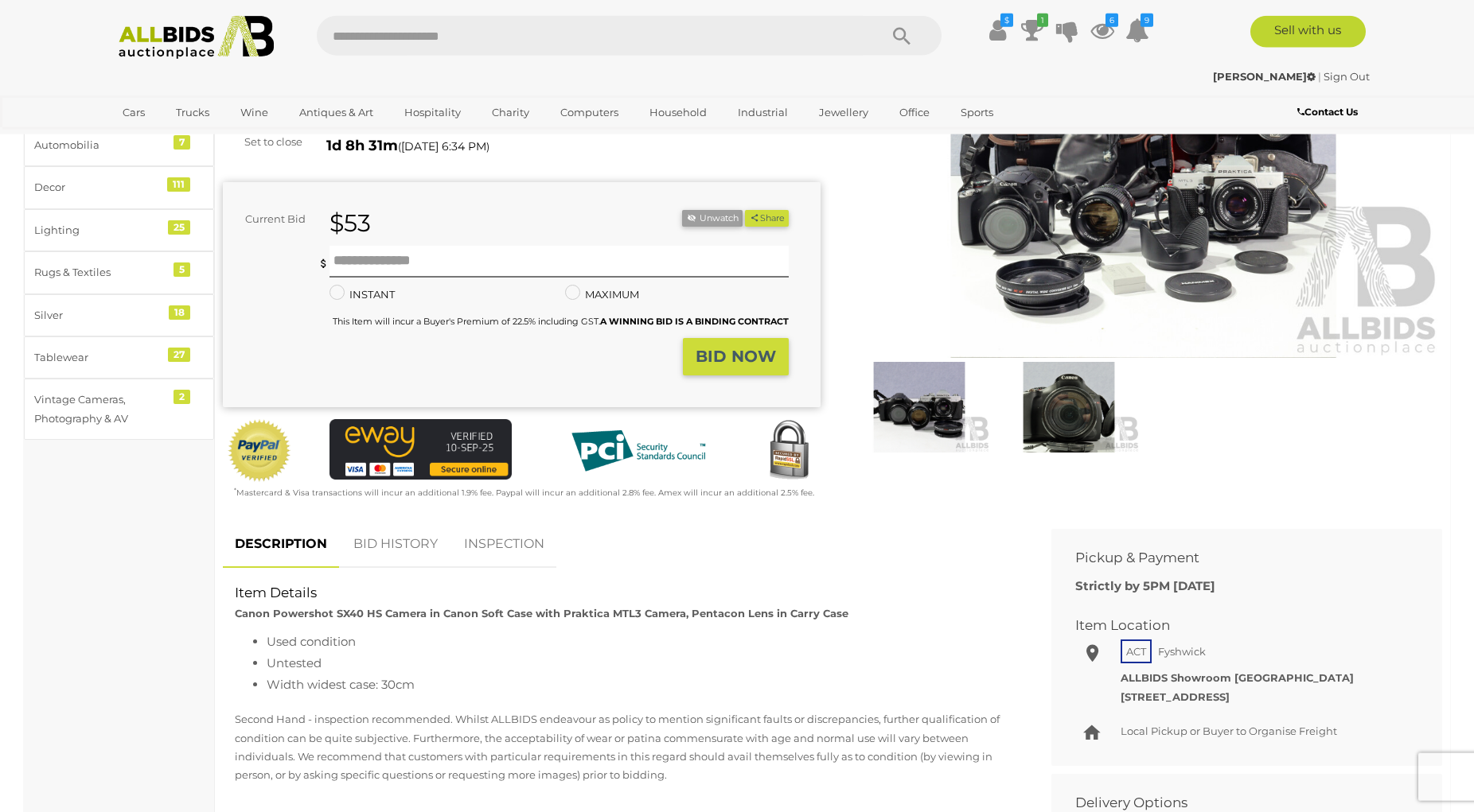
scroll to position [244, 0]
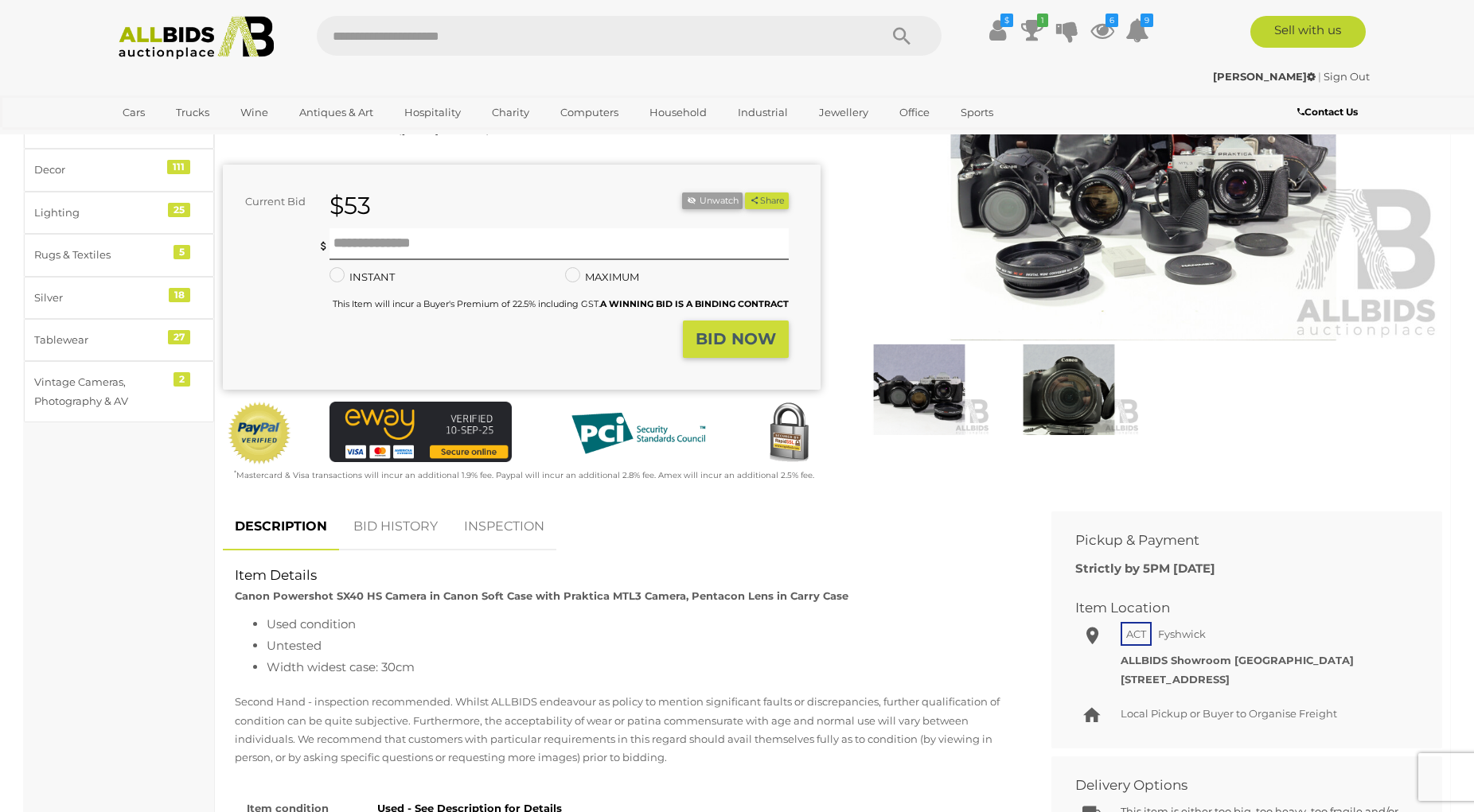
click at [393, 525] on link "BID HISTORY" at bounding box center [396, 527] width 109 height 47
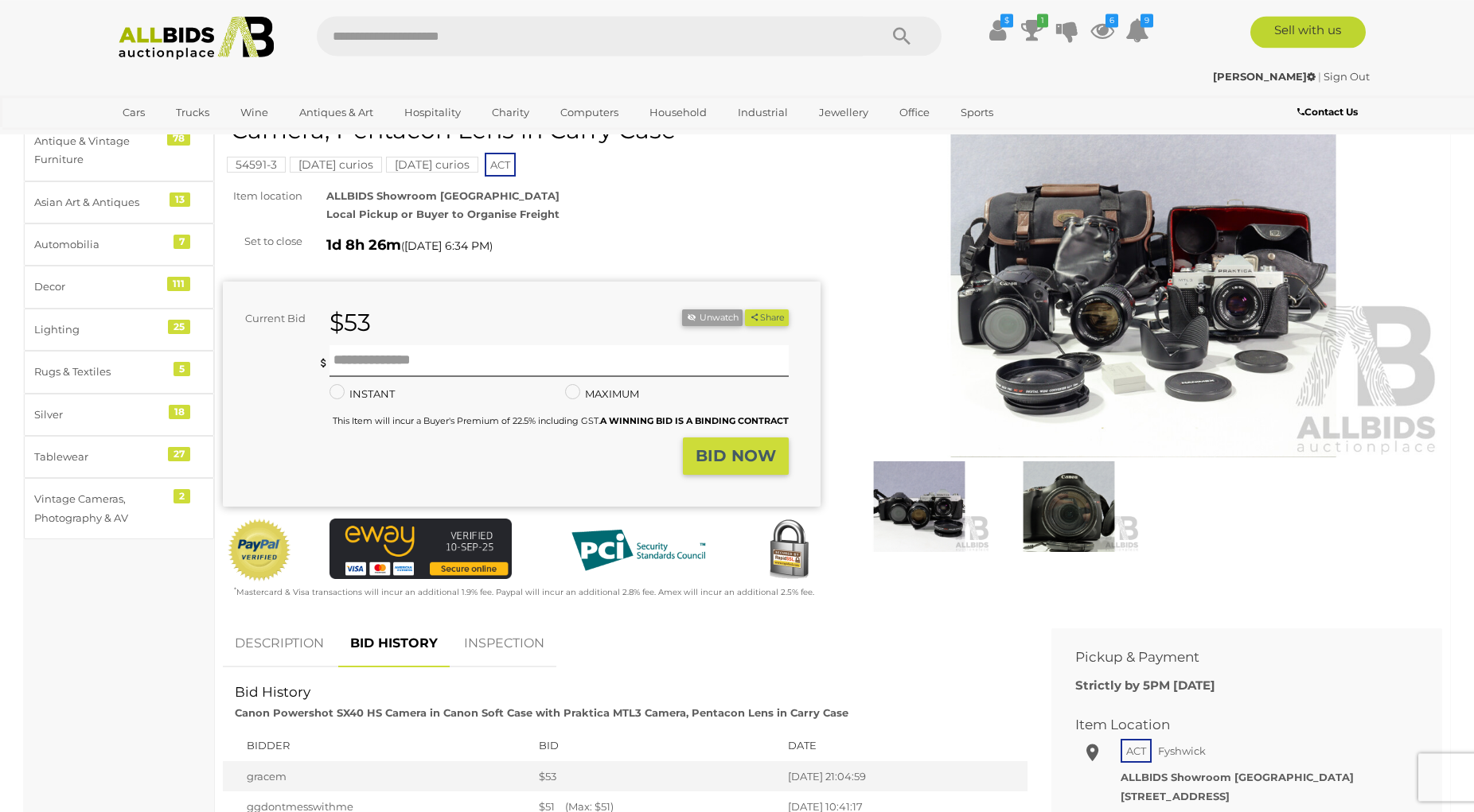
scroll to position [81, 0]
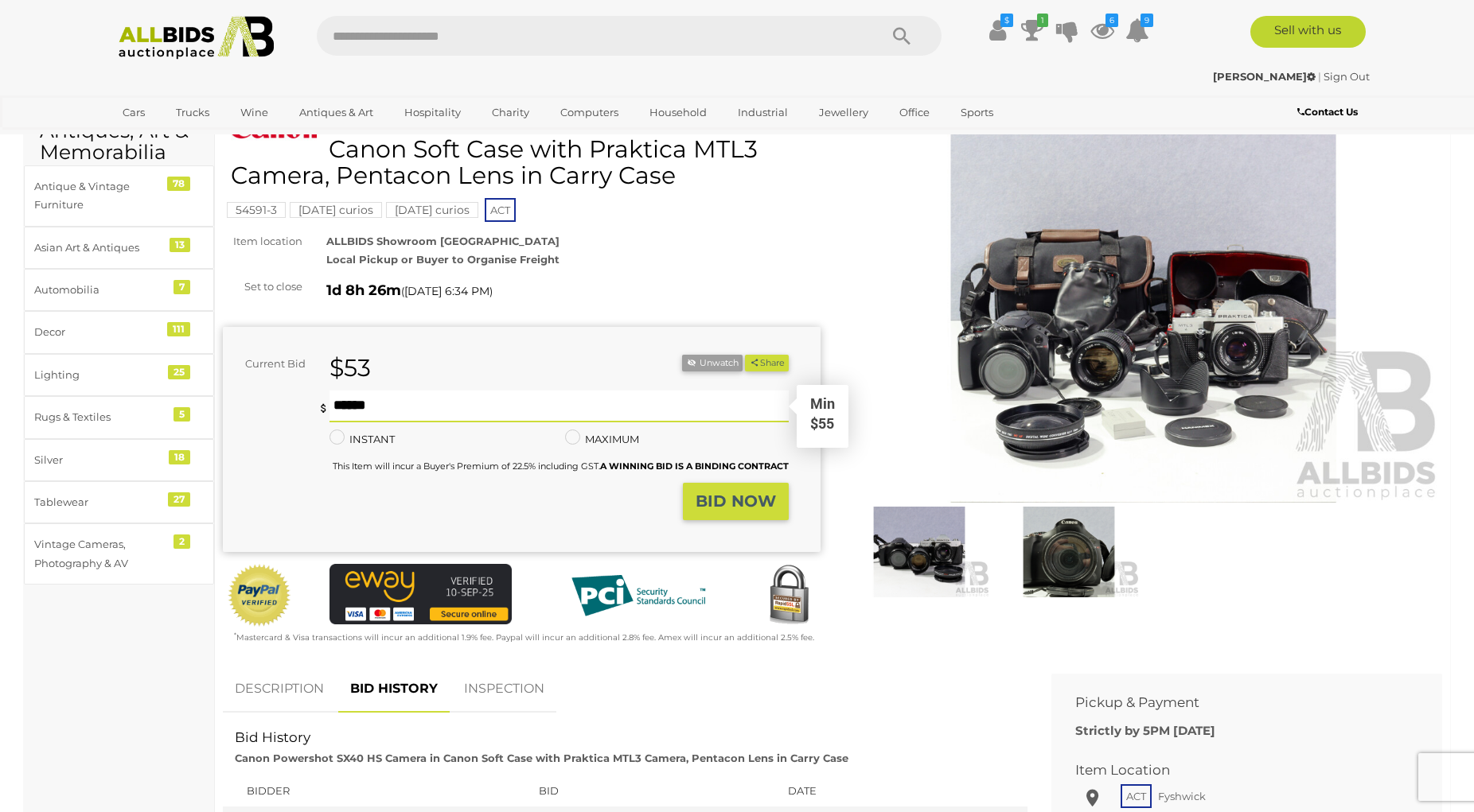
click at [332, 409] on input "text" at bounding box center [559, 406] width 460 height 32
click at [333, 403] on input "text" at bounding box center [559, 406] width 460 height 32
type input "**"
click at [704, 500] on strong "BID NOW" at bounding box center [736, 501] width 81 height 19
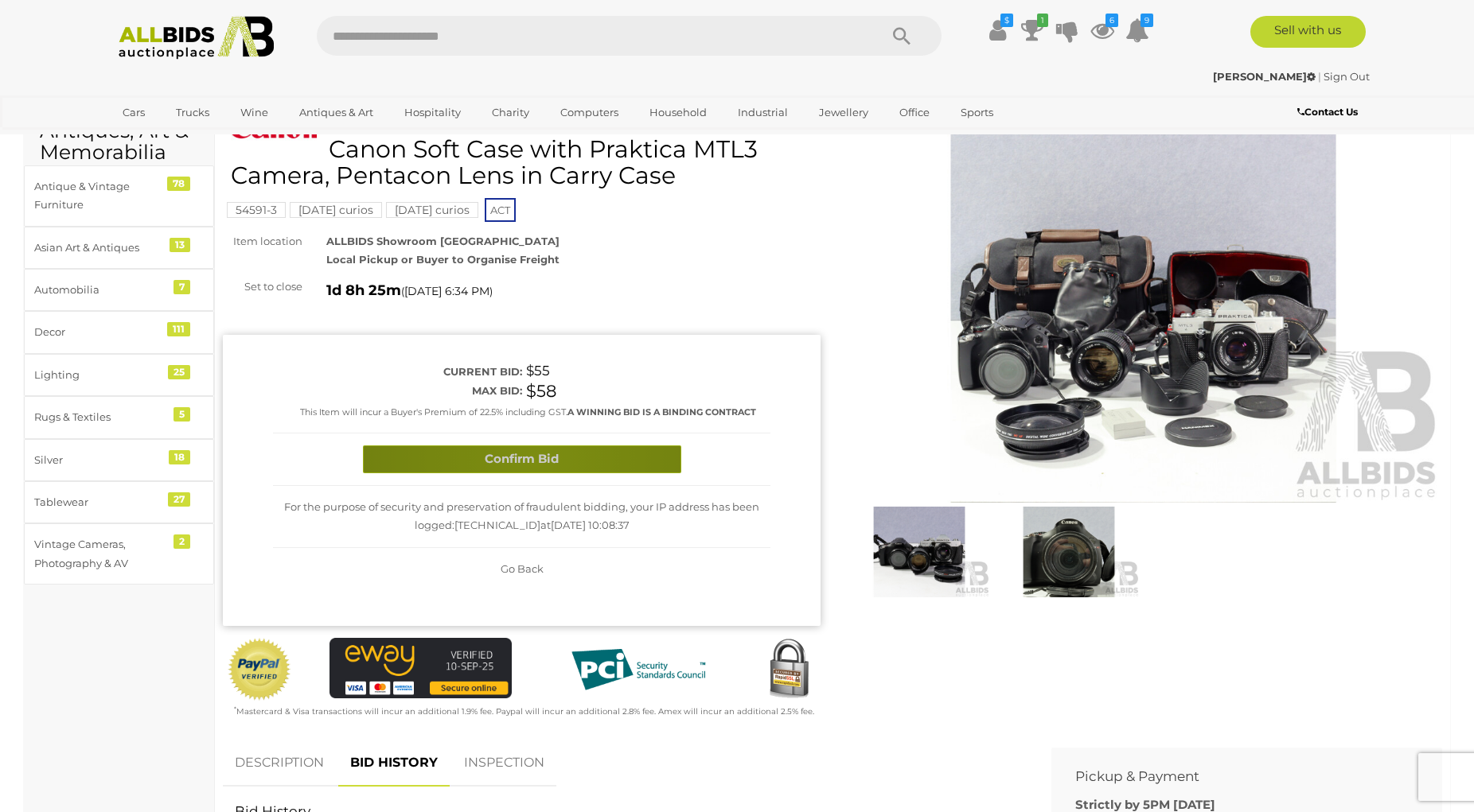
click at [535, 458] on button "Confirm Bid" at bounding box center [522, 460] width 319 height 28
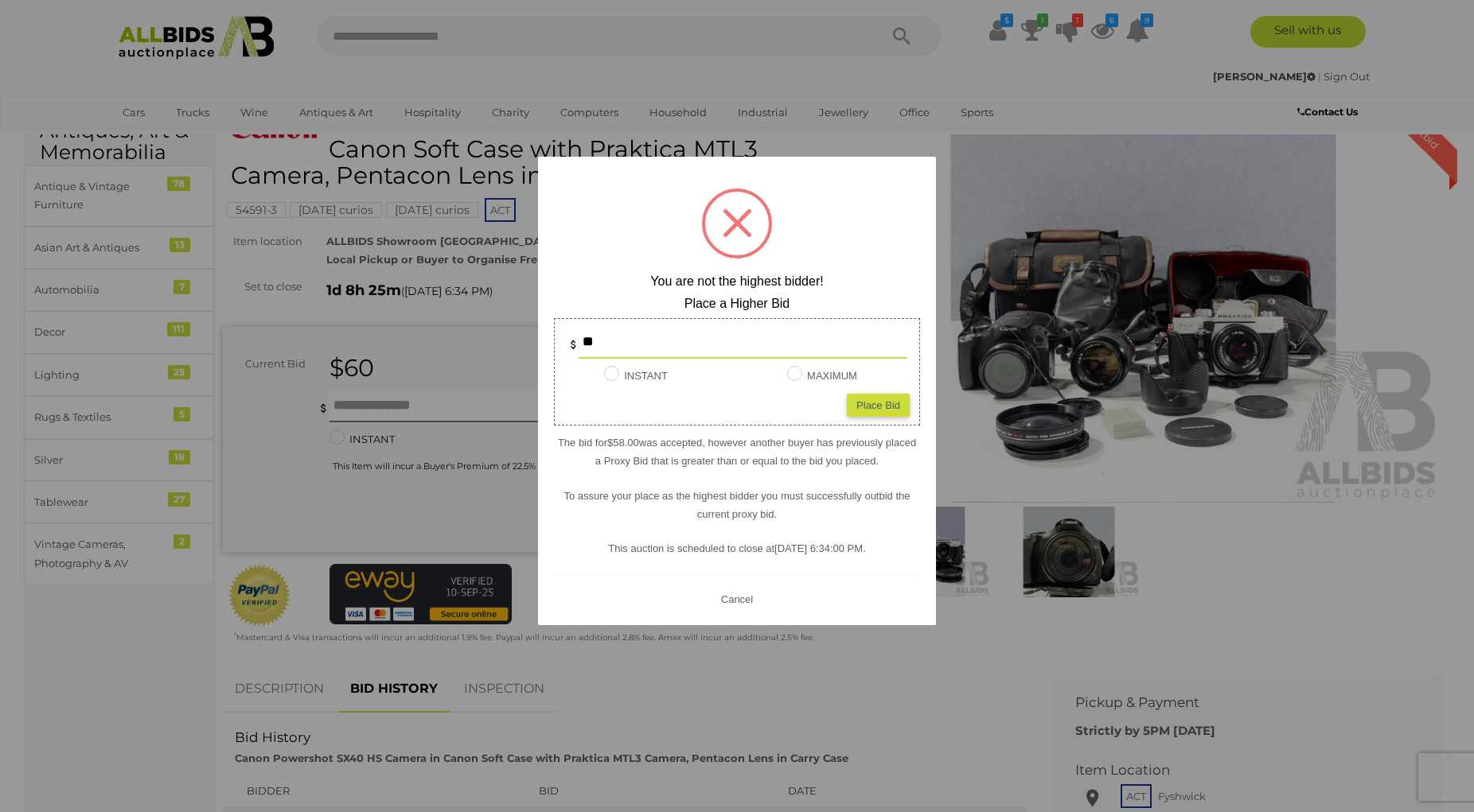
click at [599, 346] on input "**" at bounding box center [742, 342] width 328 height 32
type input "**"
click at [871, 401] on div "Place Bid" at bounding box center [878, 405] width 63 height 23
type input "**"
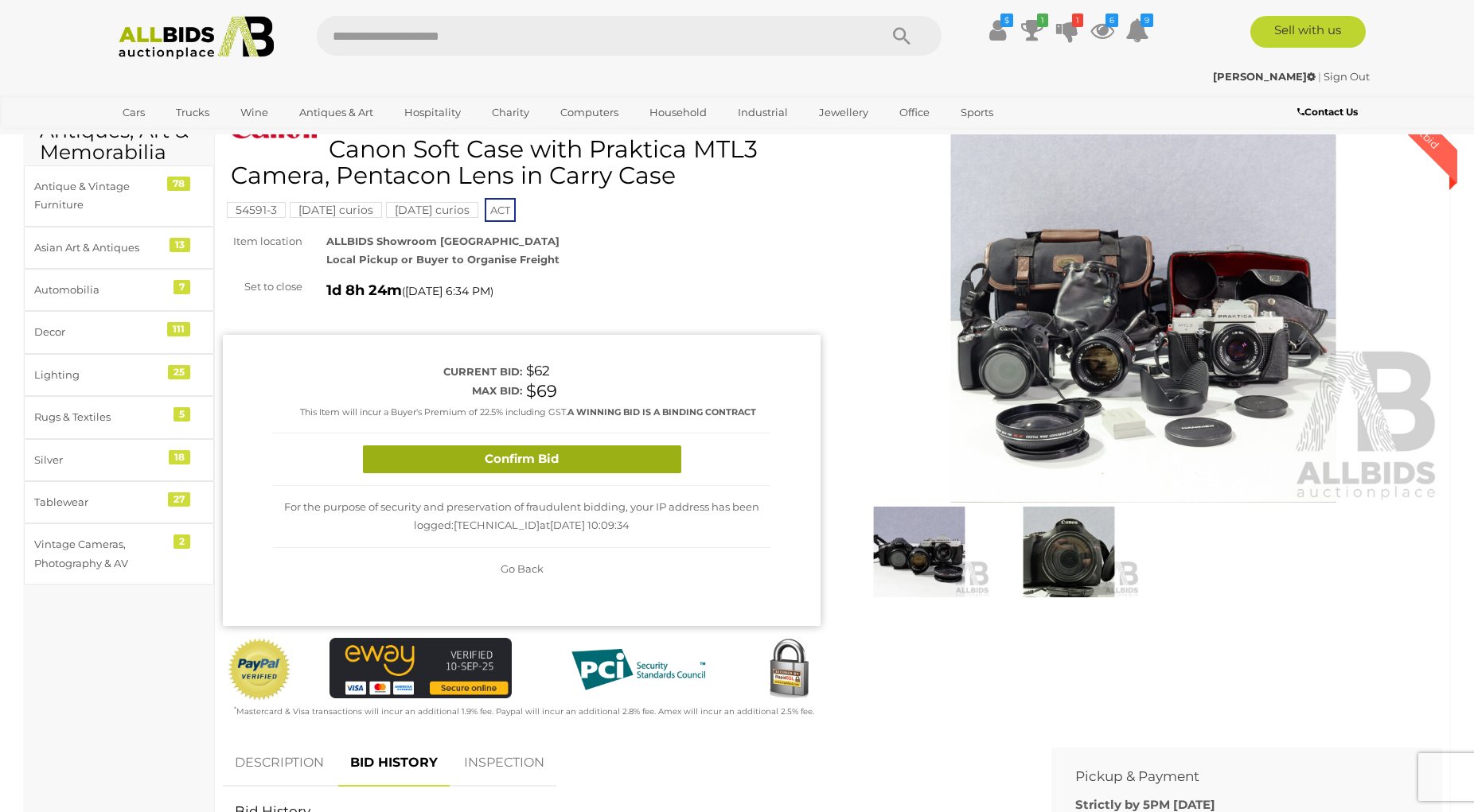
click at [643, 459] on button "Confirm Bid" at bounding box center [522, 460] width 319 height 28
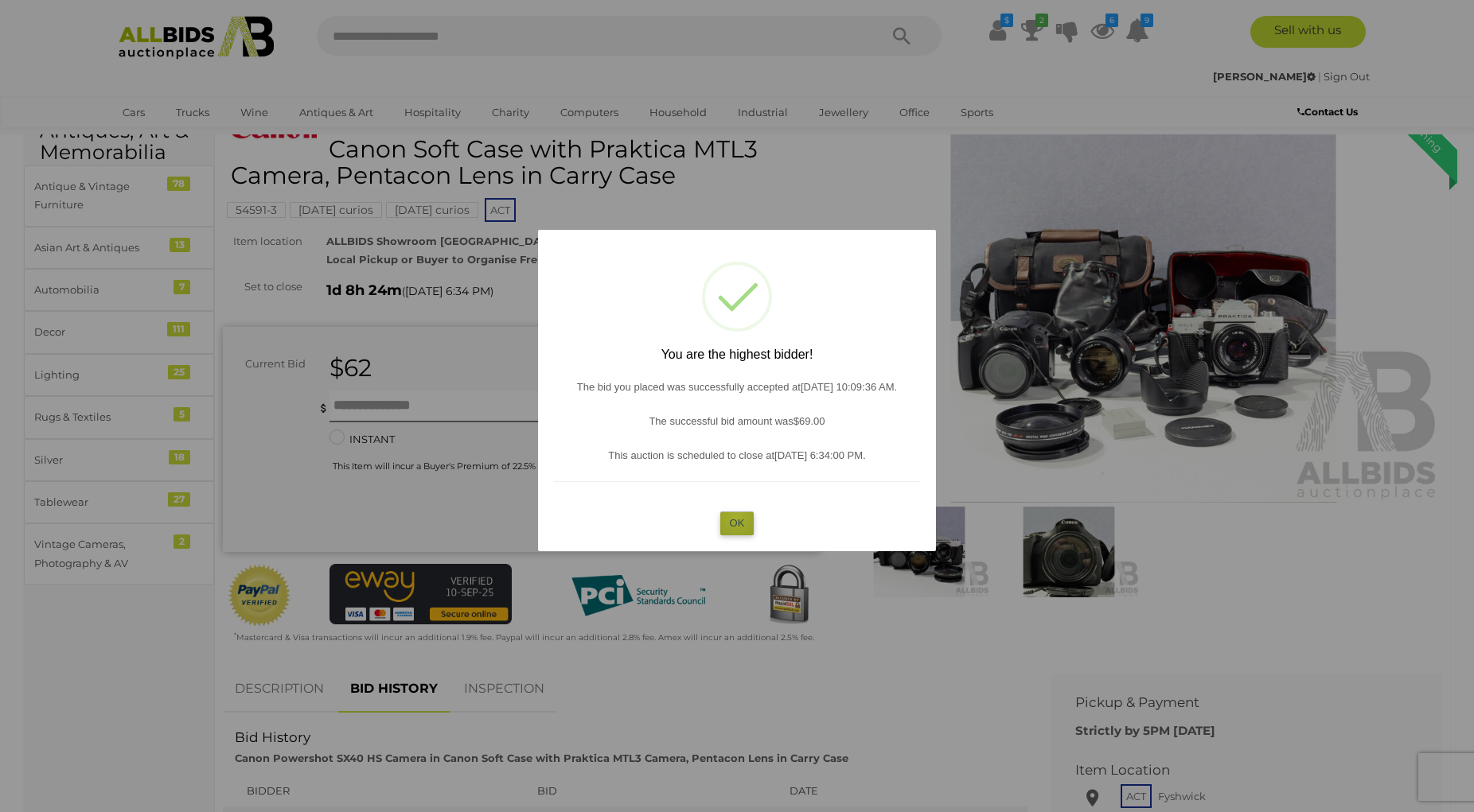
click at [737, 517] on button "OK" at bounding box center [737, 523] width 35 height 23
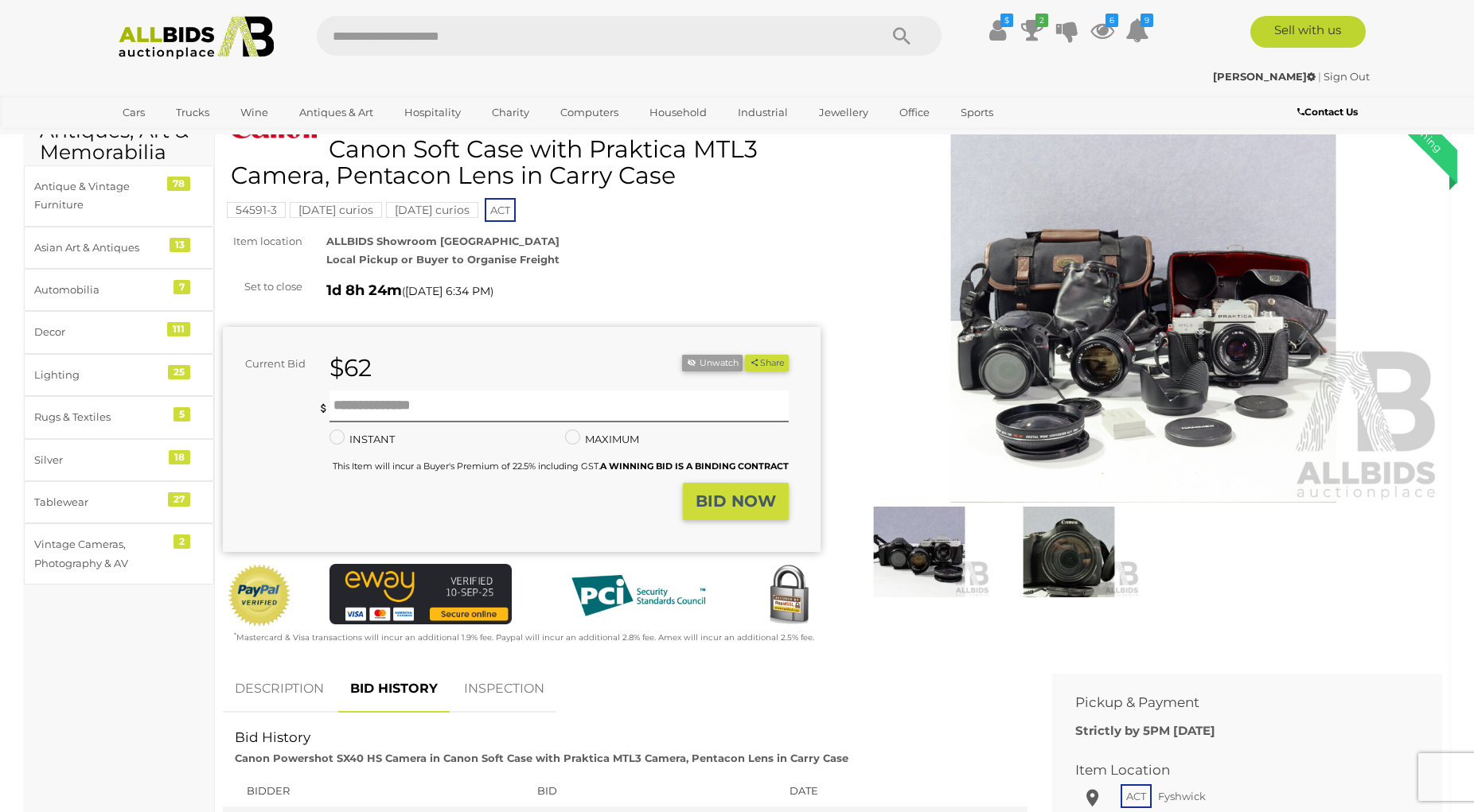
click at [1047, 442] on img at bounding box center [1143, 310] width 598 height 385
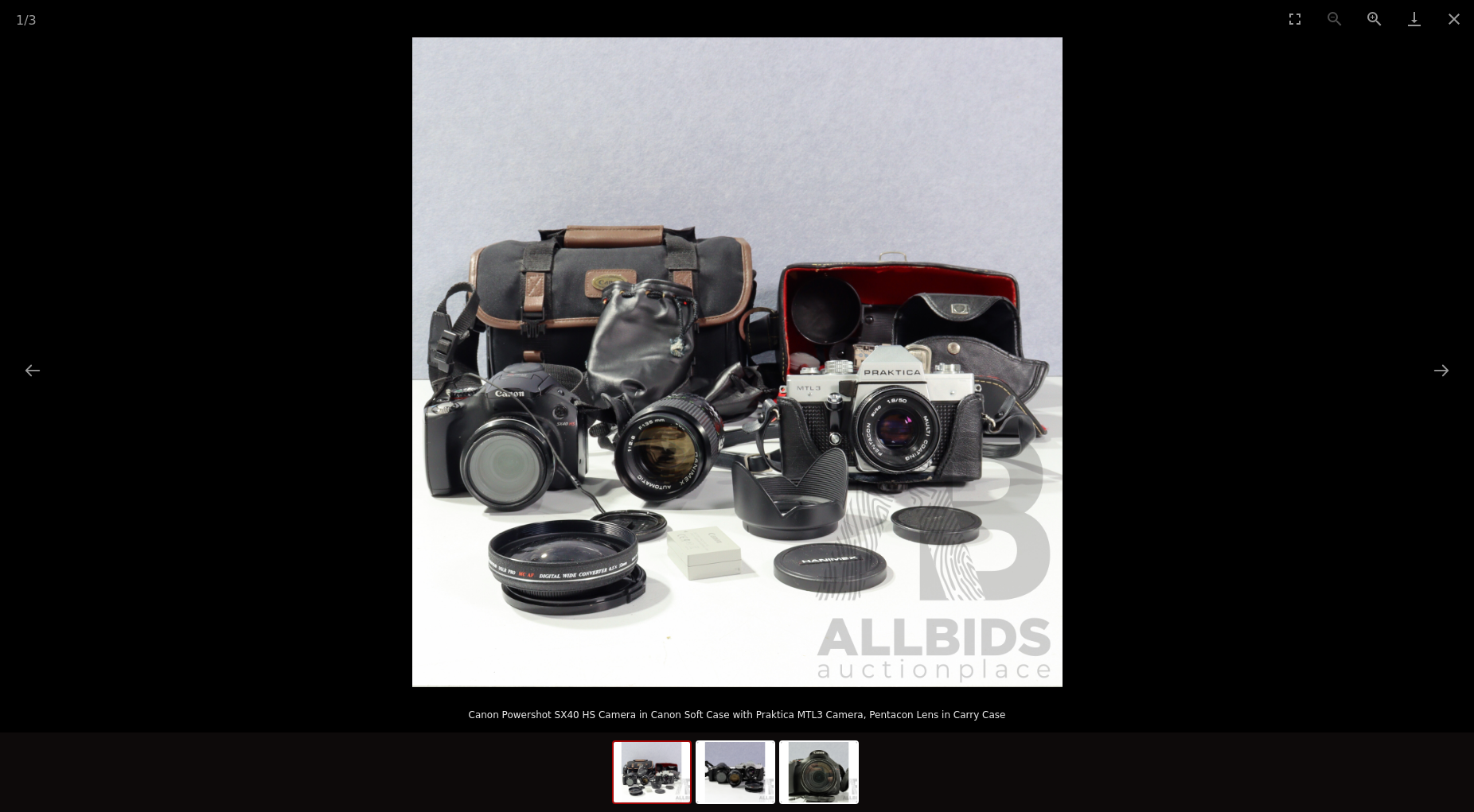
click at [620, 545] on img at bounding box center [737, 362] width 650 height 650
click at [621, 545] on img at bounding box center [737, 362] width 650 height 650
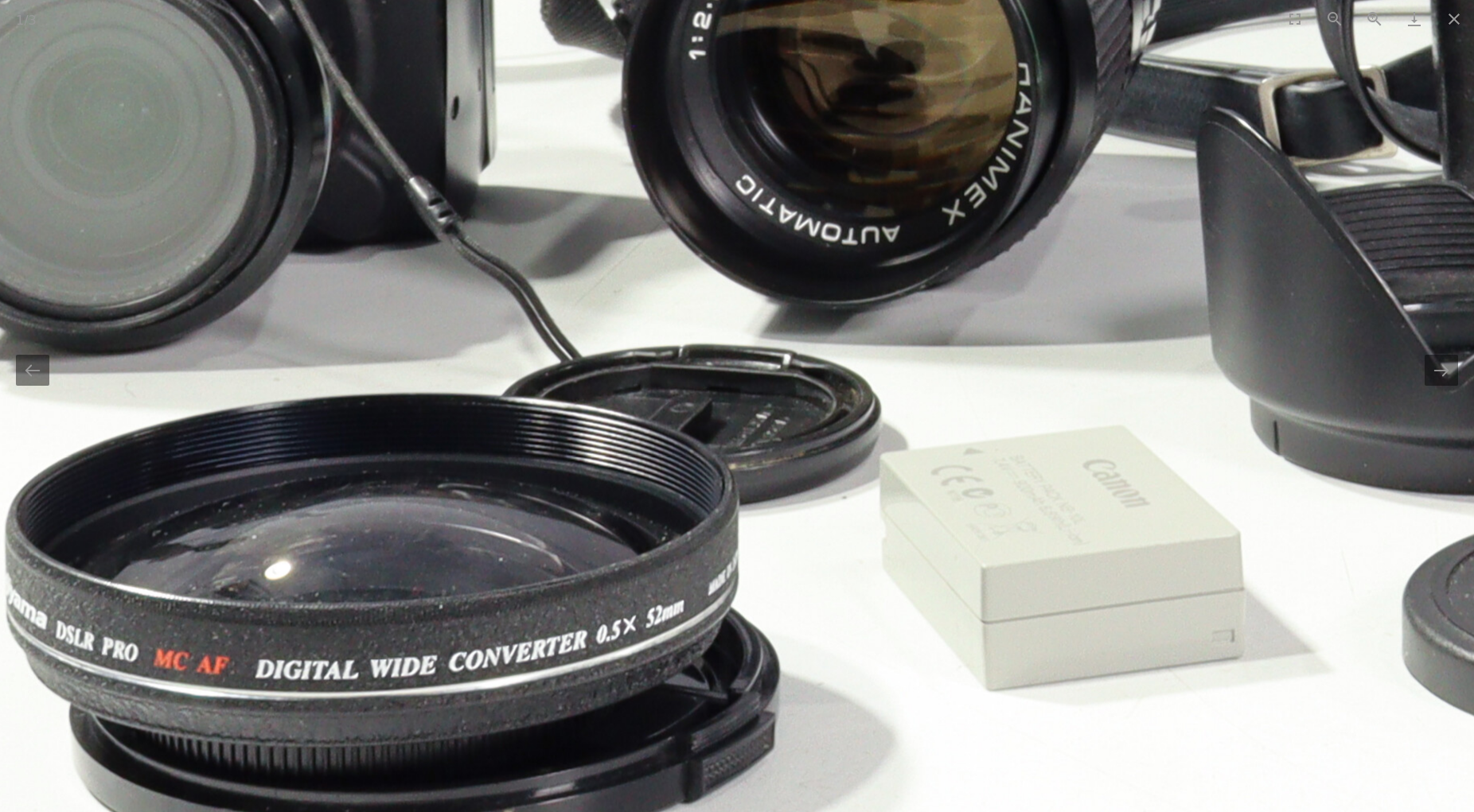
drag, startPoint x: 489, startPoint y: 620, endPoint x: 523, endPoint y: 507, distance: 118.0
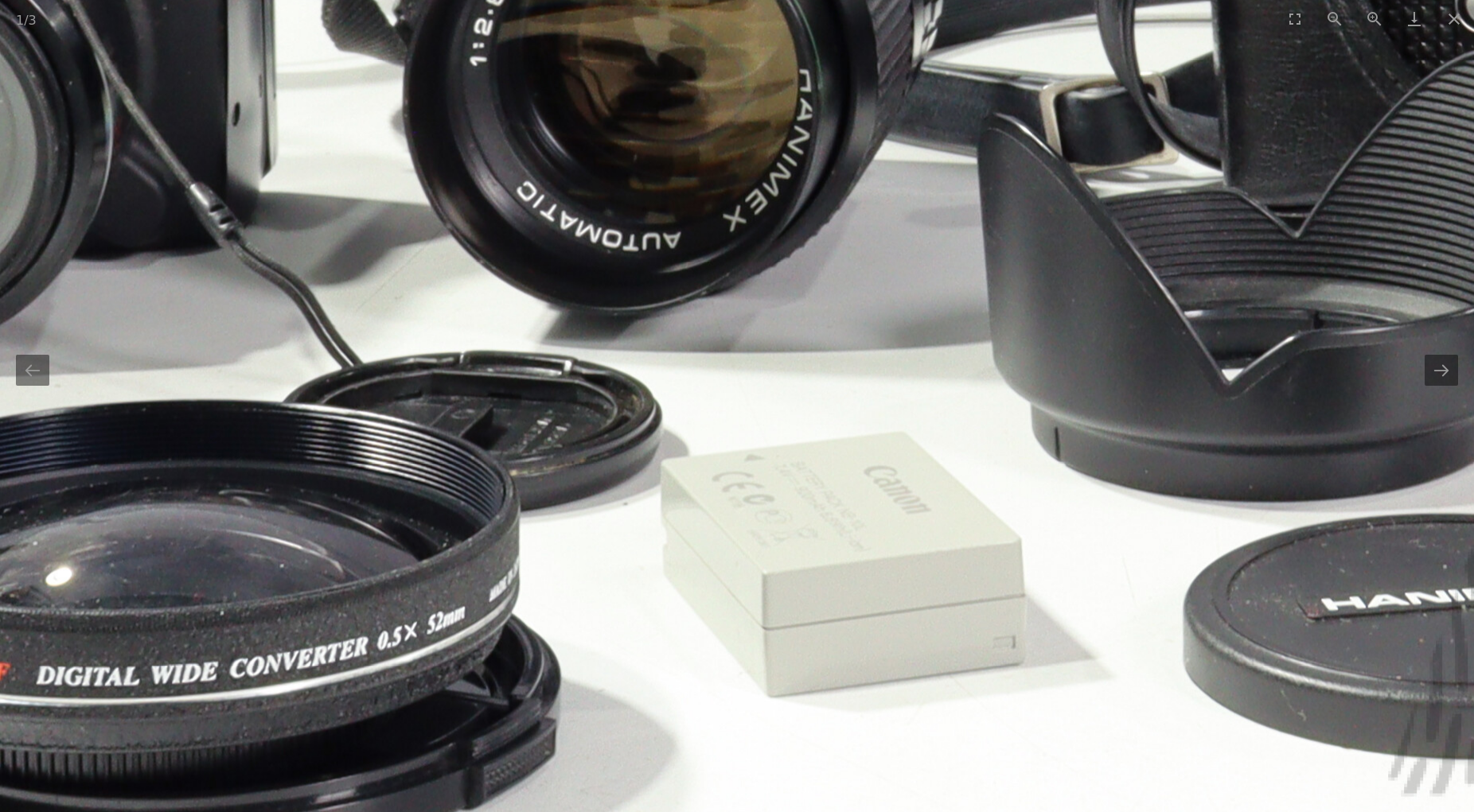
drag, startPoint x: 416, startPoint y: 585, endPoint x: 197, endPoint y: 598, distance: 219.4
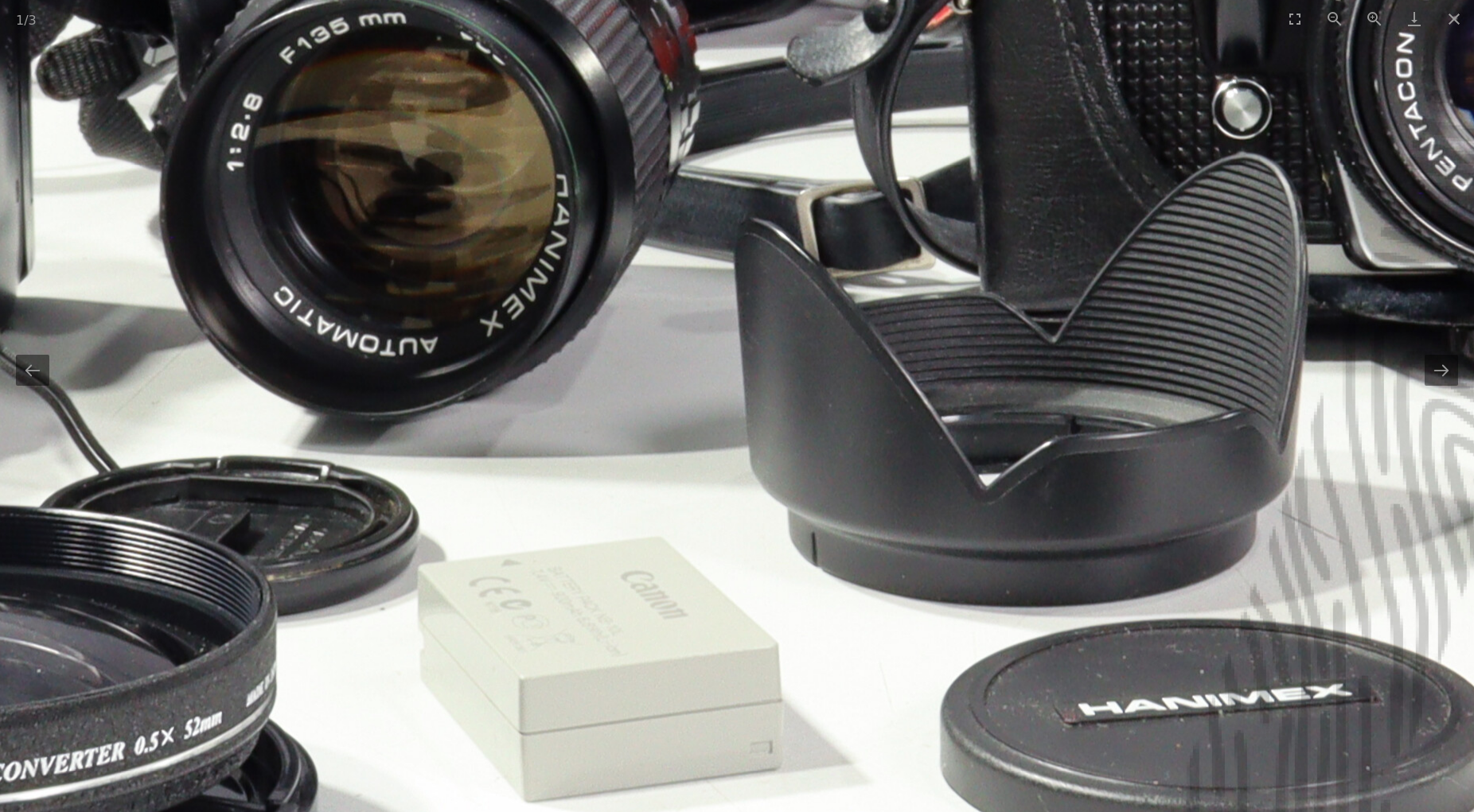
drag, startPoint x: 644, startPoint y: 571, endPoint x: 411, endPoint y: 676, distance: 255.6
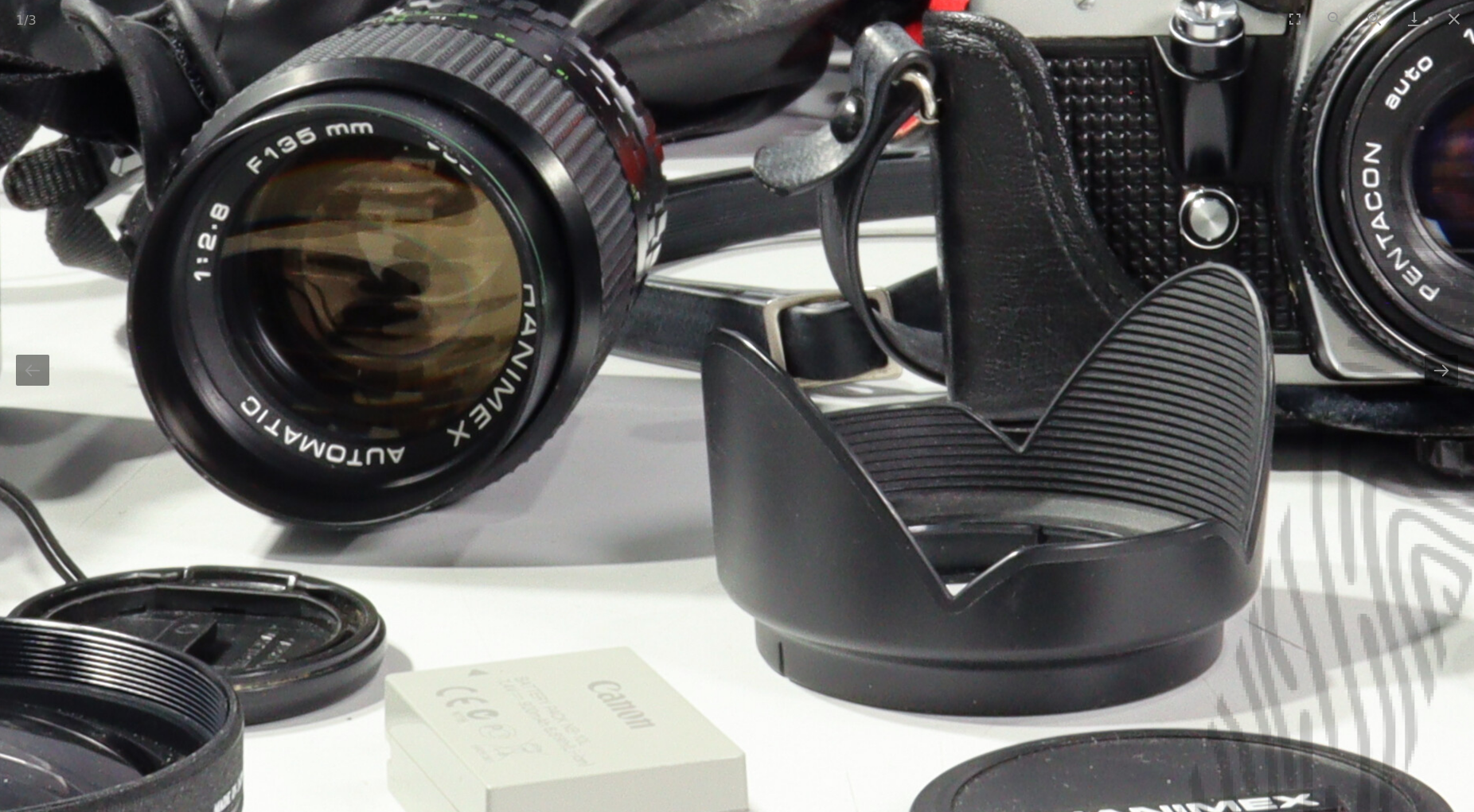
drag, startPoint x: 409, startPoint y: 568, endPoint x: 394, endPoint y: 676, distance: 109.0
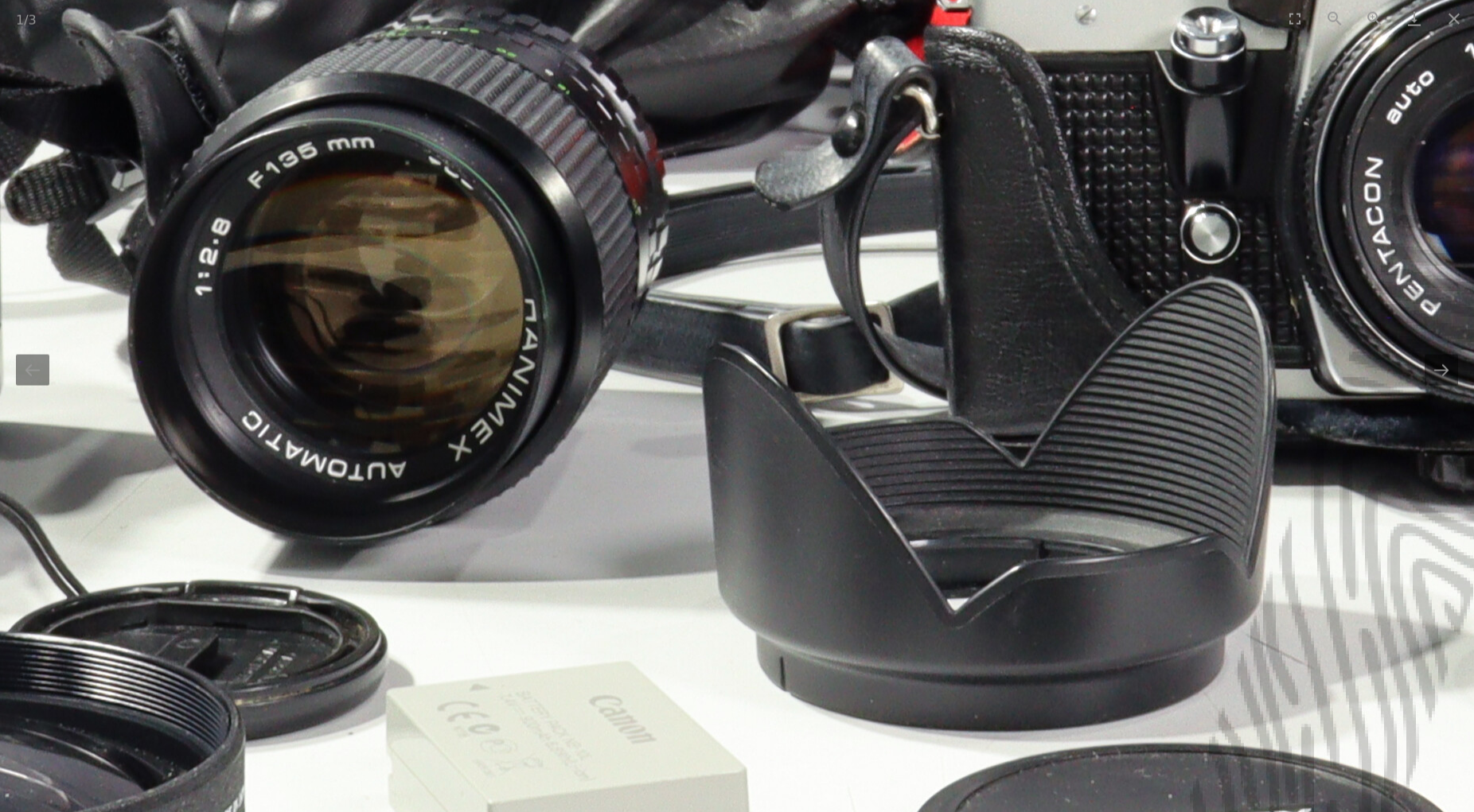
scroll to position [81, 0]
click at [1449, 18] on button "Close gallery" at bounding box center [1454, 18] width 40 height 37
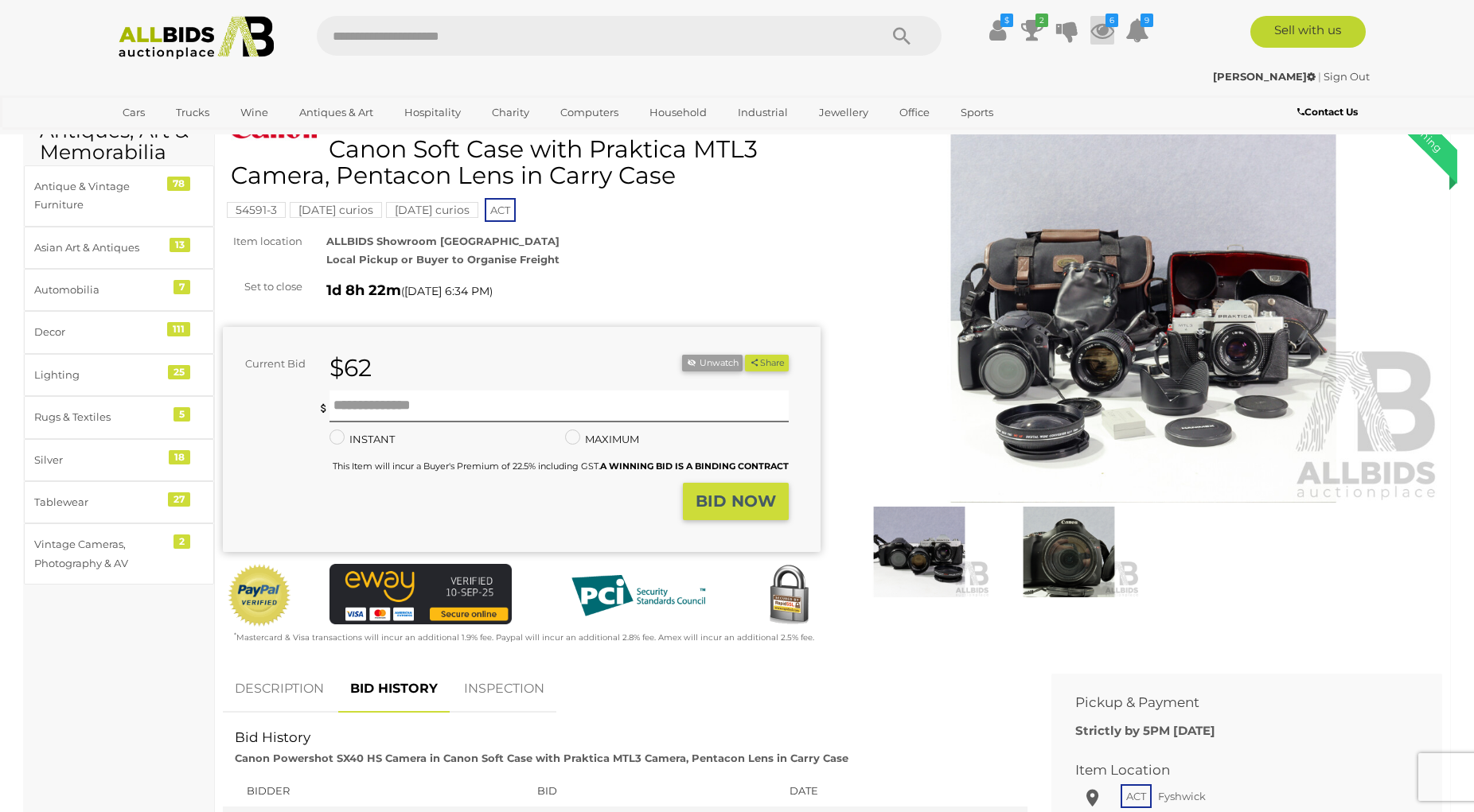
click at [1105, 30] on icon at bounding box center [1102, 30] width 24 height 29
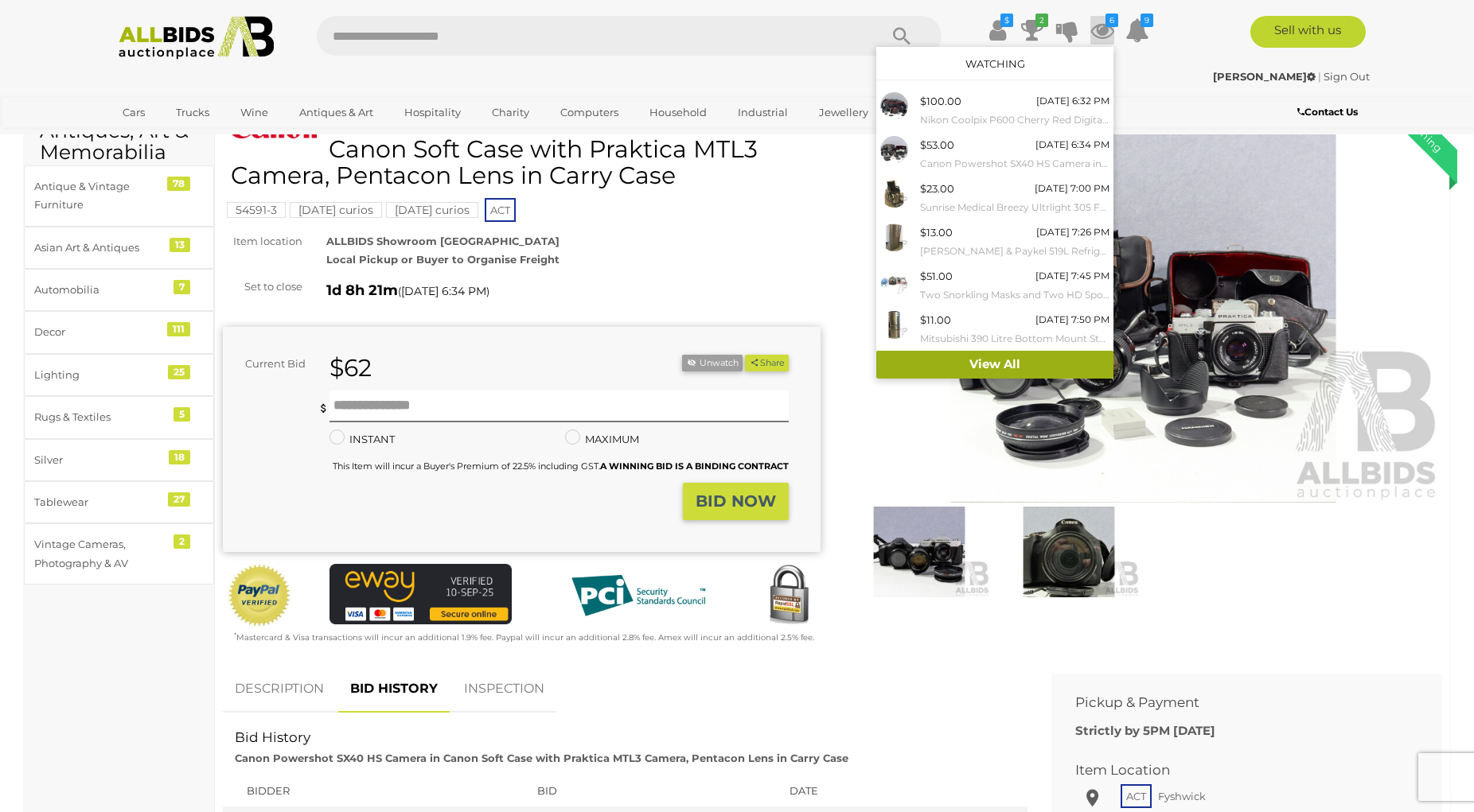
click at [1011, 360] on link "View All" at bounding box center [995, 365] width 237 height 28
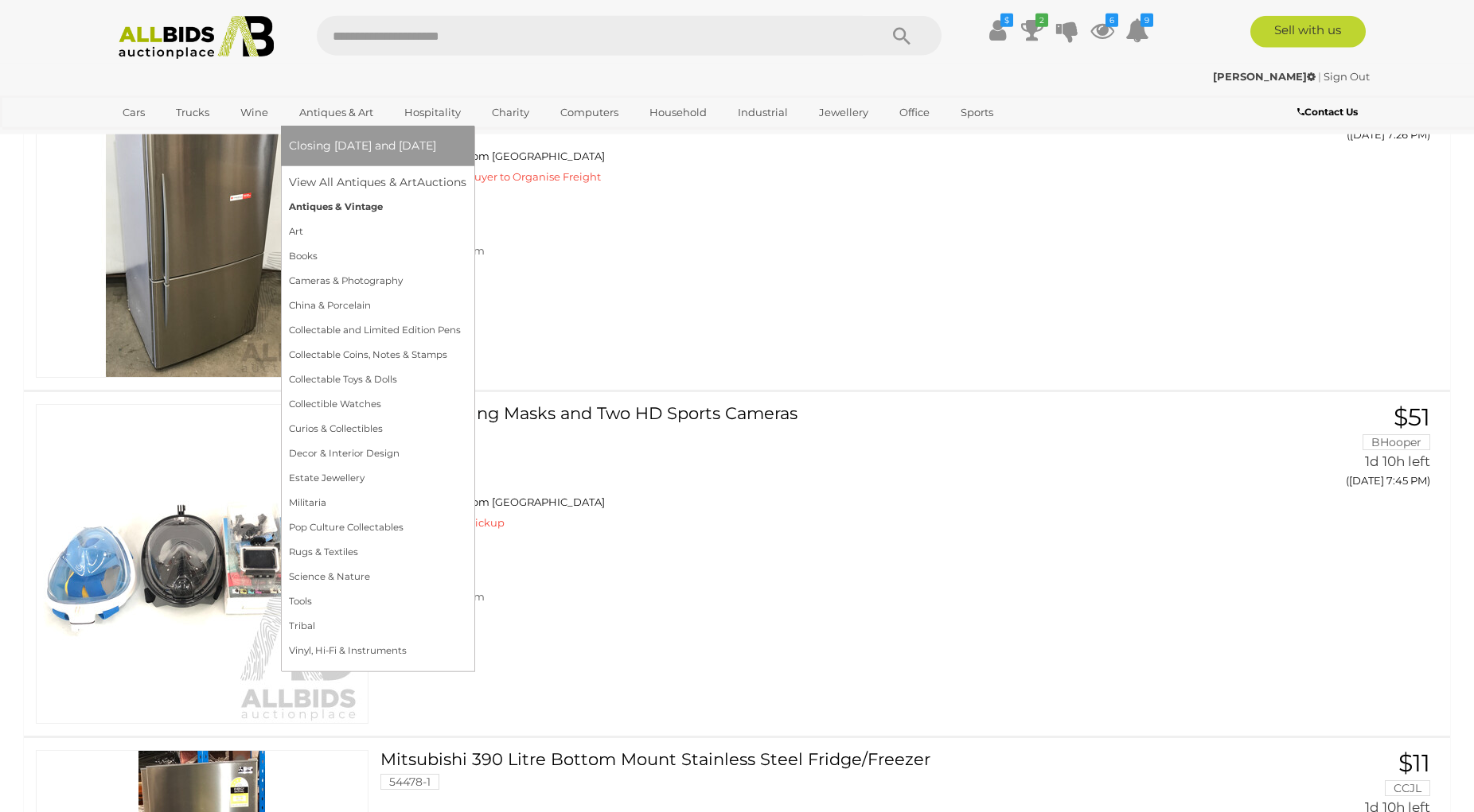
scroll to position [1457, 0]
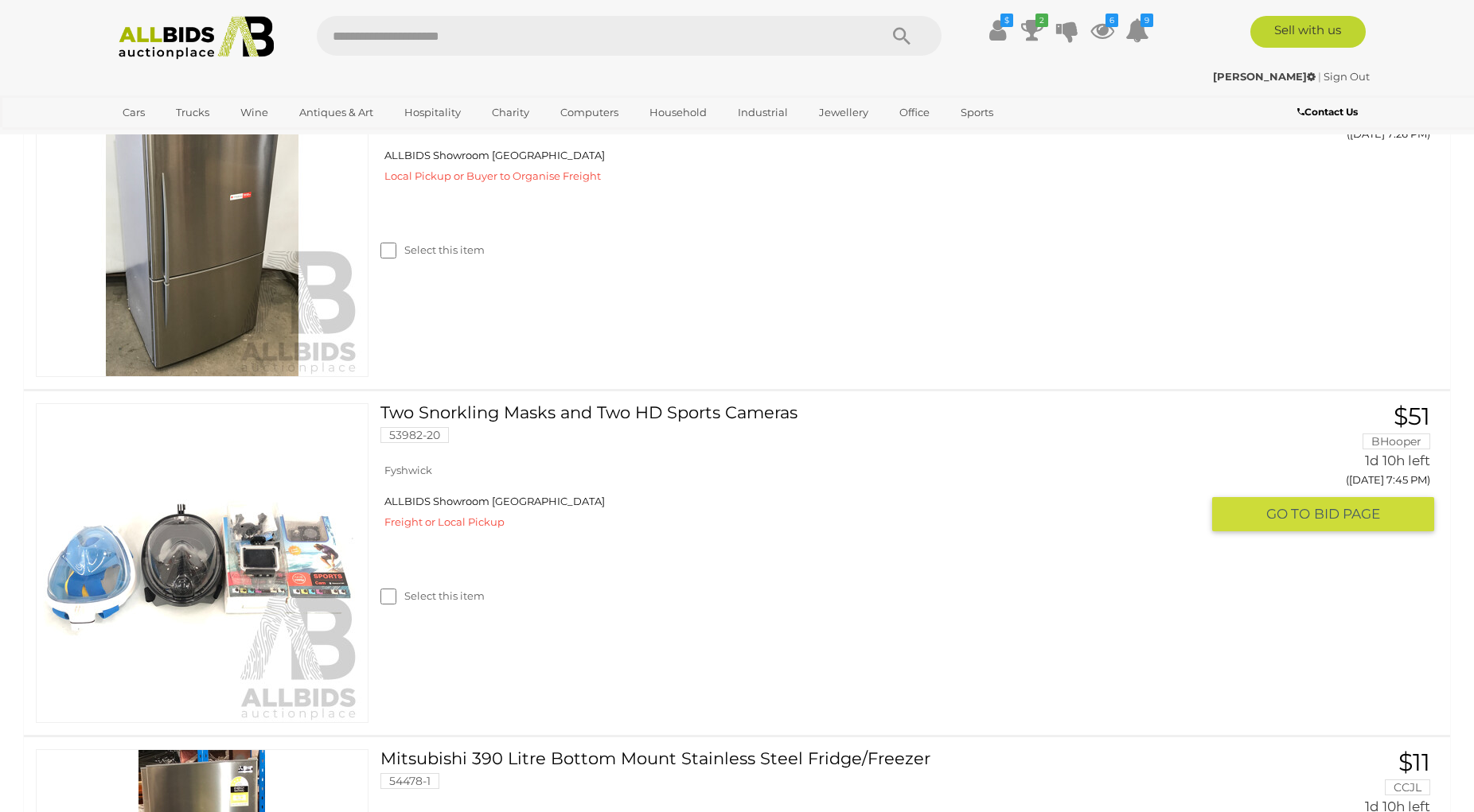
click at [226, 545] on img at bounding box center [202, 563] width 319 height 318
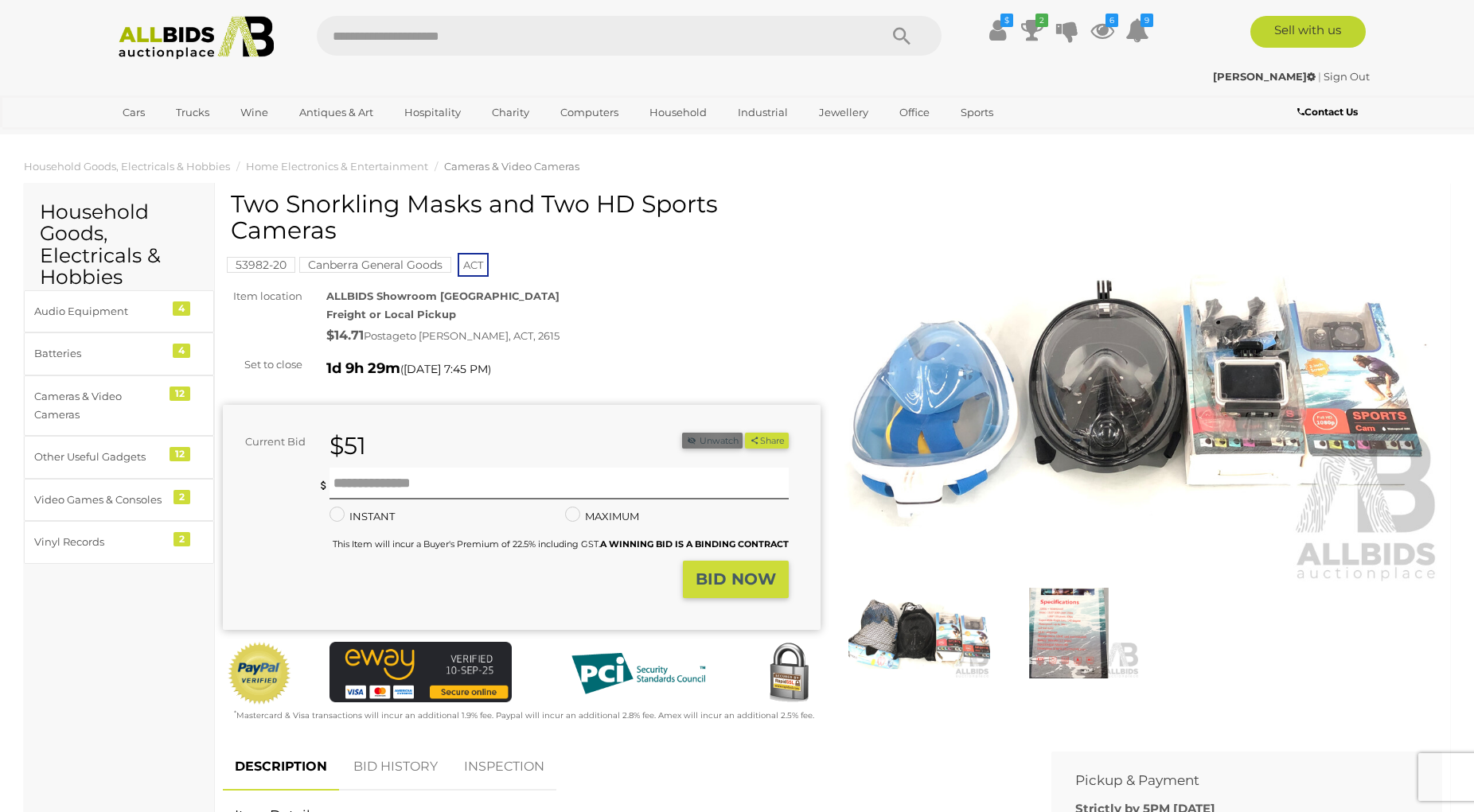
click at [714, 434] on button "Unwatch" at bounding box center [713, 441] width 61 height 16
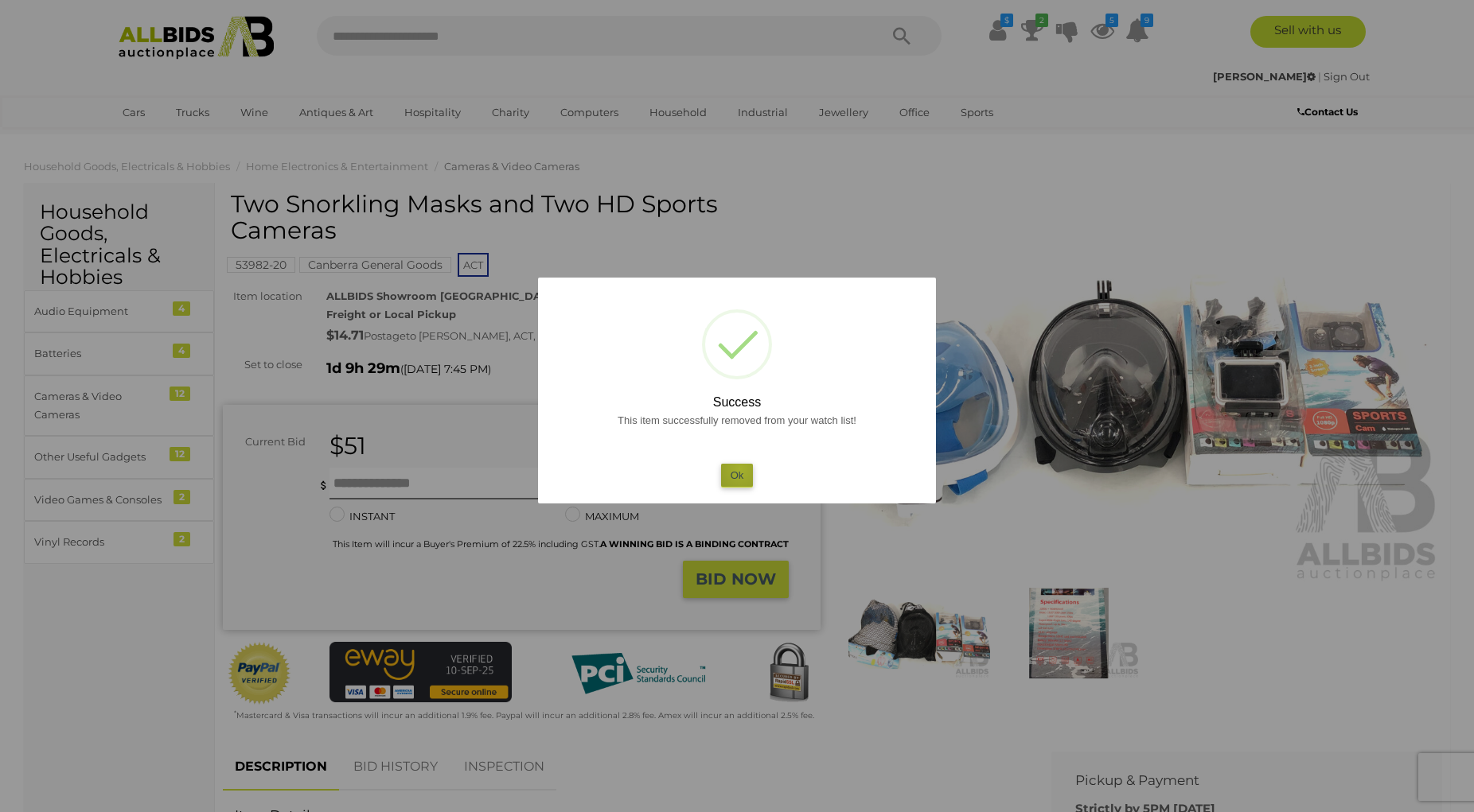
click at [740, 470] on button "Ok" at bounding box center [737, 476] width 33 height 23
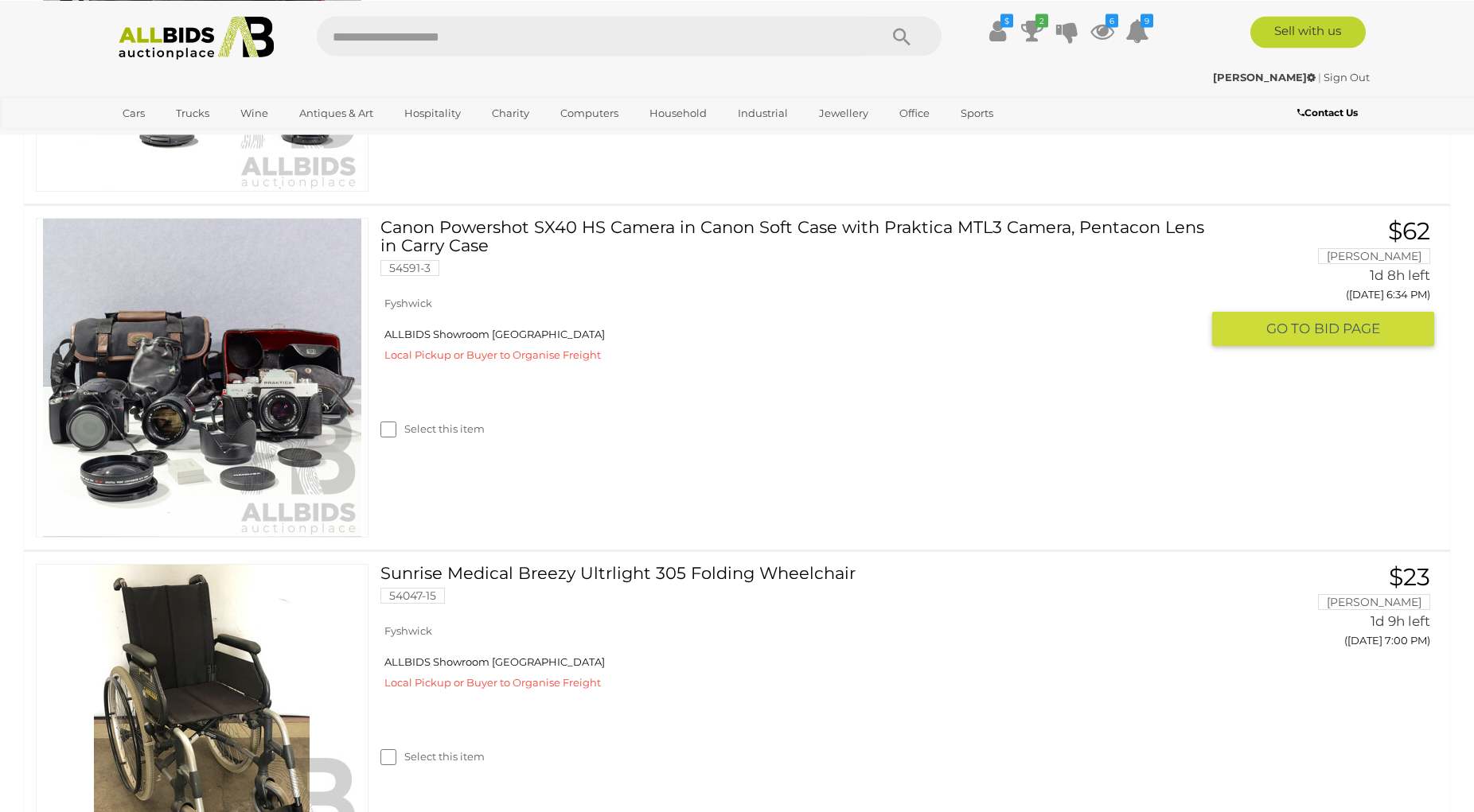
scroll to position [649, 0]
